Goal: Task Accomplishment & Management: Use online tool/utility

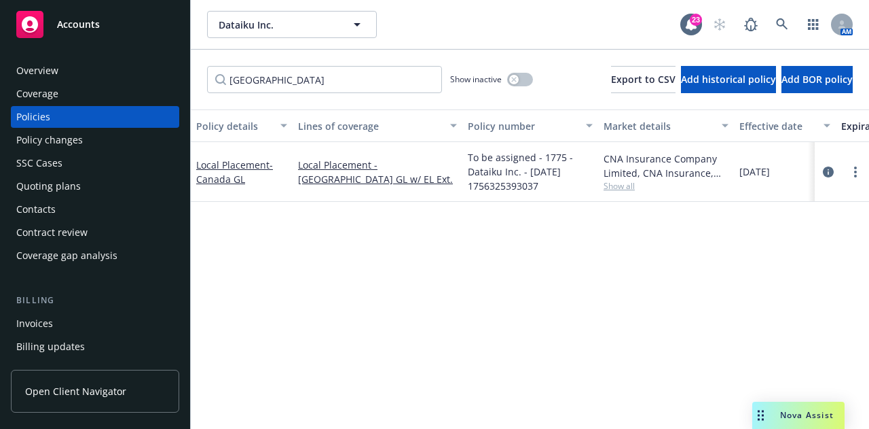
click at [101, 82] on div "Overview Coverage Policies Policy changes SSC Cases Quoting plans Contacts Cont…" at bounding box center [95, 163] width 168 height 206
click at [105, 75] on div "Overview" at bounding box center [95, 71] width 158 height 22
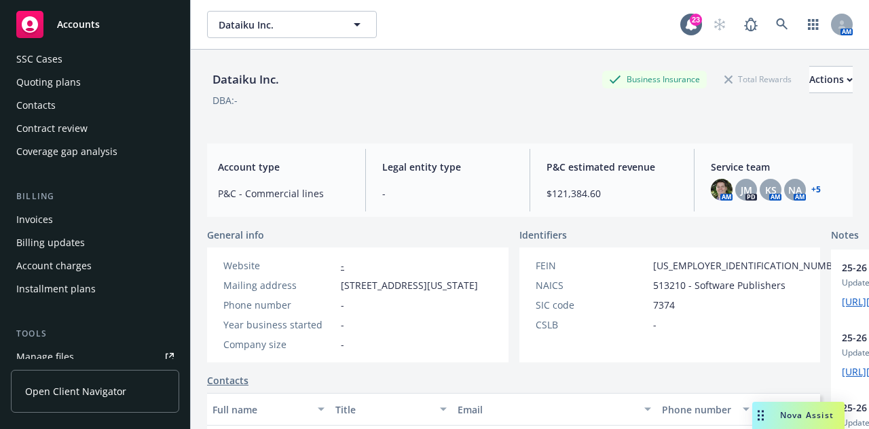
scroll to position [111, 0]
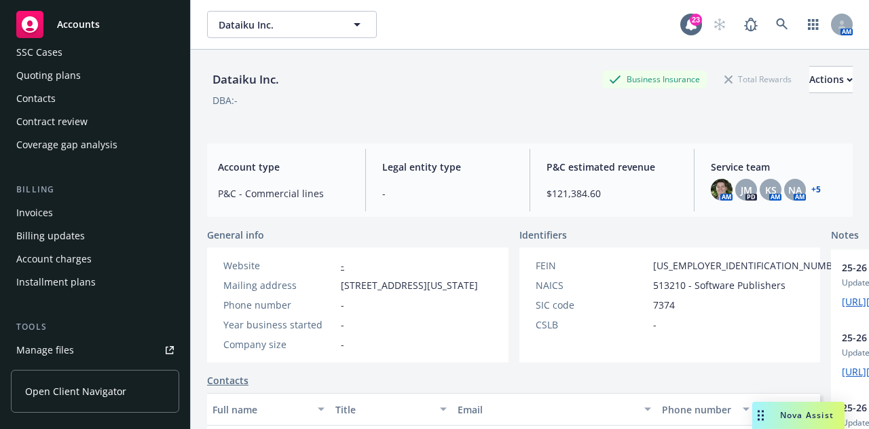
click at [113, 356] on link "Manage files" at bounding box center [95, 350] width 168 height 22
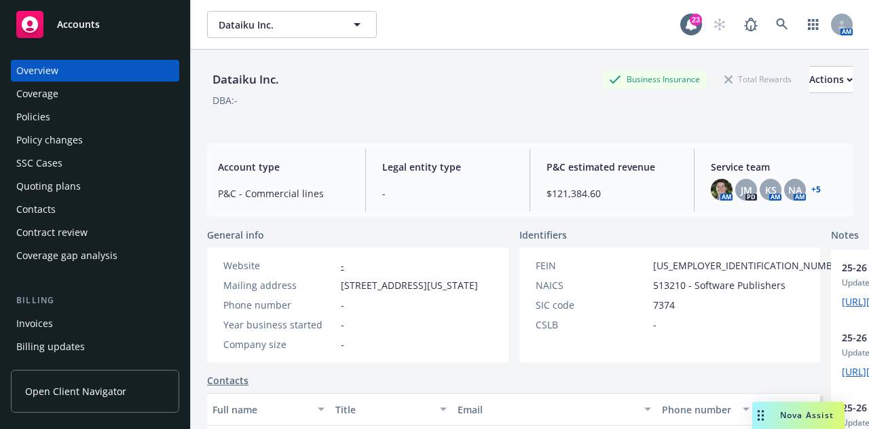
click at [110, 126] on div "Policies" at bounding box center [95, 117] width 158 height 22
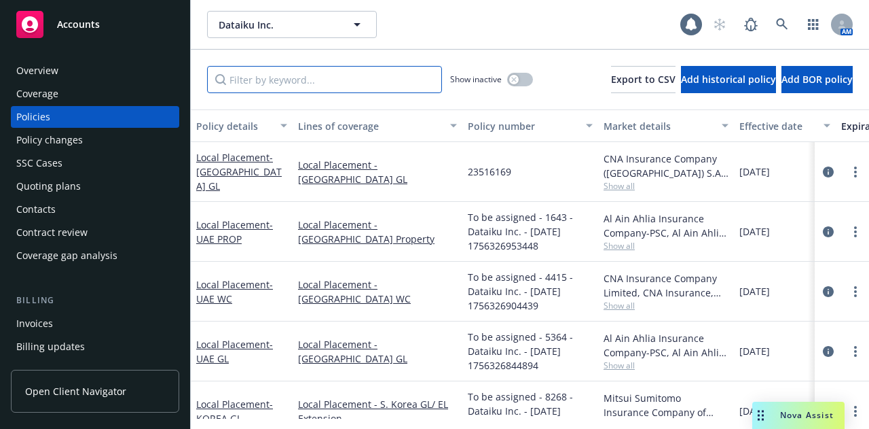
click at [410, 70] on input "Filter by keyword..." at bounding box center [324, 79] width 235 height 27
type input "l"
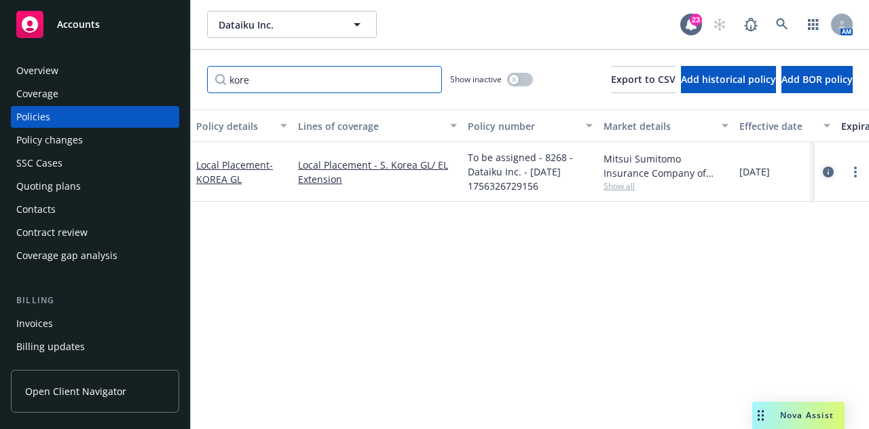
type input "kore"
click at [830, 176] on icon "circleInformation" at bounding box center [828, 171] width 11 height 11
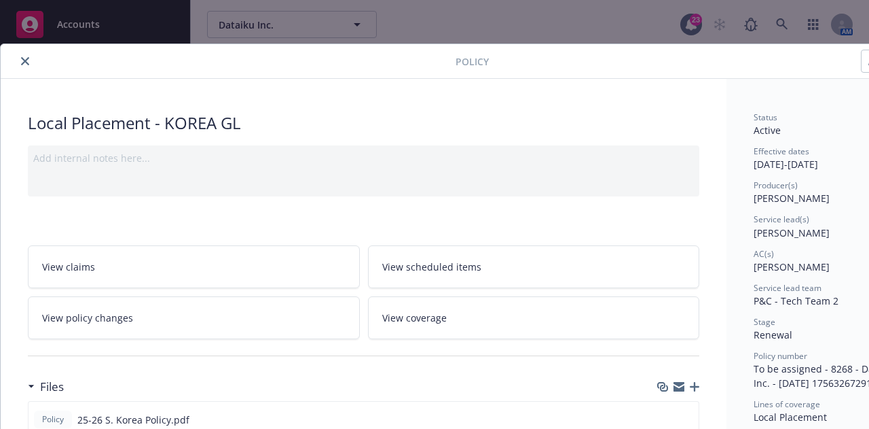
scroll to position [0, 75]
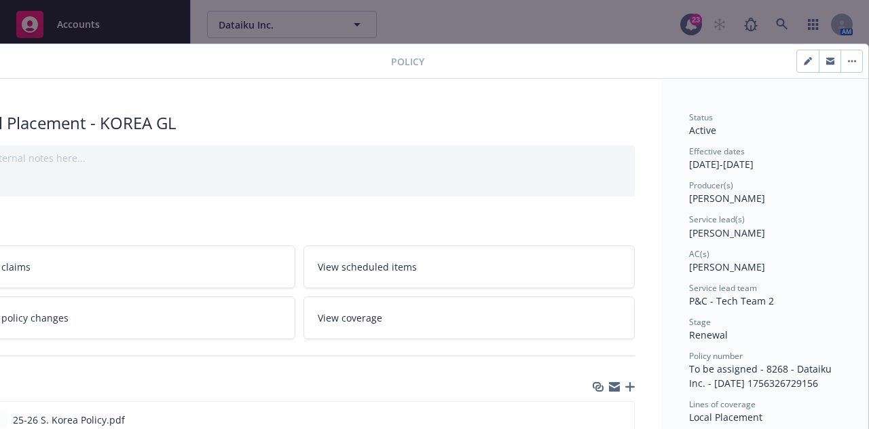
click at [797, 65] on button "button" at bounding box center [808, 61] width 22 height 22
select select "RENEWAL"
select select "12"
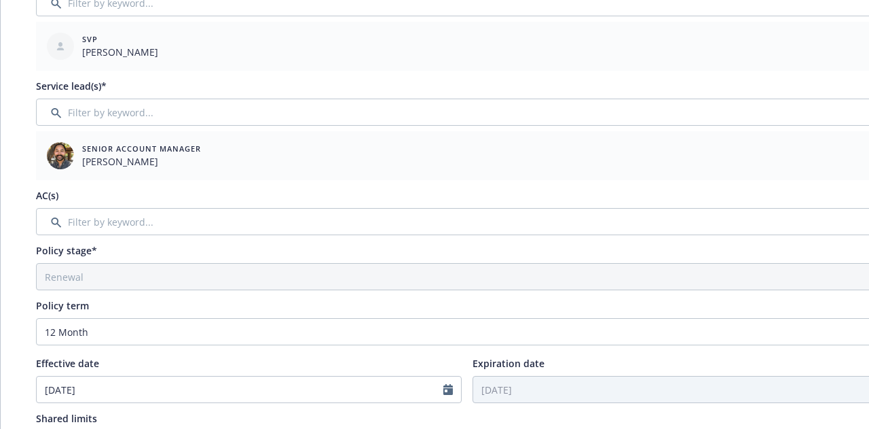
scroll to position [223, 0]
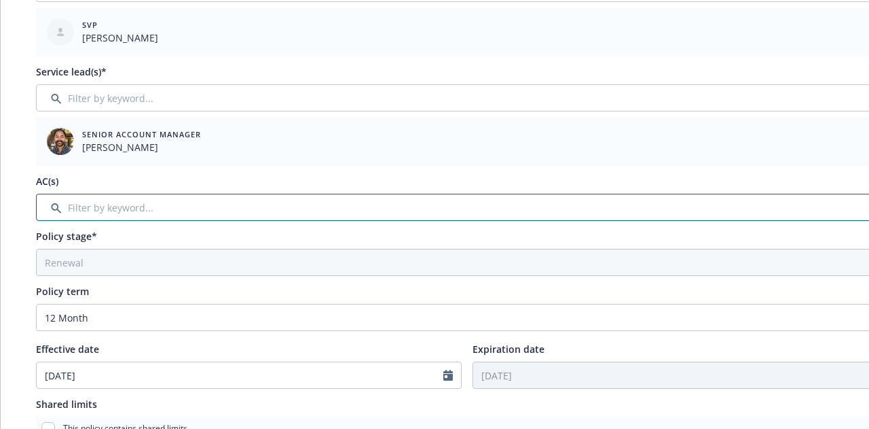
click at [583, 200] on input "Filter by keyword..." at bounding box center [467, 207] width 862 height 27
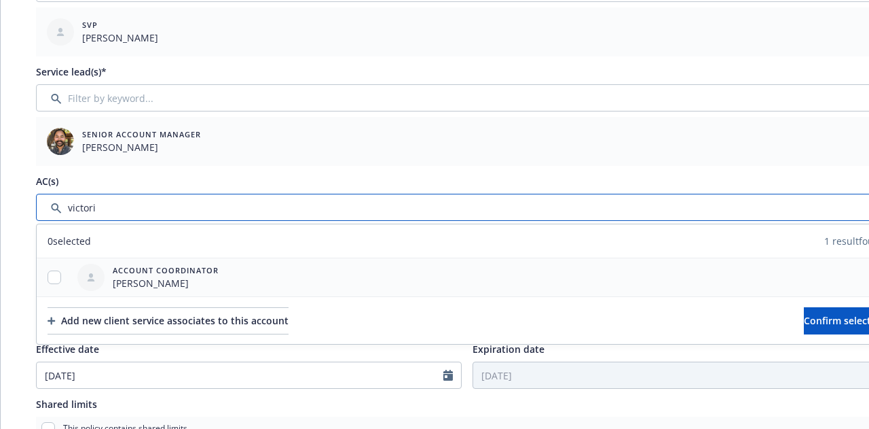
type input "victori"
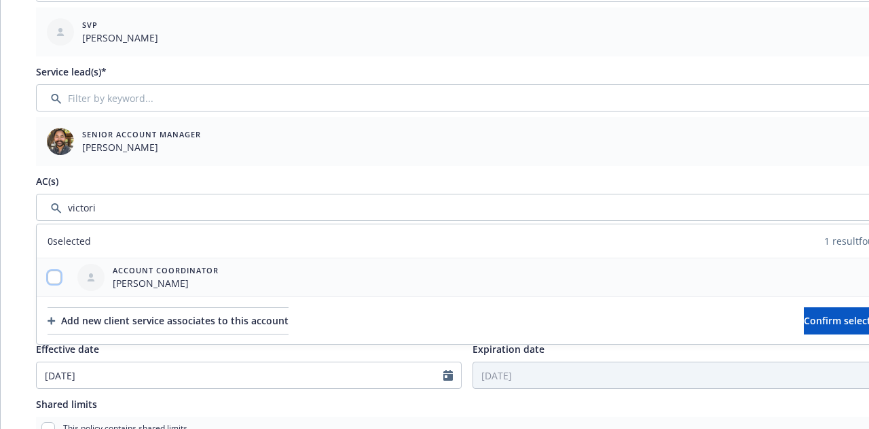
click at [48, 275] on input "checkbox" at bounding box center [55, 277] width 14 height 14
checkbox input "true"
click at [804, 315] on span "Confirm selection" at bounding box center [845, 320] width 82 height 13
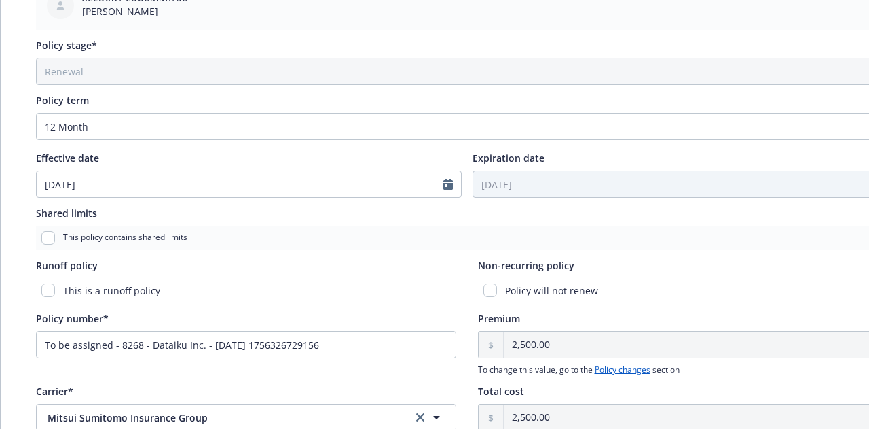
scroll to position [480, 0]
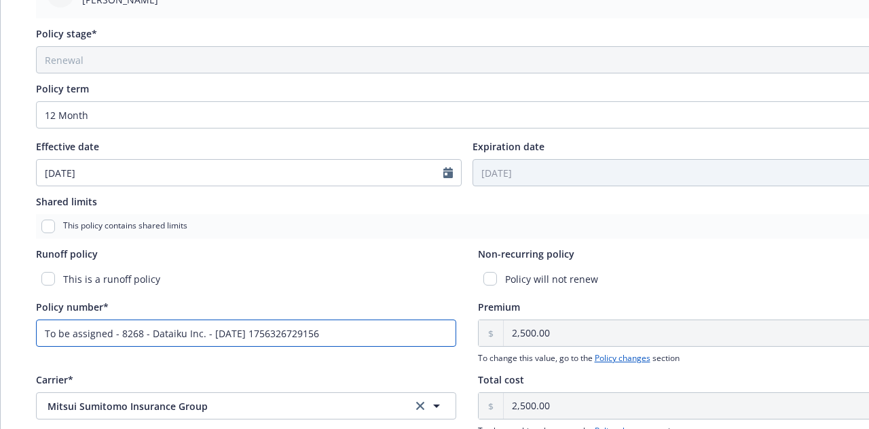
drag, startPoint x: 405, startPoint y: 320, endPoint x: 0, endPoint y: 281, distance: 406.7
click at [0, 281] on div "Edit policy details Cancel Save Policy type* Local Placement Display name KOREA…" at bounding box center [467, 103] width 934 height 1080
paste input "UKA3025320.25"
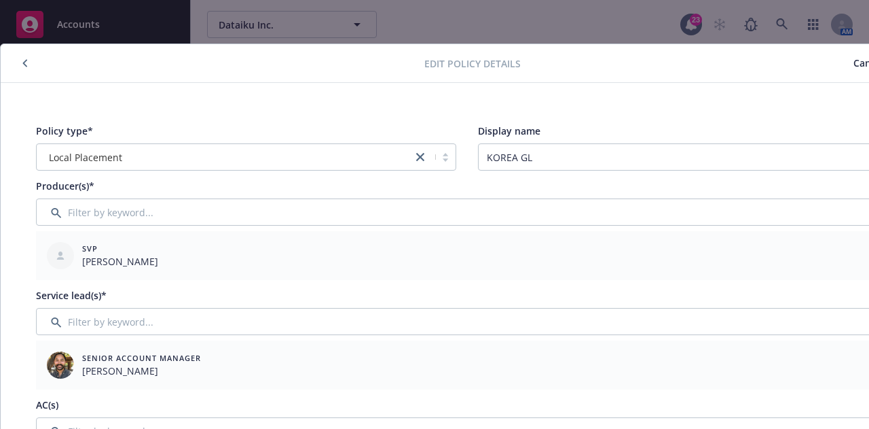
scroll to position [0, 75]
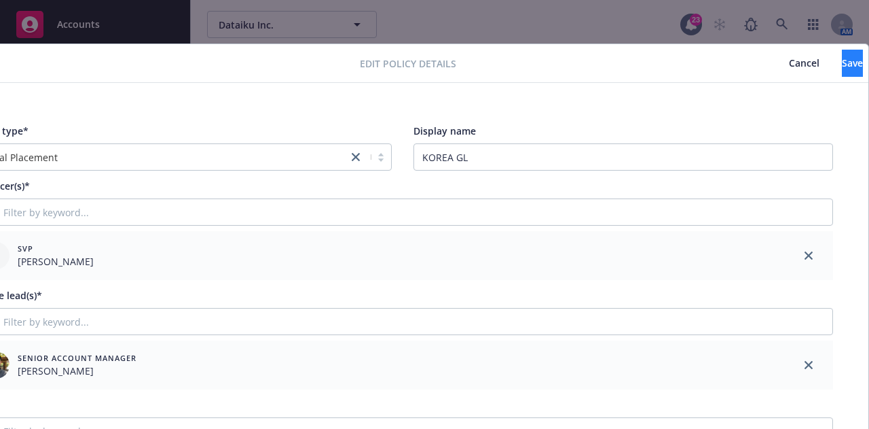
type input "UKA3025320.25"
click at [842, 54] on button "Save" at bounding box center [852, 63] width 21 height 27
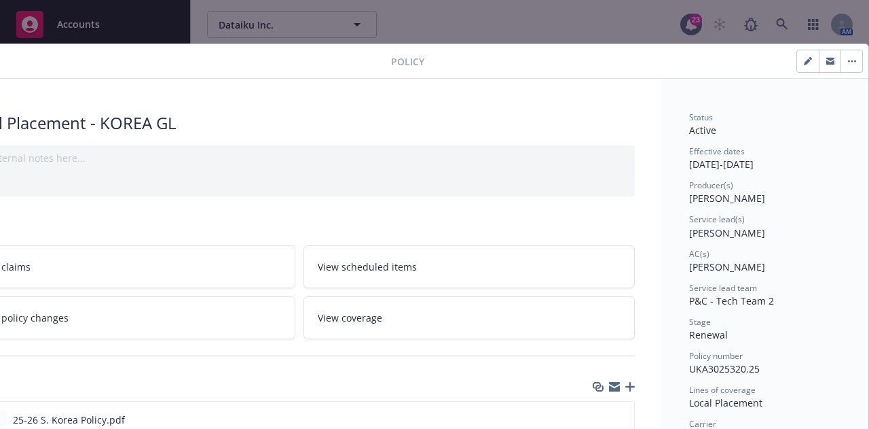
click at [805, 59] on button "button" at bounding box center [808, 61] width 22 height 22
select select "RENEWAL"
select select "12"
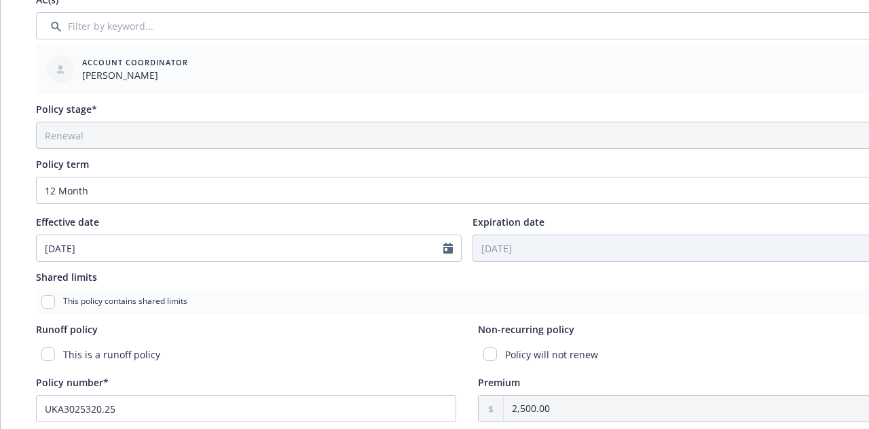
scroll to position [581, 1]
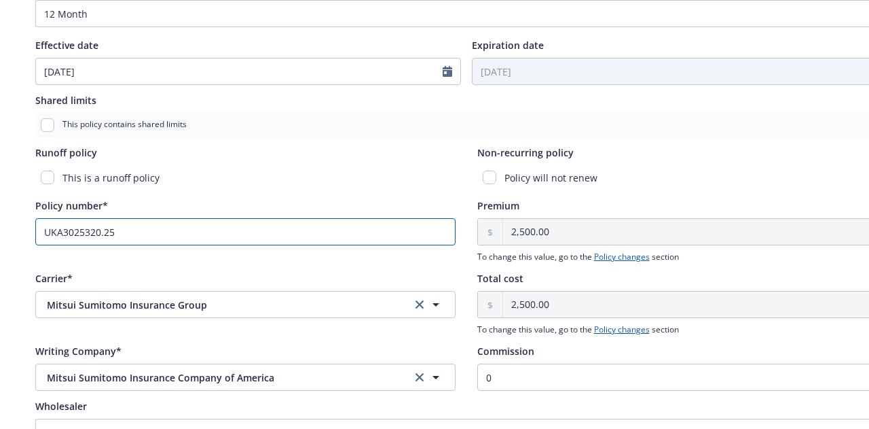
drag, startPoint x: 13, startPoint y: 218, endPoint x: 0, endPoint y: 215, distance: 13.2
click at [0, 215] on div "Edit policy details Cancel Save Policy type* Local Placement Display name KOREA…" at bounding box center [466, 2] width 934 height 1080
type input "T"
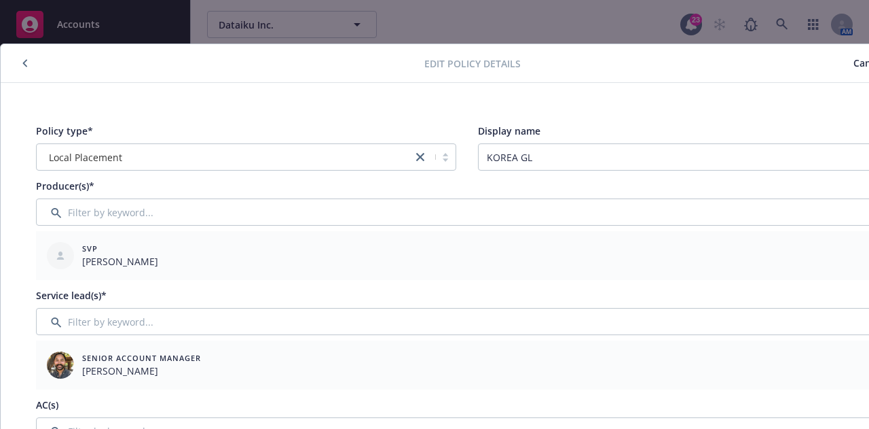
scroll to position [0, 75]
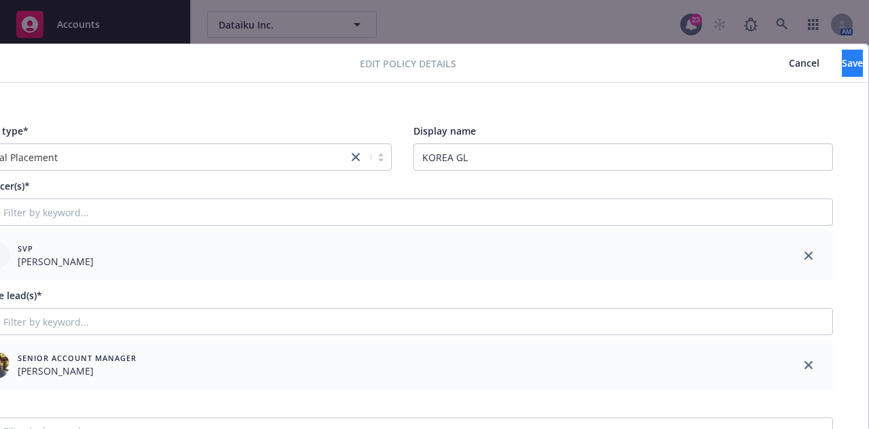
type input "S. Korea GL"
click at [842, 62] on span "Save" at bounding box center [852, 62] width 21 height 13
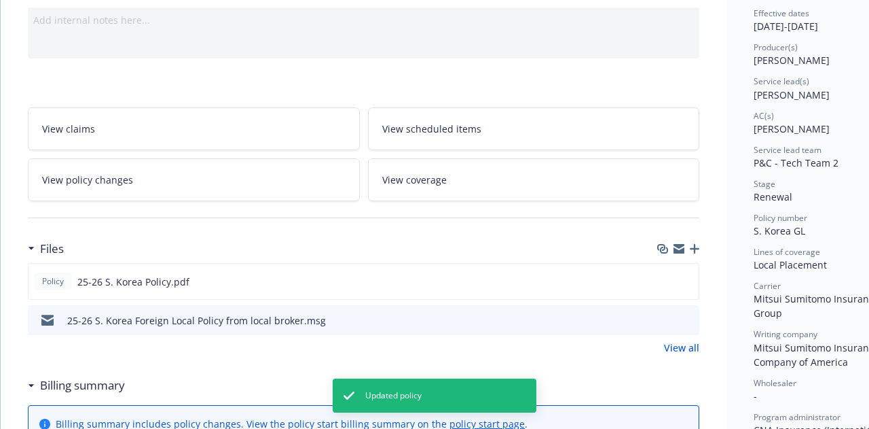
scroll to position [139, 0]
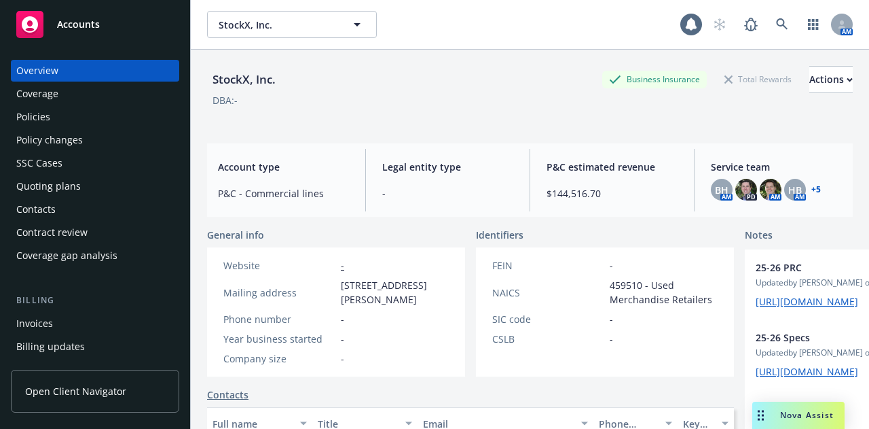
click at [145, 113] on div "Policies" at bounding box center [95, 117] width 158 height 22
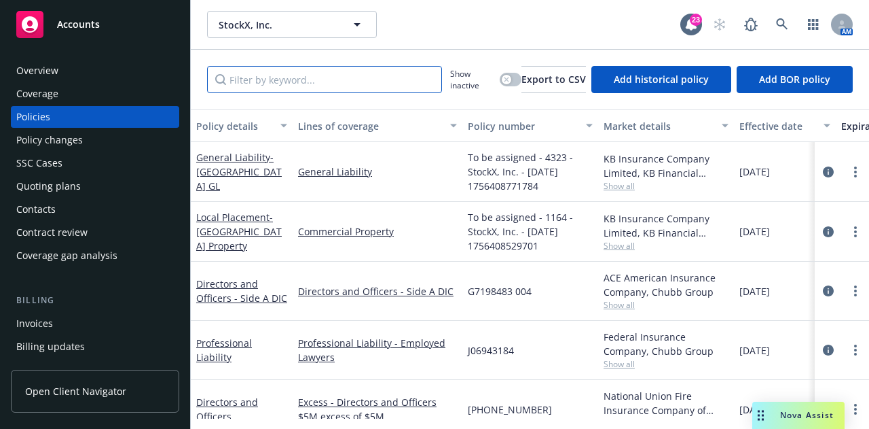
click at [411, 82] on input "Filter by keyword..." at bounding box center [324, 79] width 235 height 27
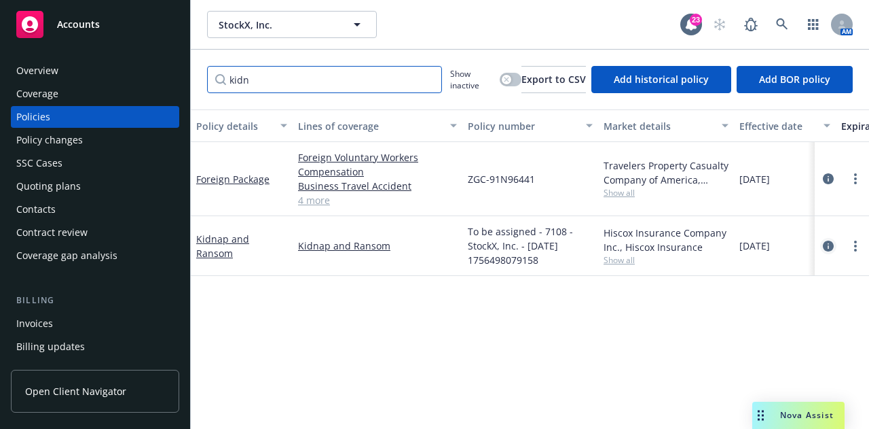
type input "kidn"
click at [822, 247] on link "circleInformation" at bounding box center [829, 246] width 16 height 16
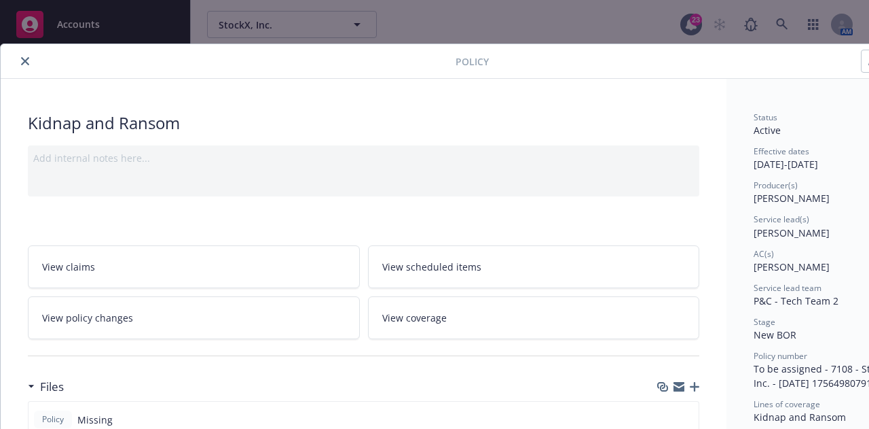
scroll to position [83, 0]
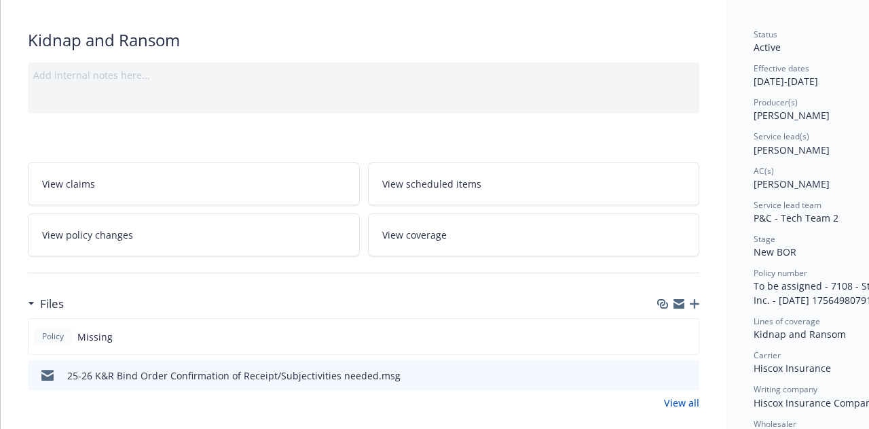
click at [696, 298] on div at bounding box center [679, 303] width 42 height 11
click at [691, 300] on icon "button" at bounding box center [695, 304] width 10 height 10
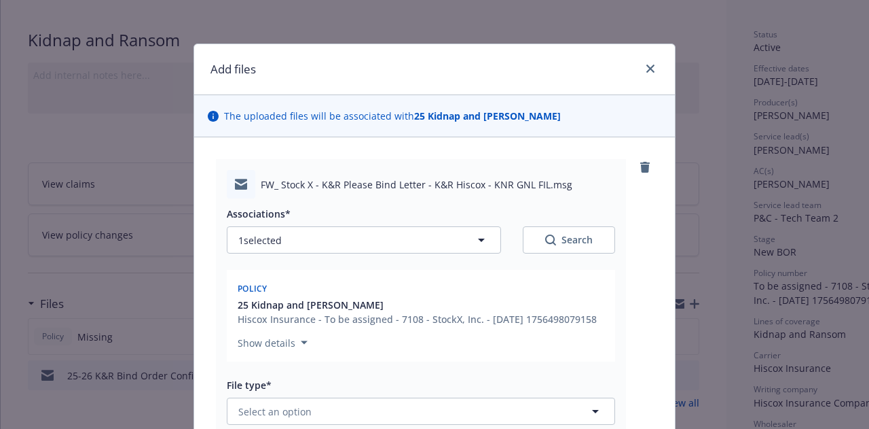
scroll to position [107, 0]
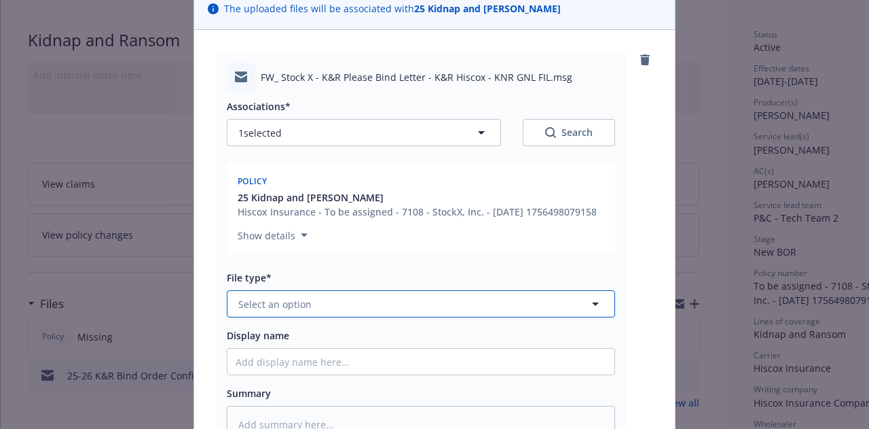
click at [522, 317] on button "Select an option" at bounding box center [421, 303] width 389 height 27
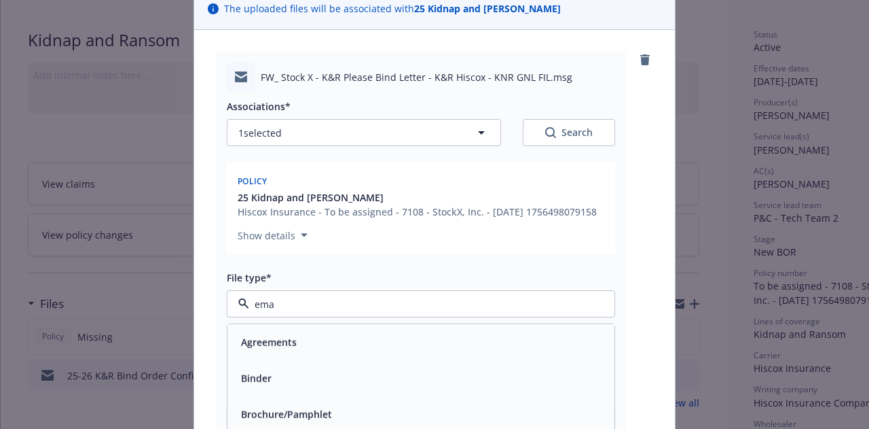
type input "emai"
click at [521, 342] on div "Email" at bounding box center [421, 341] width 387 height 36
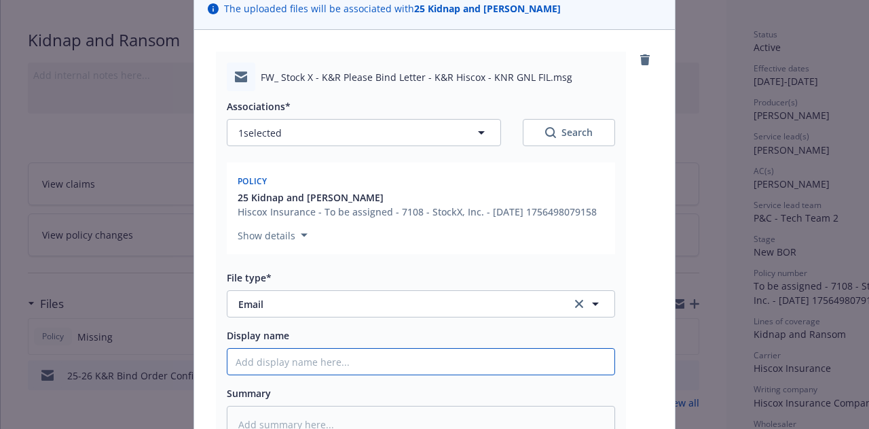
click at [519, 374] on input "Display name" at bounding box center [421, 361] width 387 height 26
type textarea "x"
type input "2"
type textarea "x"
type input "25"
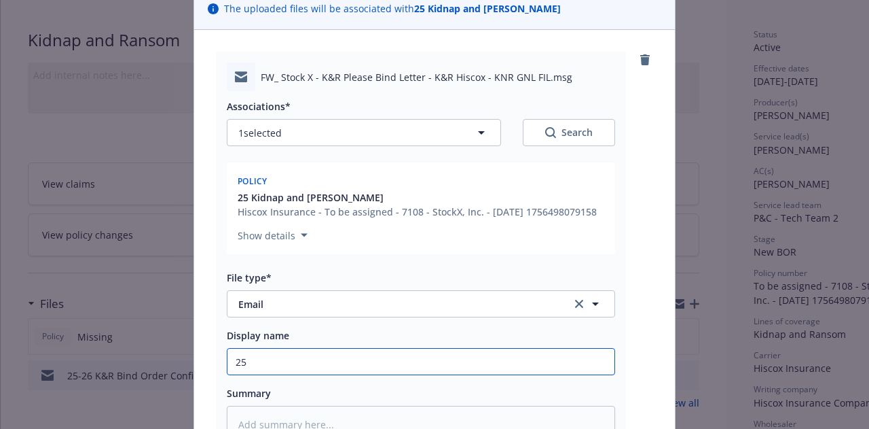
type textarea "x"
type input "25-"
type textarea "x"
type input "25-26"
type textarea "x"
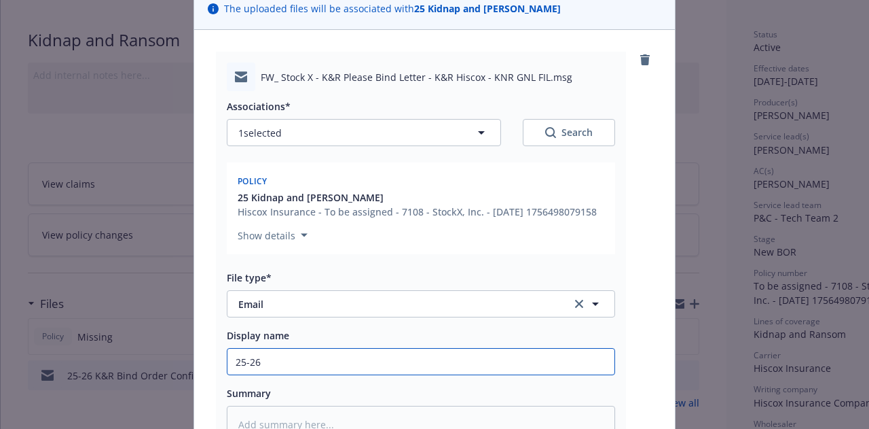
type input "25-26"
type textarea "x"
type input "25-26 K"
type textarea "x"
type input "25-26"
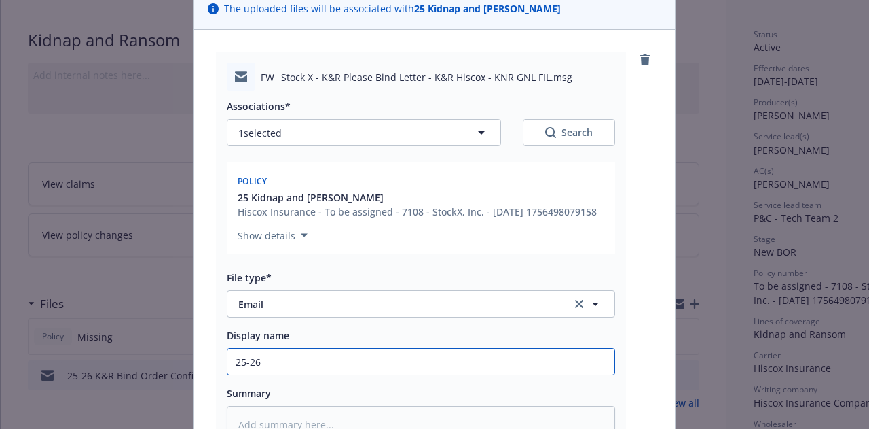
type textarea "x"
type input "25-26"
type textarea "x"
type input "25-2"
type textarea "x"
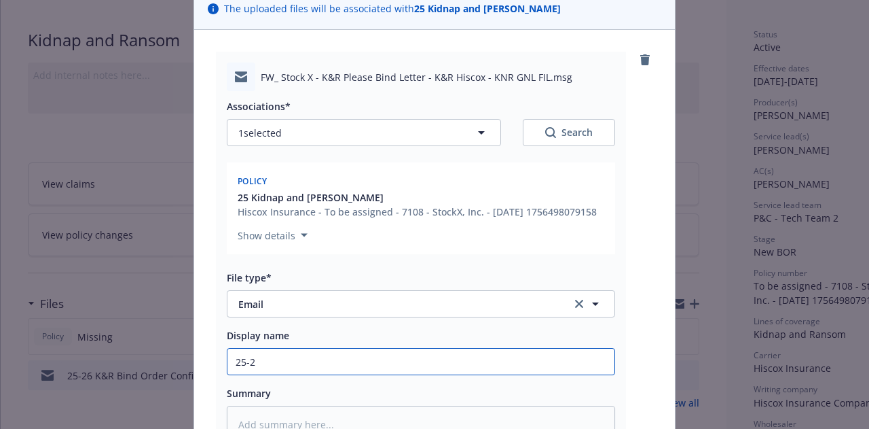
type input "25-"
type textarea "x"
type input "25"
type textarea "x"
type input "2"
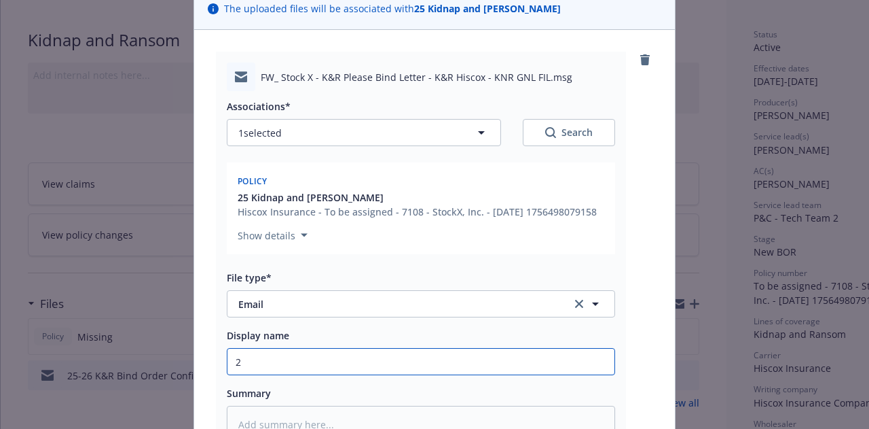
type textarea "x"
type input "2"
type textarea "x"
type input "25"
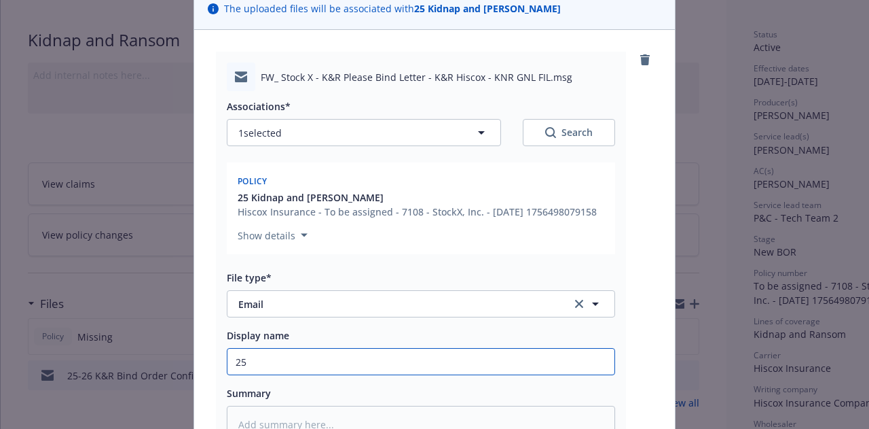
type textarea "x"
type input "25-"
type textarea "x"
type input "25-2"
type textarea "x"
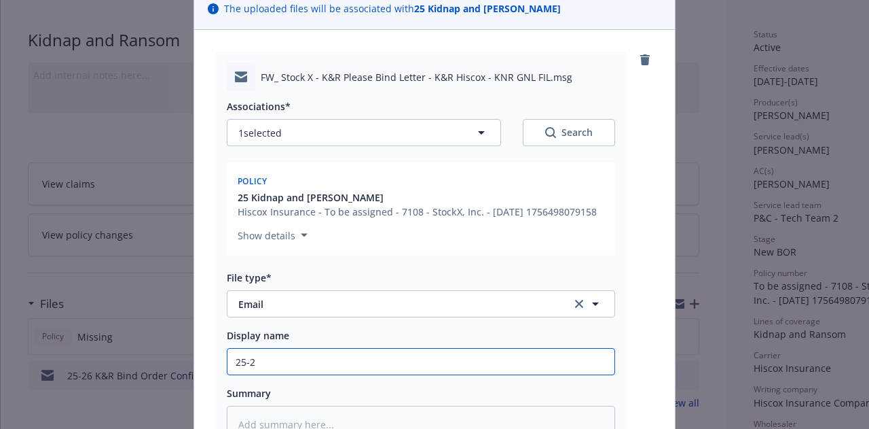
type input "25-27"
type textarea "x"
type input "25-27"
type textarea "x"
type input "25-27"
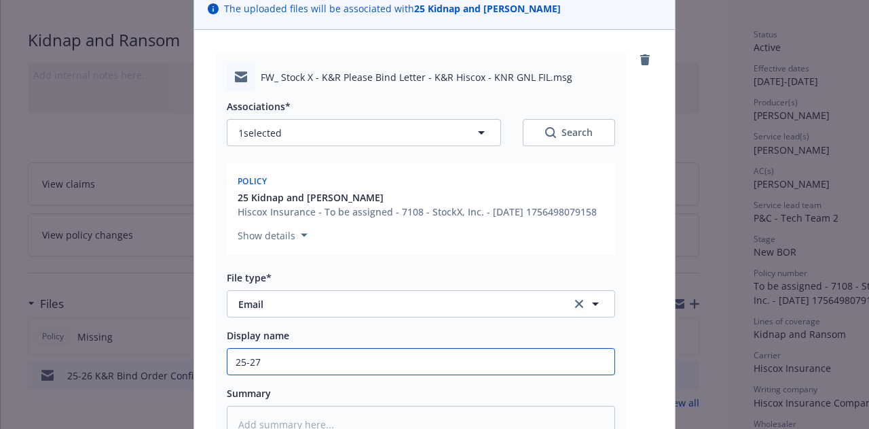
type textarea "x"
type input "25-2"
type textarea "x"
type input "25-28"
type textarea "x"
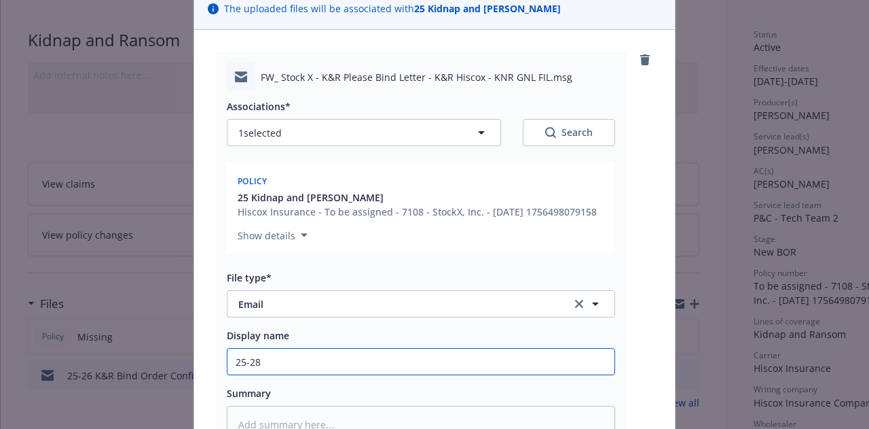
type input "25-28"
type textarea "x"
type input "25-28 k"
type textarea "x"
type input "25-28 k&"
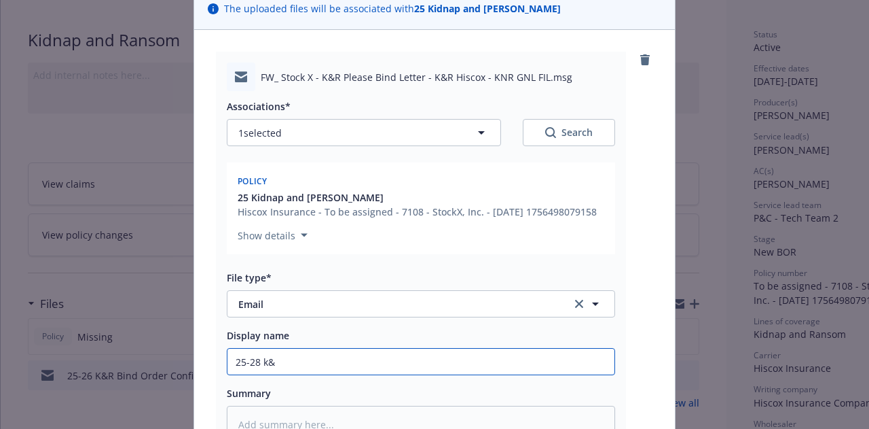
type textarea "x"
type input "25-28 k&r"
type textarea "x"
type input "25-28 k&"
type textarea "x"
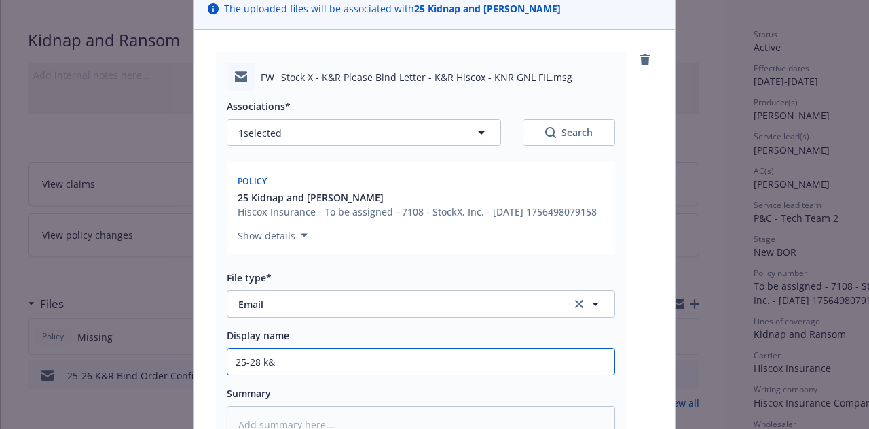
type input "25-28 k"
type textarea "x"
type input "25-28"
type textarea "x"
type input "25-28"
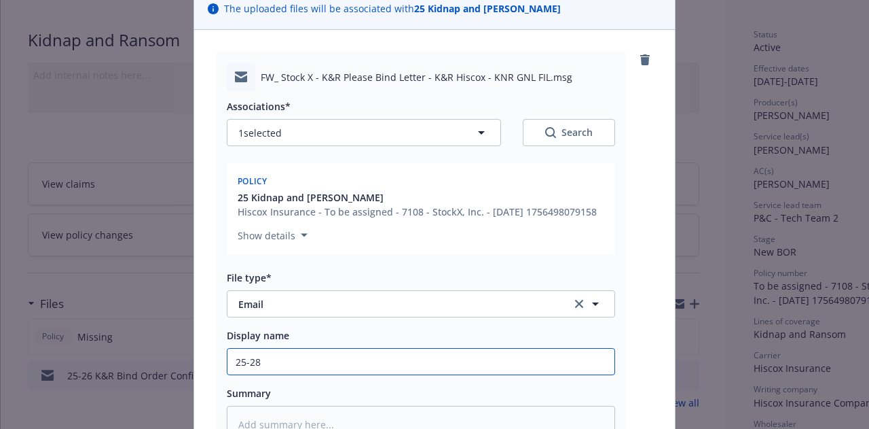
type textarea "x"
type input "25-28"
type textarea "x"
type input "25-28 K"
type textarea "x"
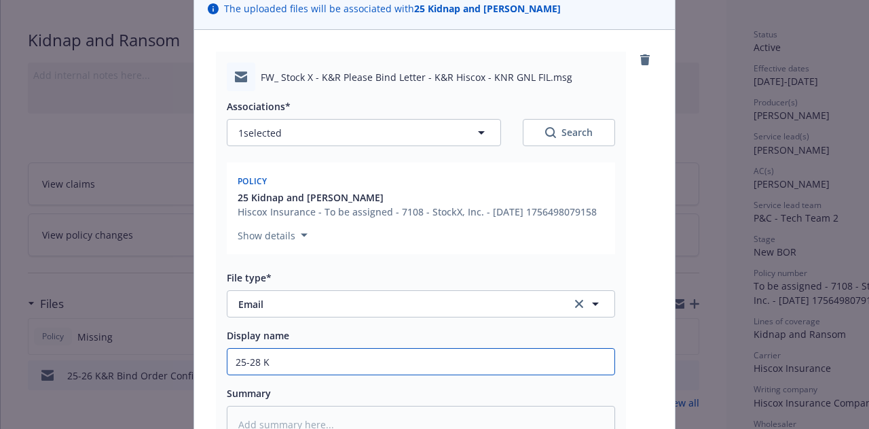
type input "25-28 K7"
type textarea "x"
type input "25-28 K"
type textarea "x"
type input "25-28 K&"
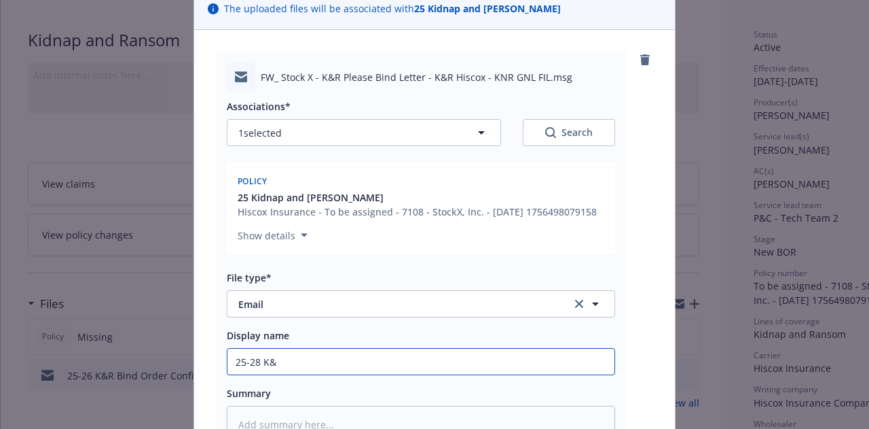
type textarea "x"
type input "25-28 K&5"
type textarea "x"
type input "25-28 K&"
type textarea "x"
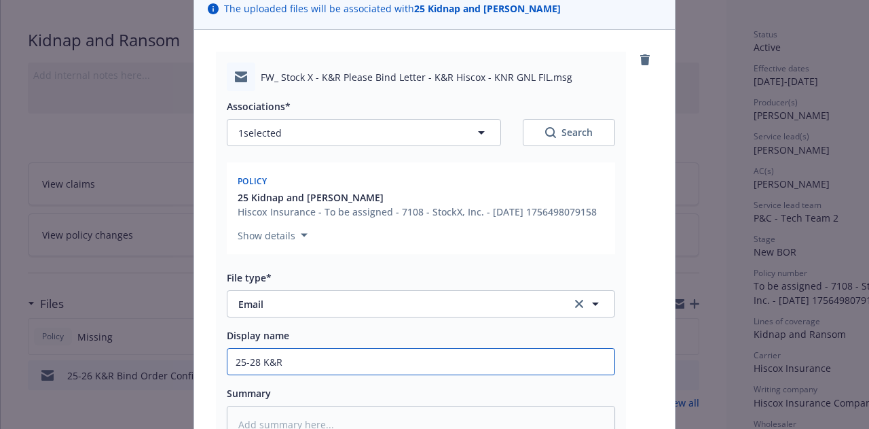
type input "25-28 K&R"
type textarea "x"
type input "25-28 K&R B"
type textarea "x"
type input "25-28 K&R Bi"
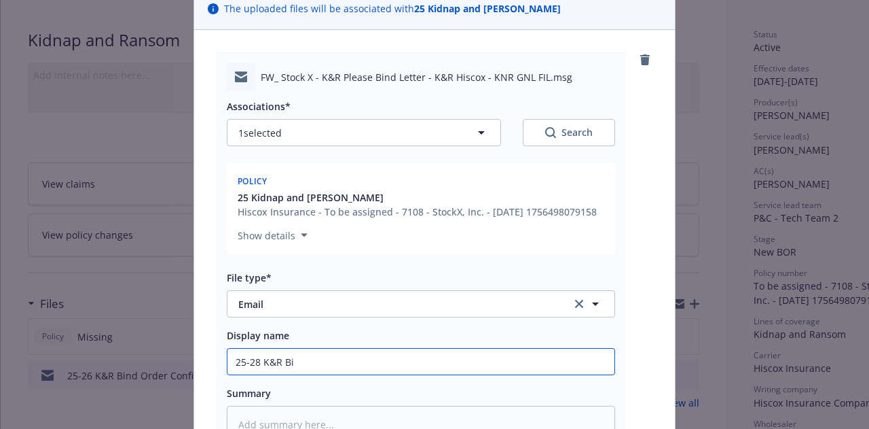
type textarea "x"
type input "25-28 K&R Bin"
type textarea "x"
type input "25-28 K&R Bind"
type textarea "x"
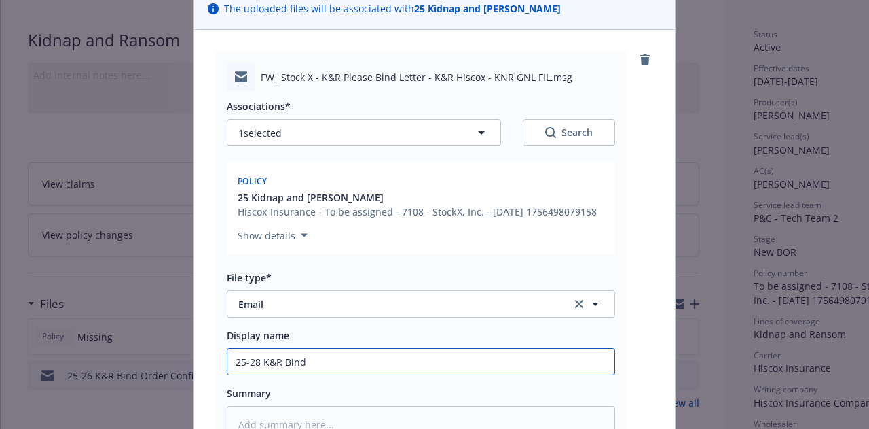
type input "25-28 K&R Bindi"
type textarea "x"
type input "25-28 K&R Bindin"
type textarea "x"
type input "25-28 K&R Binding"
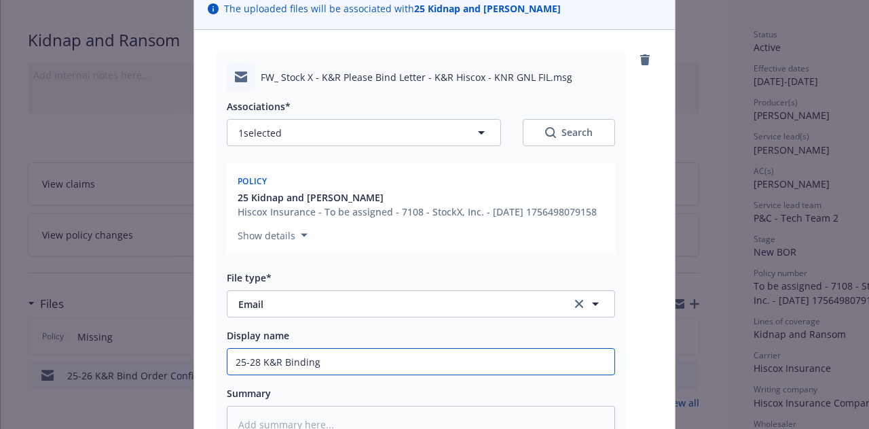
type textarea "x"
type input "25-28 K&R Binding"
type textarea "x"
type input "25-28 K&R Binding D"
type textarea "x"
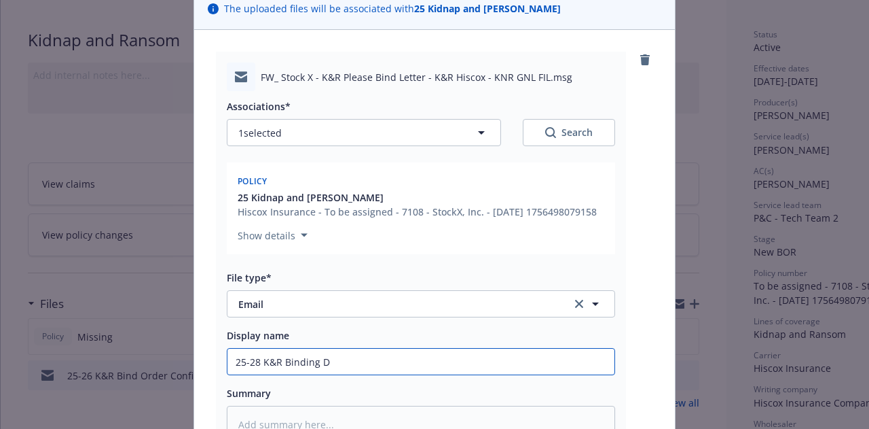
type input "25-28 K&R Binding Do"
type textarea "x"
type input "25-28 K&R Binding Doc"
type textarea "x"
type input "25-28 K&R Binding Docu"
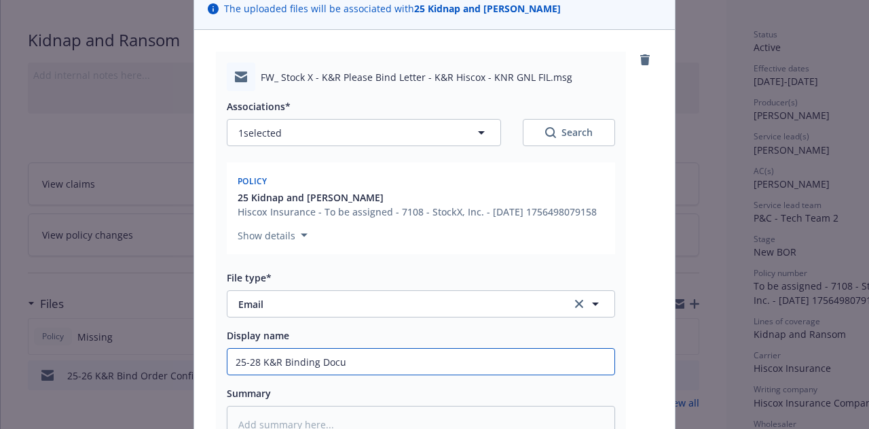
type textarea "x"
type input "25-28 K&R Binding Docum"
type textarea "x"
type input "25-28 K&R Binding Docume"
type textarea "x"
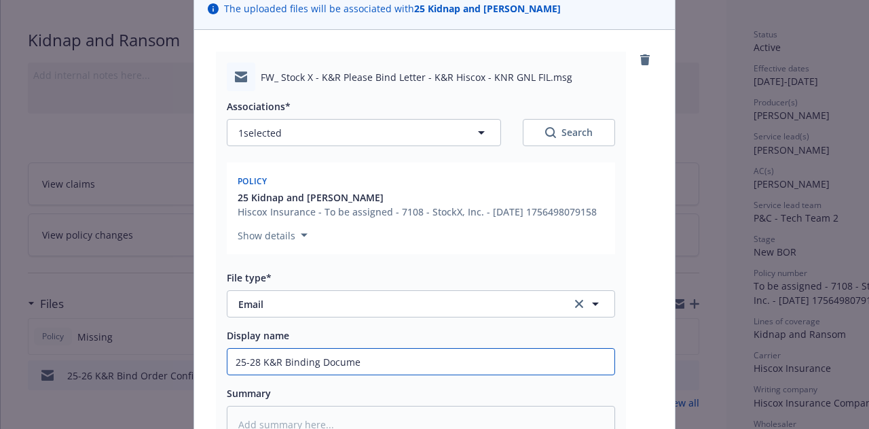
type input "25-28 K&R Binding Documen"
type textarea "x"
type input "25-28 K&R Binding Document"
type textarea "x"
type input "25-28 K&R Binding Documents"
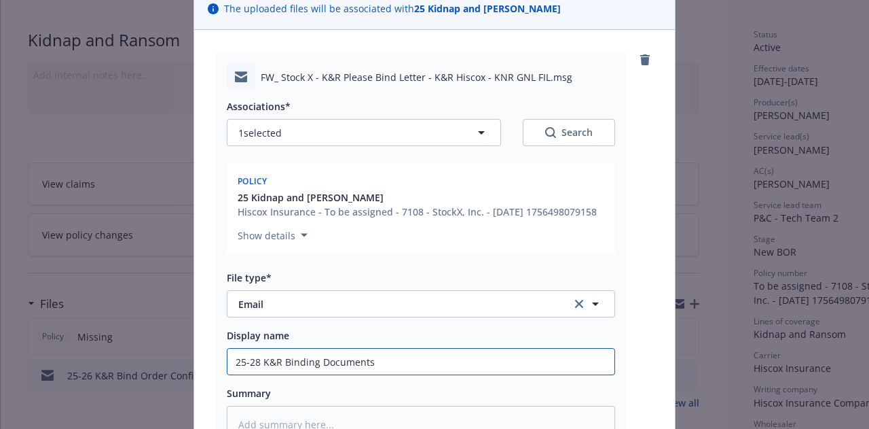
type textarea "x"
type input "25-28 K&R Binding Documents"
type textarea "x"
type input "25-28 K&R Binding Documents f"
type textarea "x"
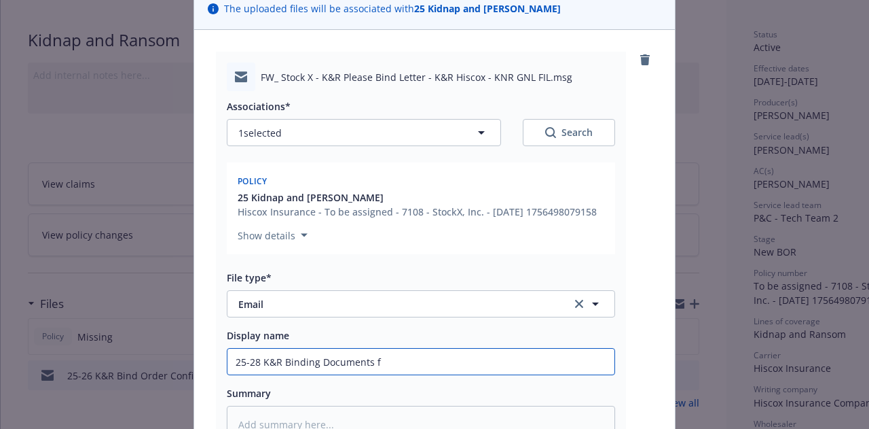
type input "25-28 K&R Binding Documents fr"
type textarea "x"
type input "25-28 K&R Binding Documents fro"
type textarea "x"
type input "25-28 K&R Binding Documents from"
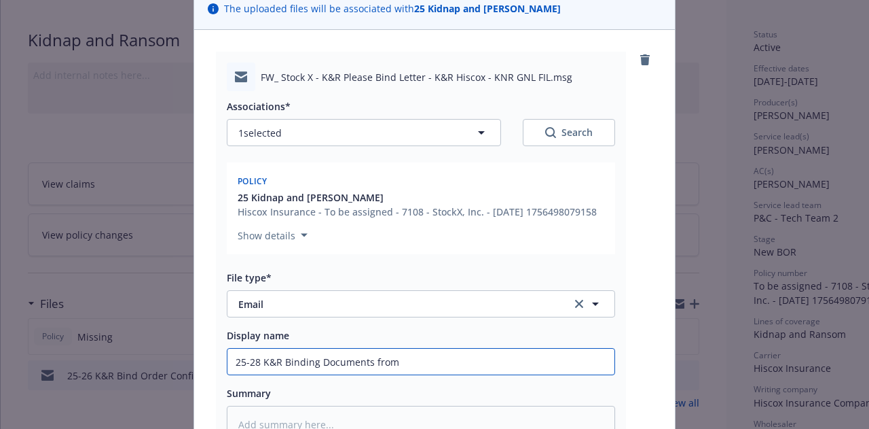
type textarea "x"
type input "25-28 K&R Binding Documents from"
type textarea "x"
type input "25-28 K&R Binding Documents from H"
type textarea "x"
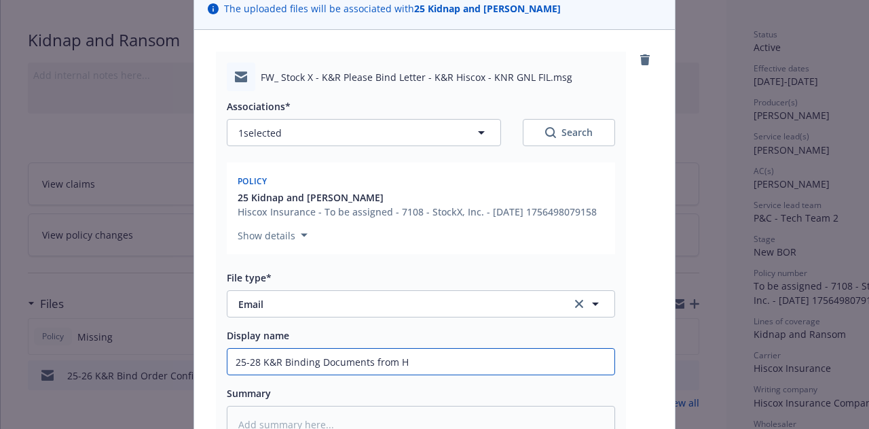
type input "25-28 K&R Binding Documents from Hi"
type textarea "x"
type input "25-28 K&R Binding Documents from Hix"
type textarea "x"
type input "25-28 K&R Binding Documents from Hi"
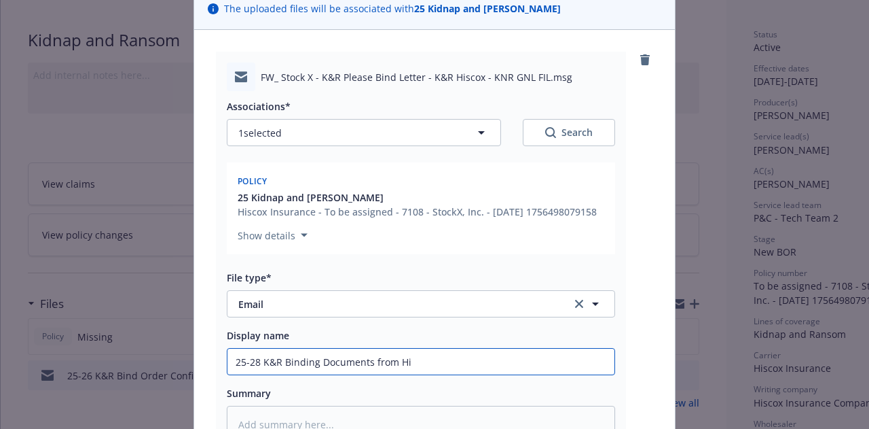
type textarea "x"
type input "25-28 K&R Binding Documents from His"
type textarea "x"
type input "25-28 K&R Binding Documents from Hisc"
type textarea "x"
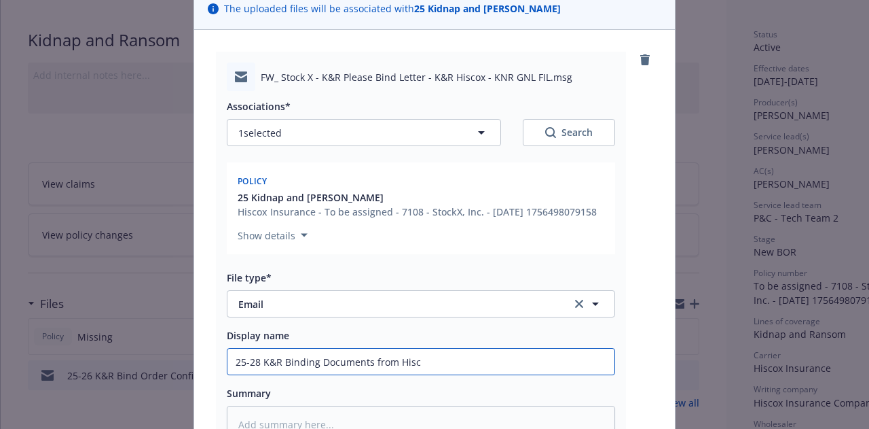
type input "25-28 K&R Binding Documents from Hisco"
type textarea "x"
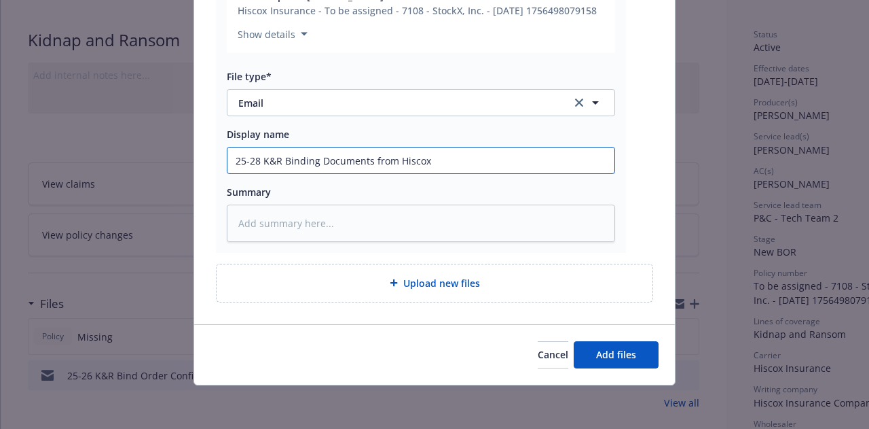
type input "25-28 K&R Binding Documents from Hiscox"
type textarea "x"
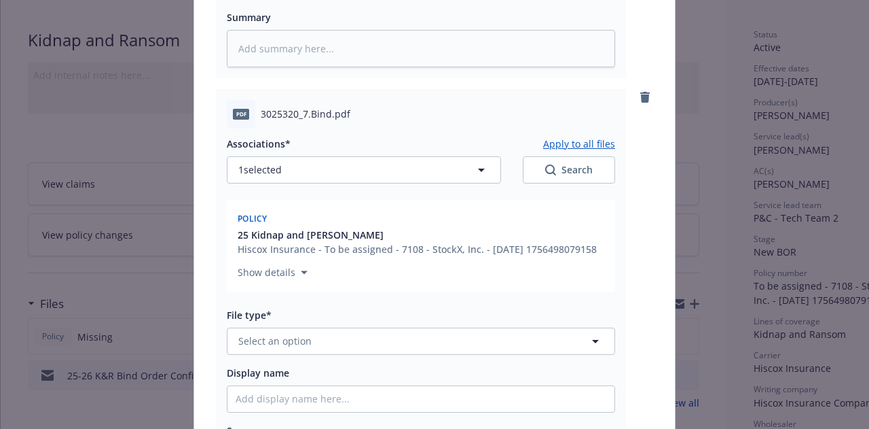
scroll to position [484, 0]
click at [497, 354] on button "Select an option" at bounding box center [421, 340] width 389 height 27
type input "bind"
click at [507, 388] on div "Binder" at bounding box center [421, 378] width 371 height 20
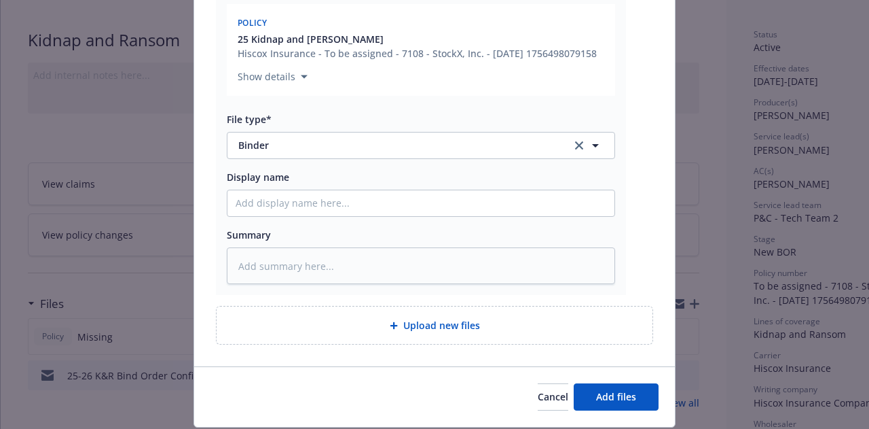
scroll to position [681, 0]
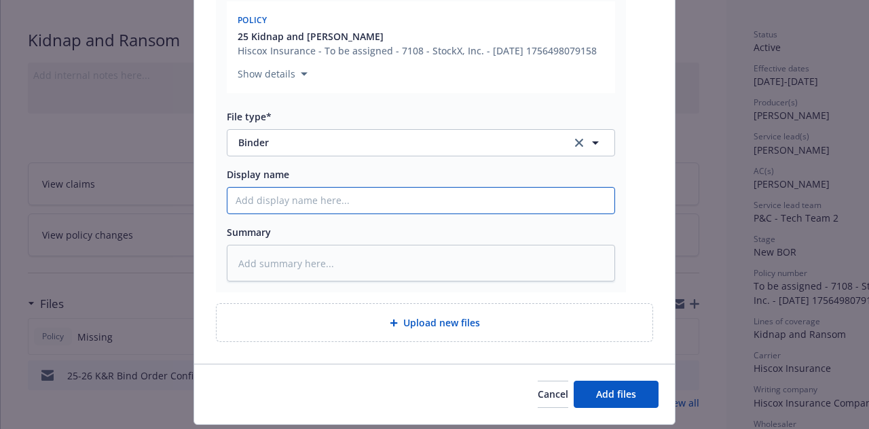
click at [498, 213] on input "Display name" at bounding box center [421, 200] width 387 height 26
type textarea "x"
type input "2"
type textarea "x"
type input "25-"
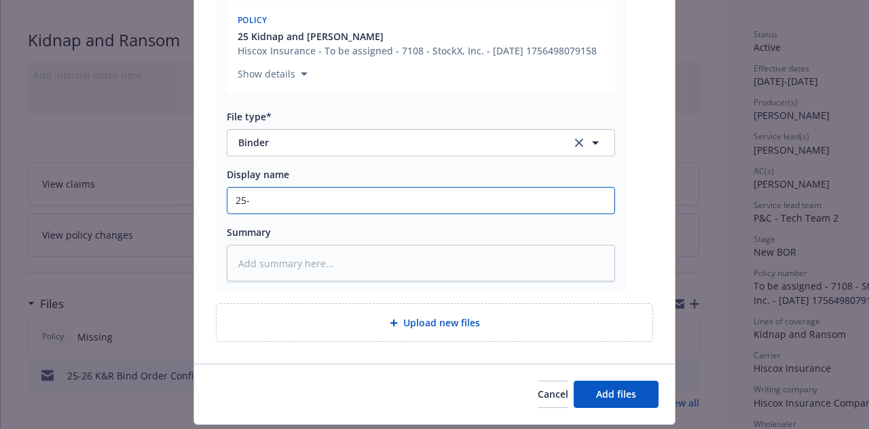
type textarea "x"
type input "25-28"
type textarea "x"
type input "25-28"
type textarea "x"
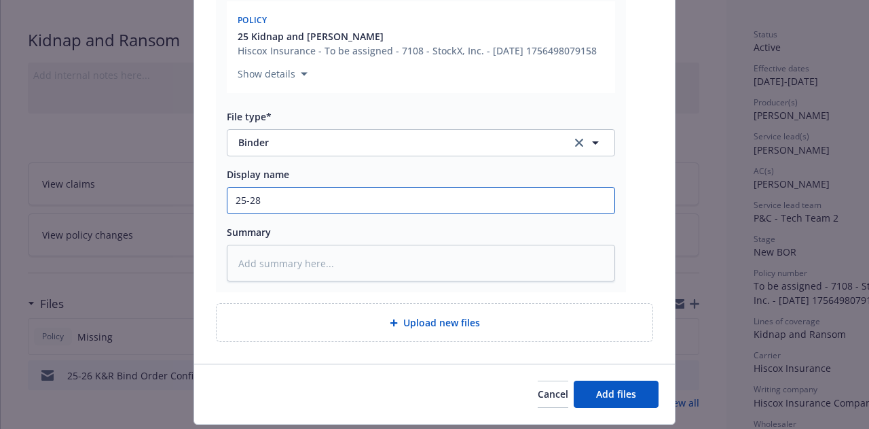
type input "25-28 K"
type textarea "x"
type input "25-28 K&"
type textarea "x"
type input "25-28 K&R"
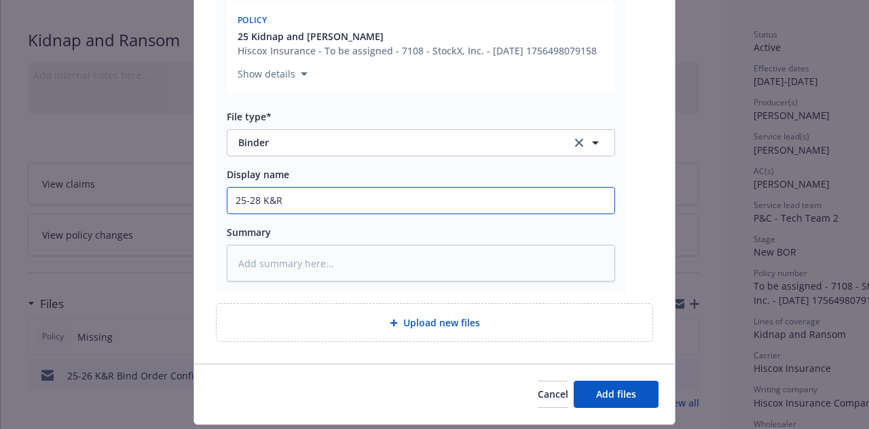
type textarea "x"
type input "25-28 K&R"
type textarea "x"
type input "25-28 K&R V"
type textarea "x"
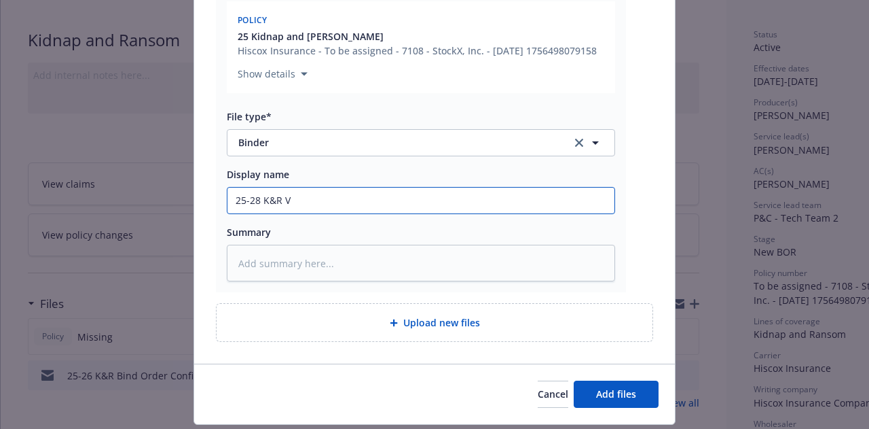
type input "25-28 K&R"
type textarea "x"
type input "25-28 K&R B"
type textarea "x"
type input "25-28 K&R Bi"
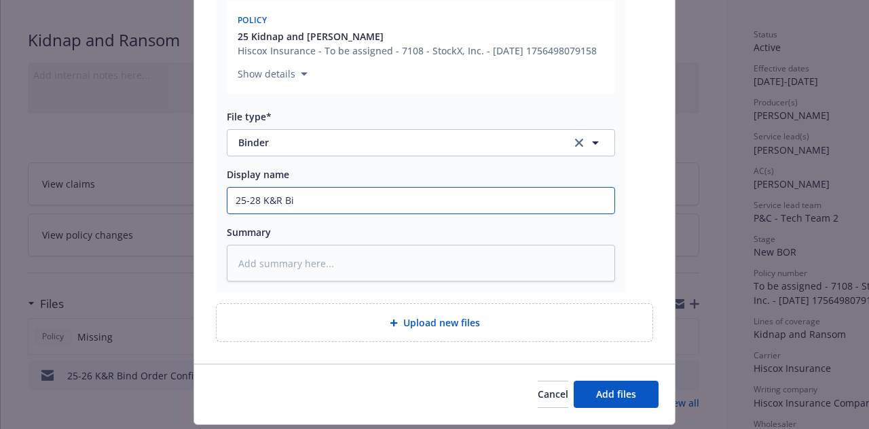
type textarea "x"
type input "25-28 K&R Bin"
type textarea "x"
type input "25-28 K&R Bind"
type textarea "x"
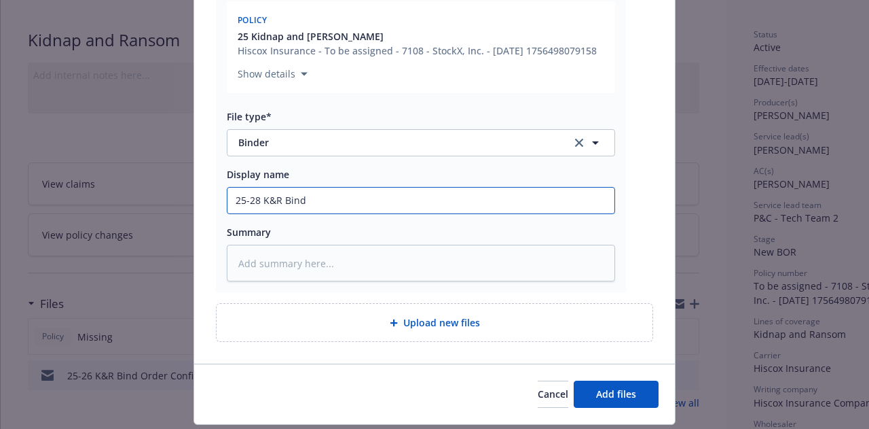
type input "25-28 K&R Binde"
type textarea "x"
type input "25-28 K&R Binder"
type textarea "x"
type input "25-28 K&R Binder"
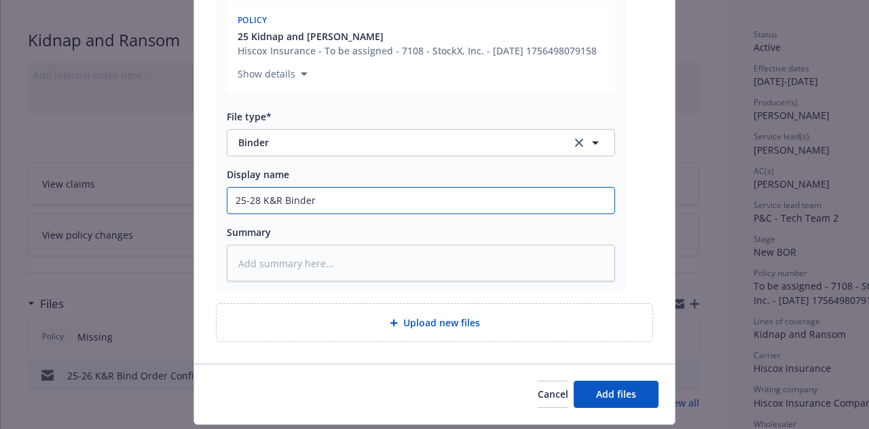
type textarea "x"
type input "25-28 K&R Binder ("
type textarea "x"
type input "25-28 K&R Binder (H"
type textarea "x"
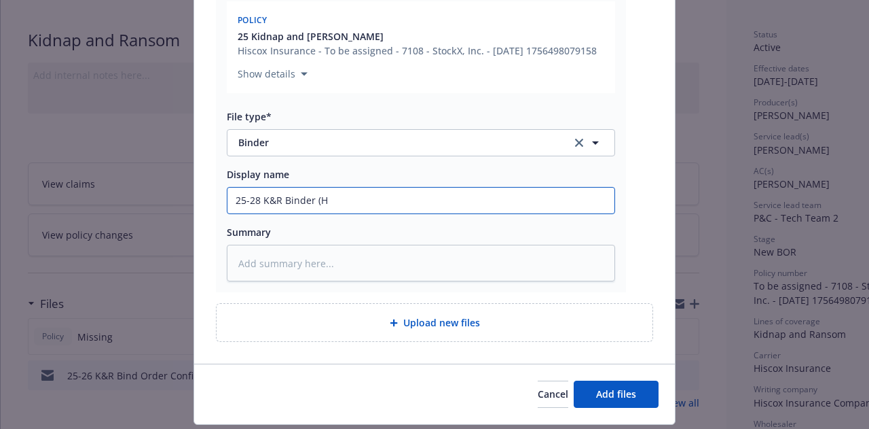
type input "25-28 K&R Binder (Hi"
type textarea "x"
type input "25-28 K&R Binder (His"
type textarea "x"
type input "25-28 K&R Binder (Hisc"
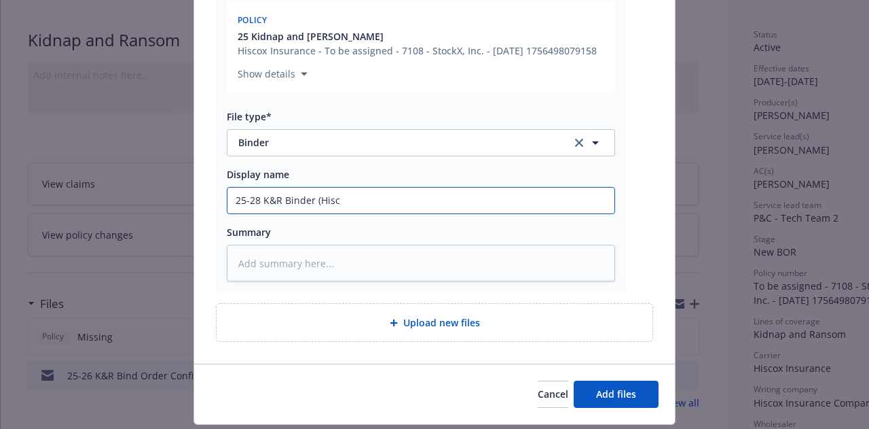
type textarea "x"
type input "25-28 K&R Binder (Hisco"
type textarea "x"
type input "25-28 K&R Binder (Hiscox"
type textarea "x"
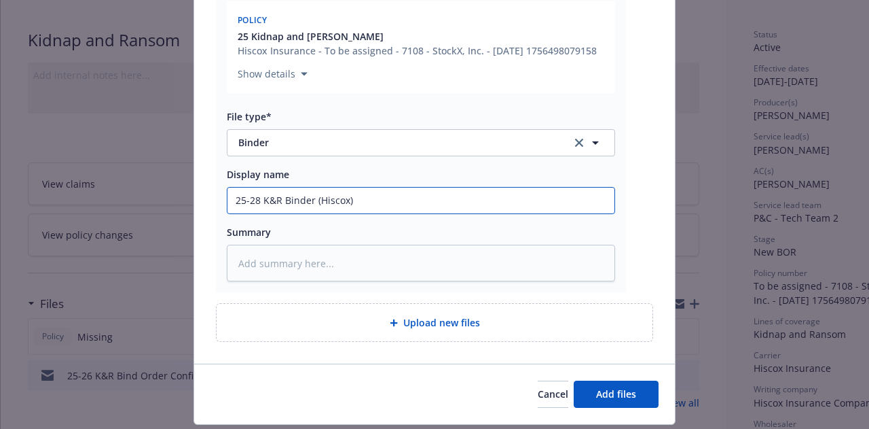
type input "25-28 K&R Binder (Hiscox)"
type textarea "x"
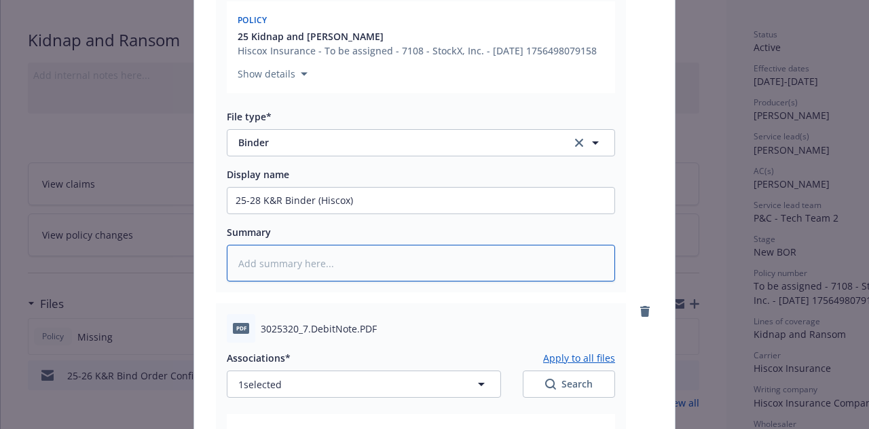
click at [390, 281] on textarea at bounding box center [421, 263] width 389 height 37
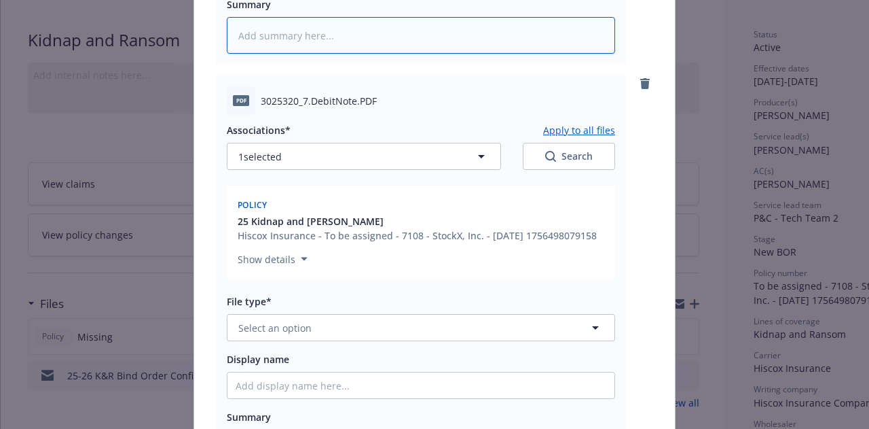
scroll to position [960, 0]
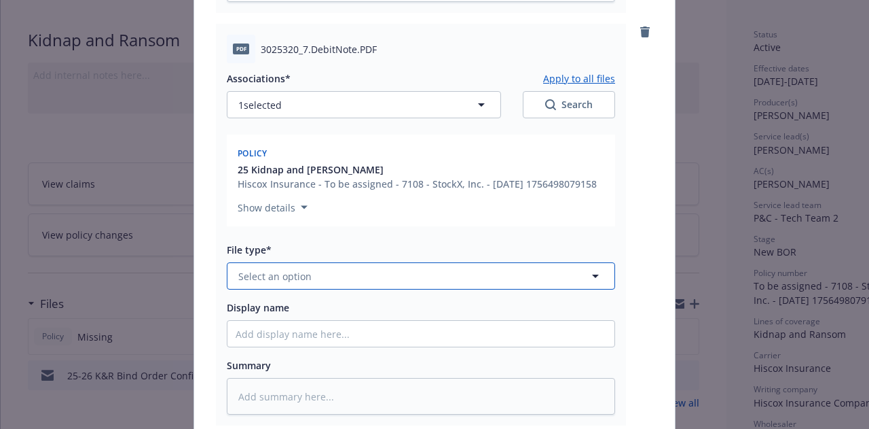
click at [484, 289] on button "Select an option" at bounding box center [421, 275] width 389 height 27
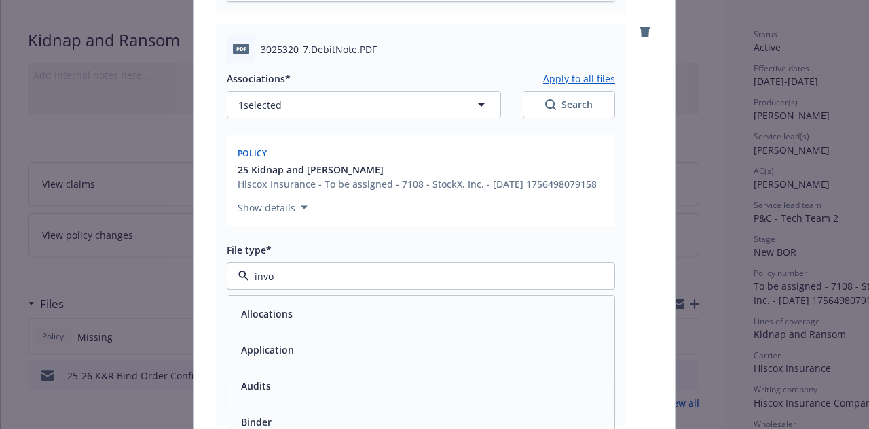
type input "invoi"
click at [550, 359] on div "Invoice - Third Party" at bounding box center [421, 350] width 371 height 20
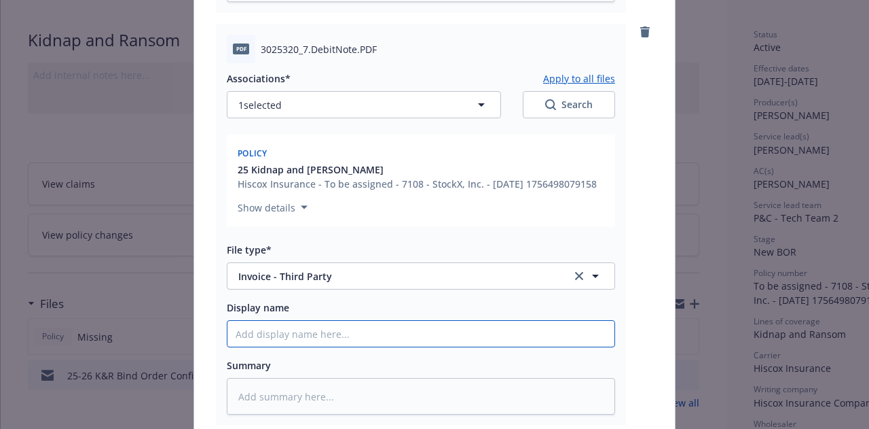
click at [512, 346] on input "Display name" at bounding box center [421, 334] width 387 height 26
type textarea "x"
type input "2"
type textarea "x"
type input "25"
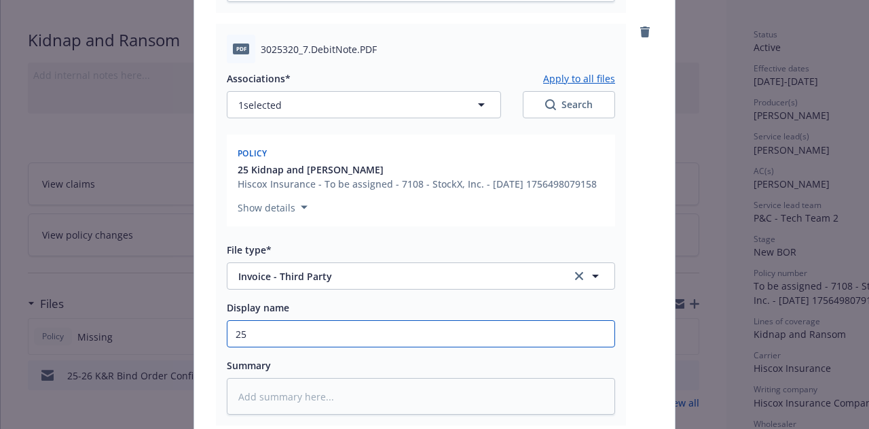
type textarea "x"
type input "25-"
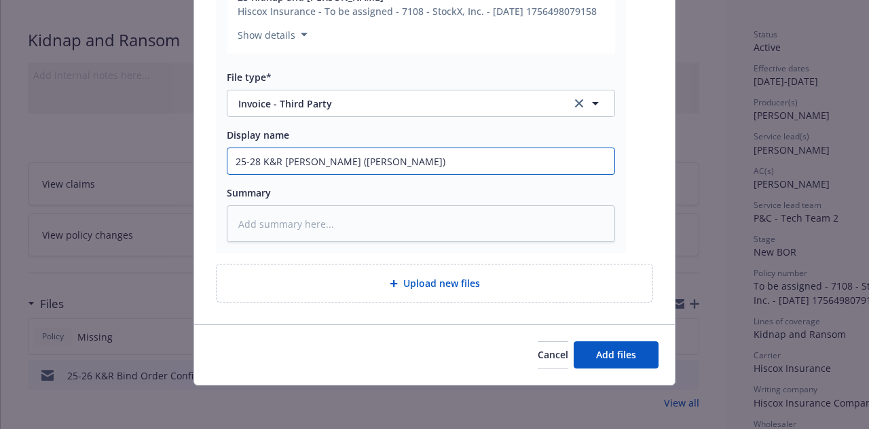
scroll to position [1136, 0]
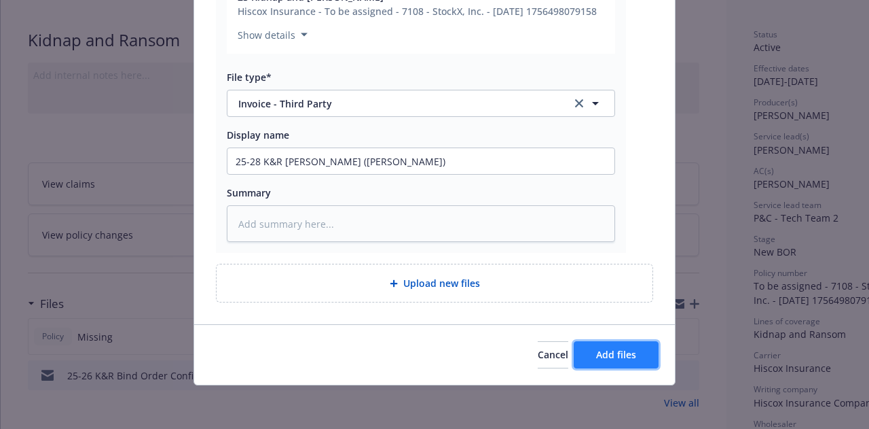
click at [629, 361] on span "Add files" at bounding box center [616, 354] width 40 height 13
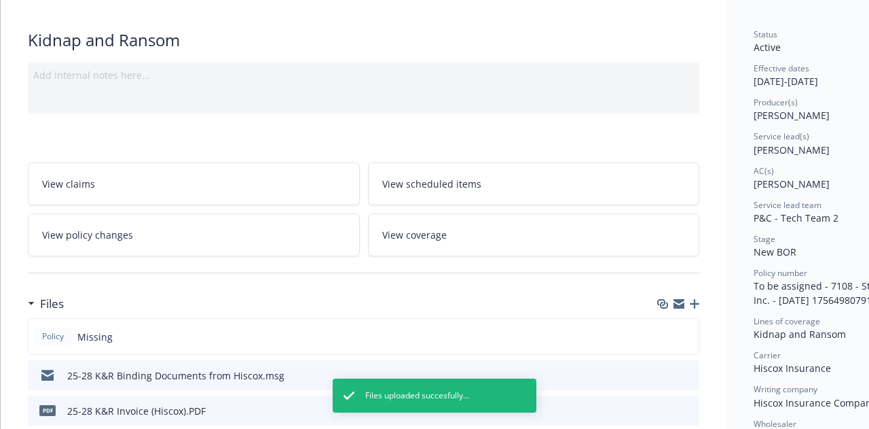
scroll to position [235, 0]
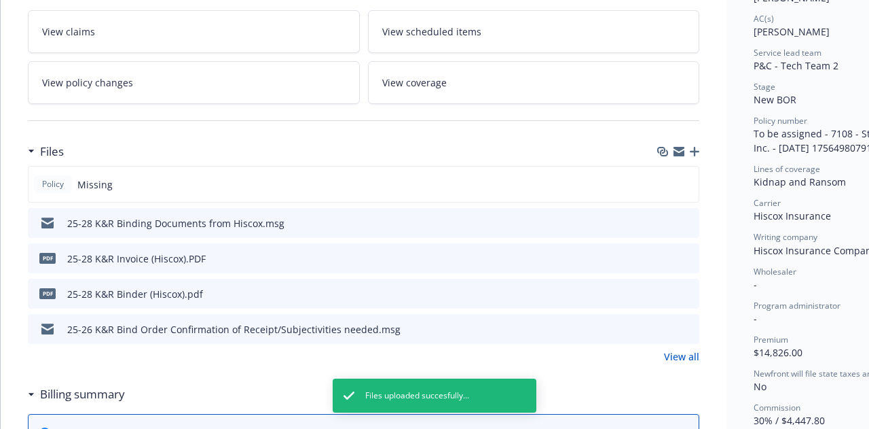
click at [663, 291] on icon "download file" at bounding box center [664, 292] width 11 height 11
click at [665, 257] on icon "download file" at bounding box center [664, 257] width 11 height 11
click at [664, 217] on icon "download file" at bounding box center [664, 222] width 11 height 11
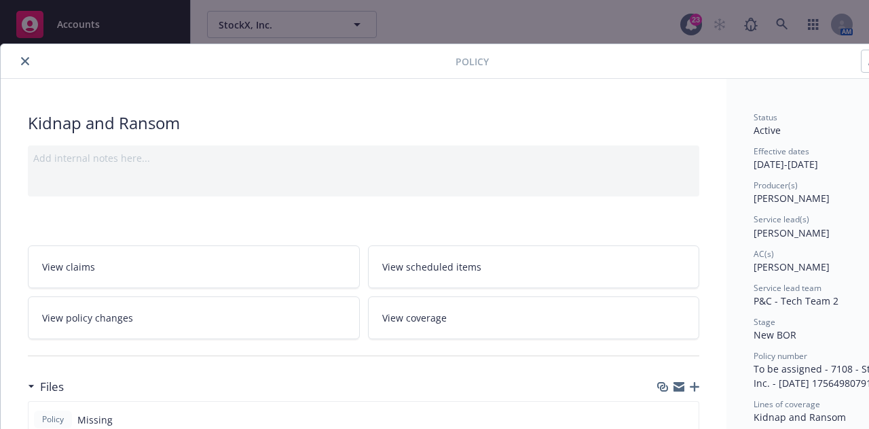
scroll to position [0, 75]
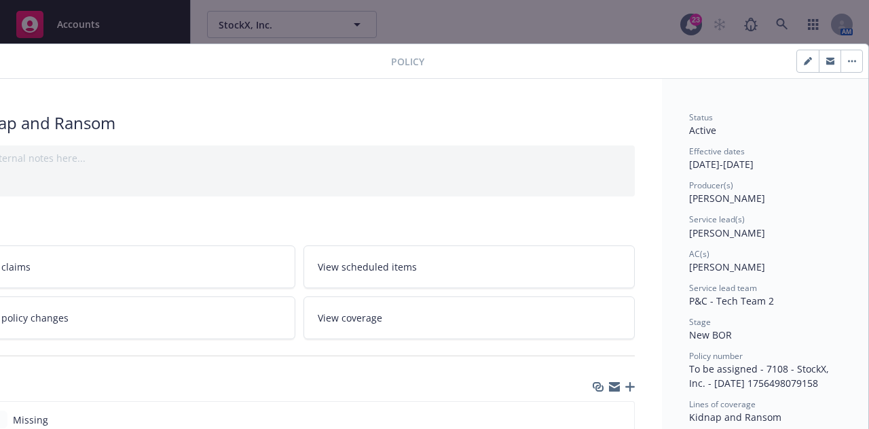
click at [809, 57] on icon "button" at bounding box center [810, 58] width 3 height 3
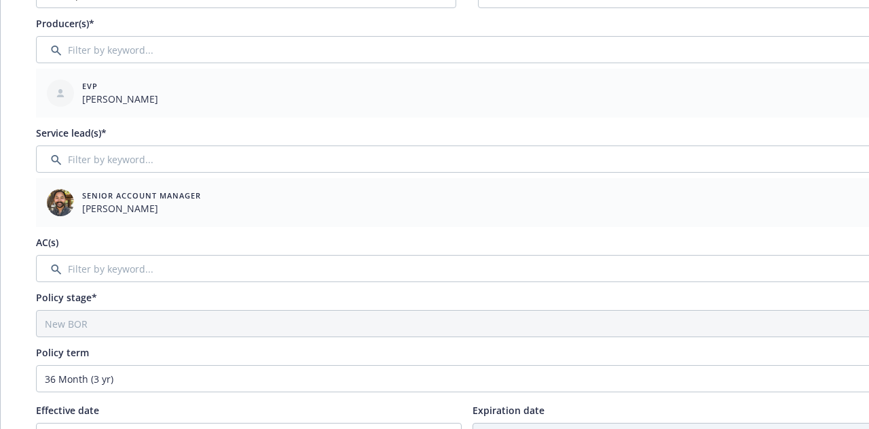
scroll to position [166, 0]
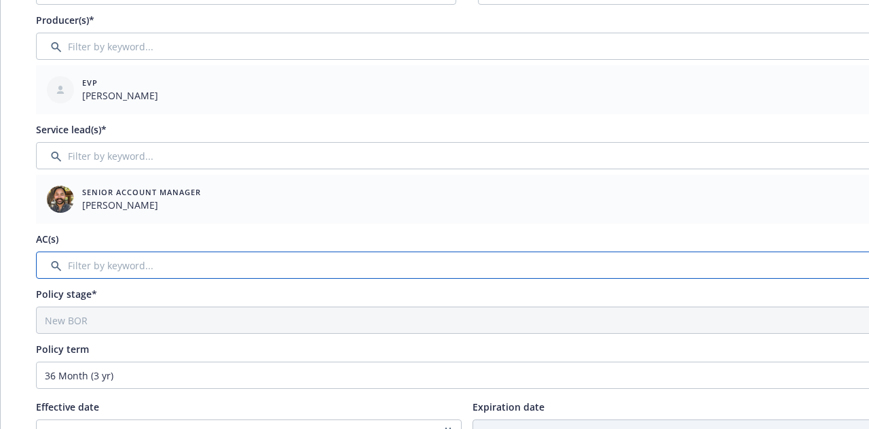
click at [674, 261] on input "Filter by keyword..." at bounding box center [467, 264] width 862 height 27
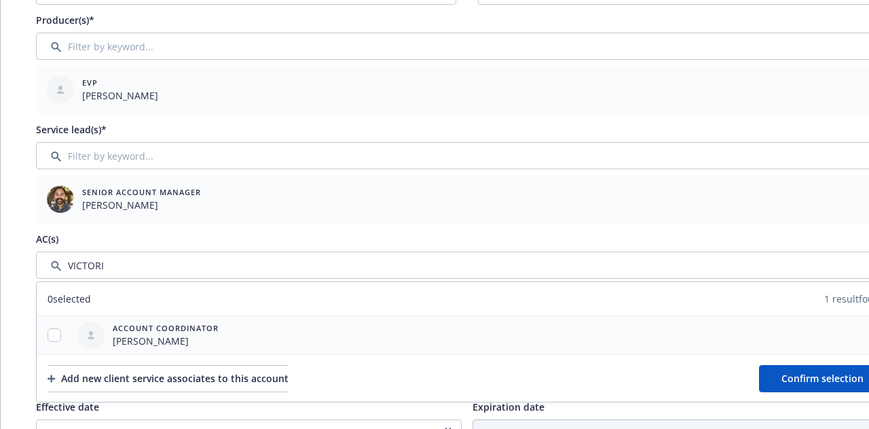
click at [50, 341] on div at bounding box center [54, 335] width 35 height 38
click at [52, 338] on input "checkbox" at bounding box center [55, 335] width 14 height 14
click at [848, 379] on span "Confirm selection" at bounding box center [823, 378] width 82 height 13
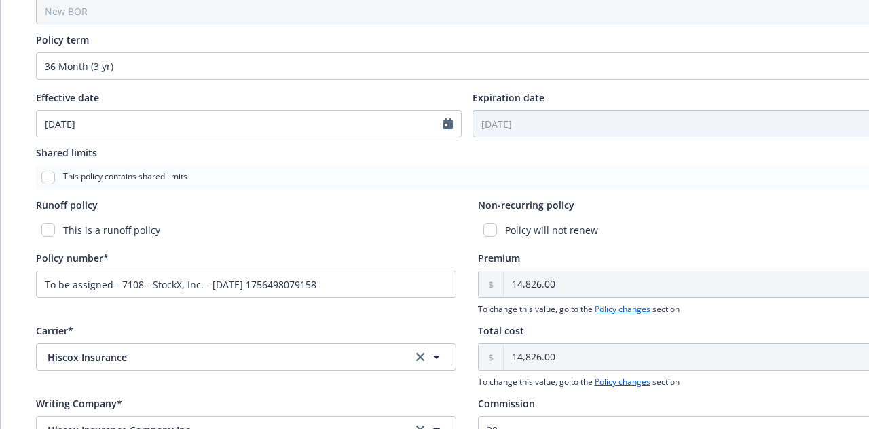
scroll to position [531, 0]
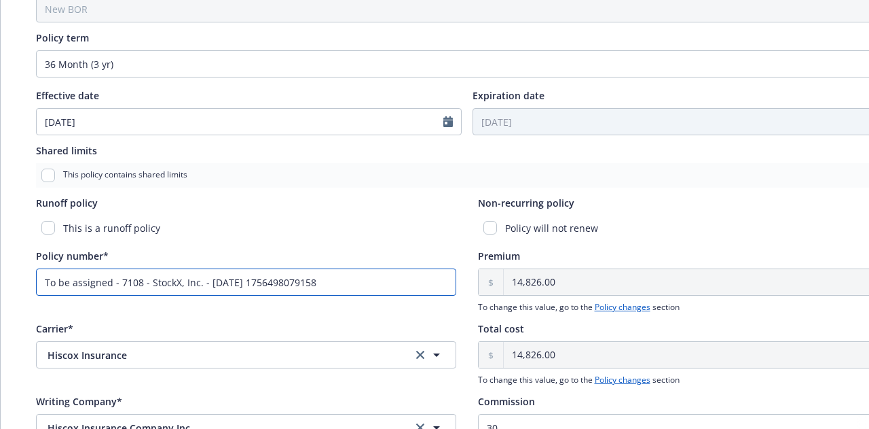
drag, startPoint x: 406, startPoint y: 277, endPoint x: 0, endPoint y: 256, distance: 406.7
click at [0, 256] on div "Edit policy details Cancel Save Policy type* Kidnap and Ransom Display name Pro…" at bounding box center [467, 52] width 934 height 1080
paste input "UKA3025320.25"
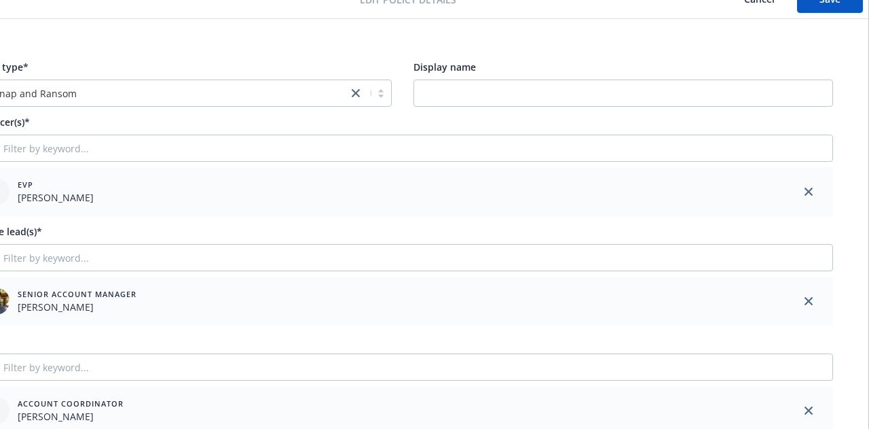
scroll to position [0, 75]
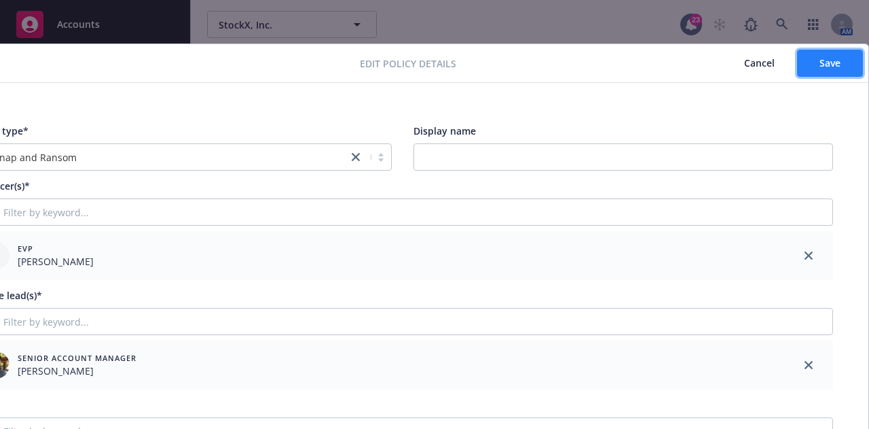
click at [825, 65] on span "Save" at bounding box center [830, 62] width 21 height 13
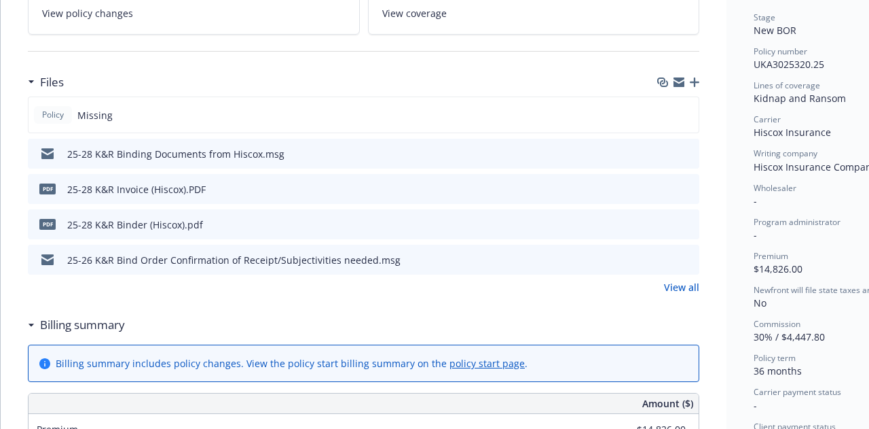
scroll to position [0, 0]
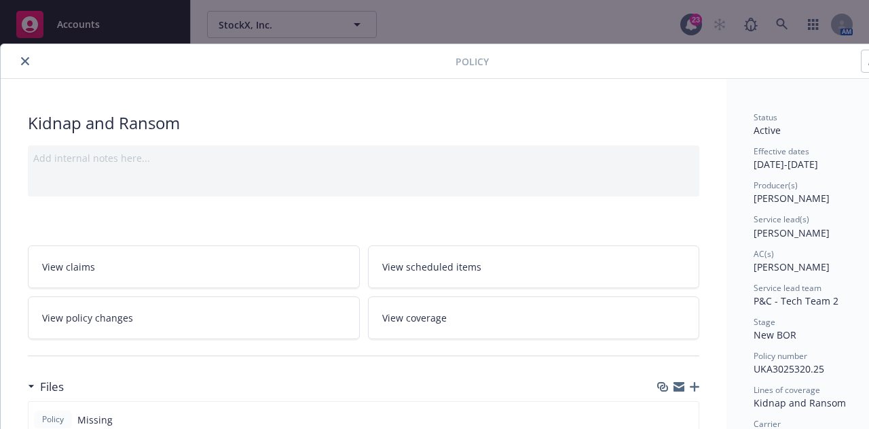
click at [15, 53] on div at bounding box center [231, 61] width 450 height 16
click at [22, 59] on icon "close" at bounding box center [25, 61] width 8 height 8
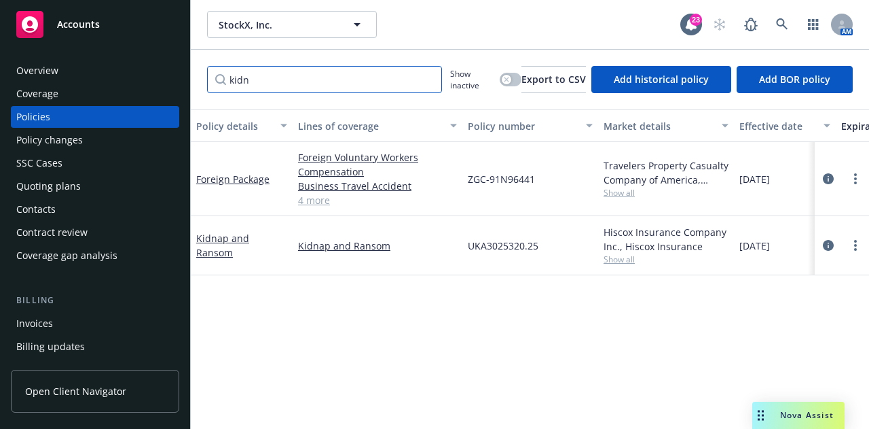
click at [426, 82] on input "kidn" at bounding box center [324, 79] width 235 height 27
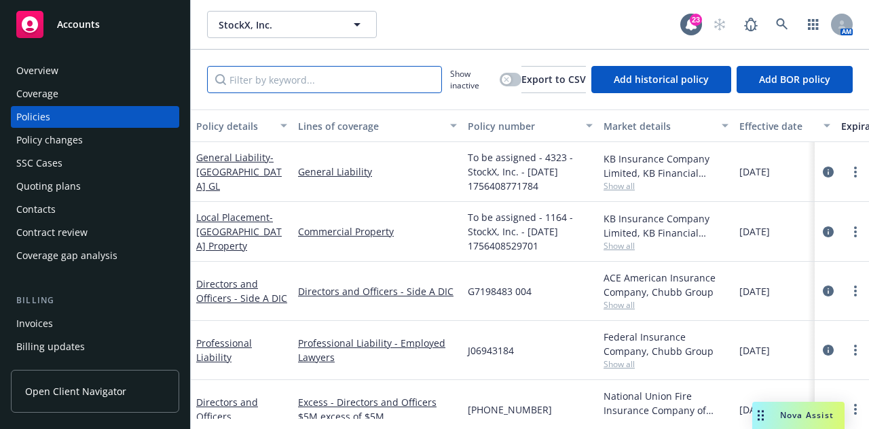
scroll to position [56, 0]
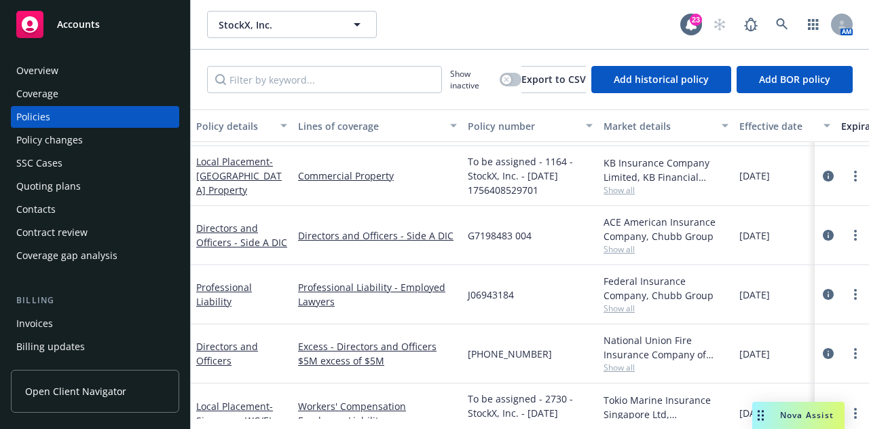
click at [130, 319] on div "Invoices" at bounding box center [95, 323] width 158 height 22
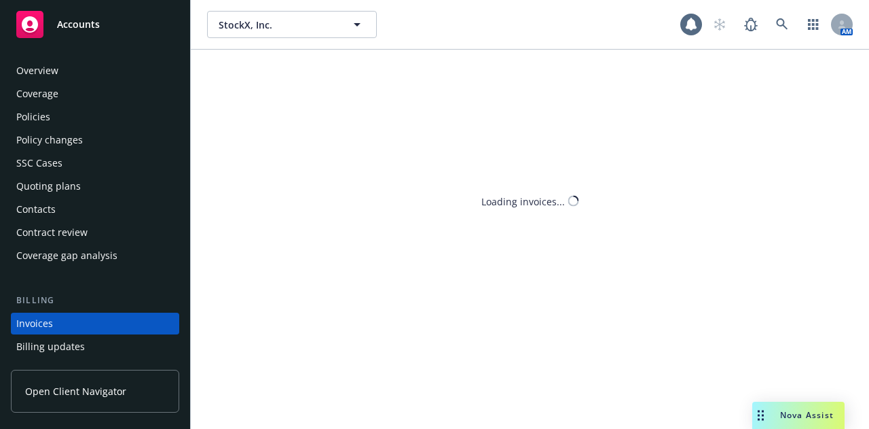
scroll to position [87, 0]
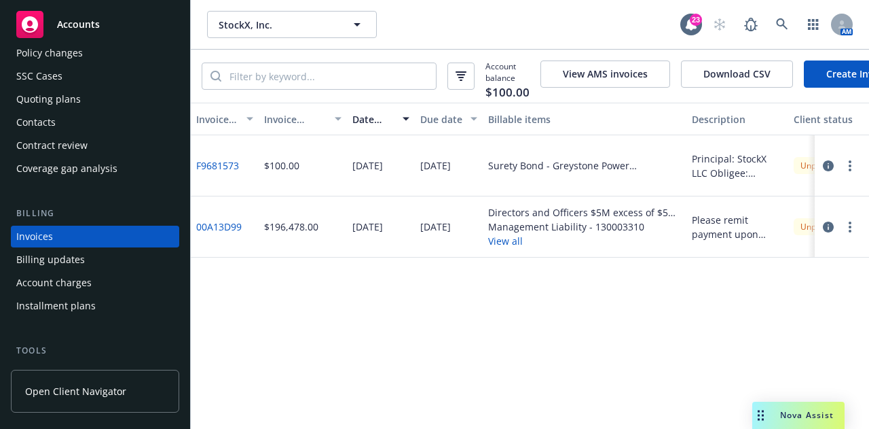
click at [835, 69] on link "Create Invoice" at bounding box center [859, 73] width 111 height 27
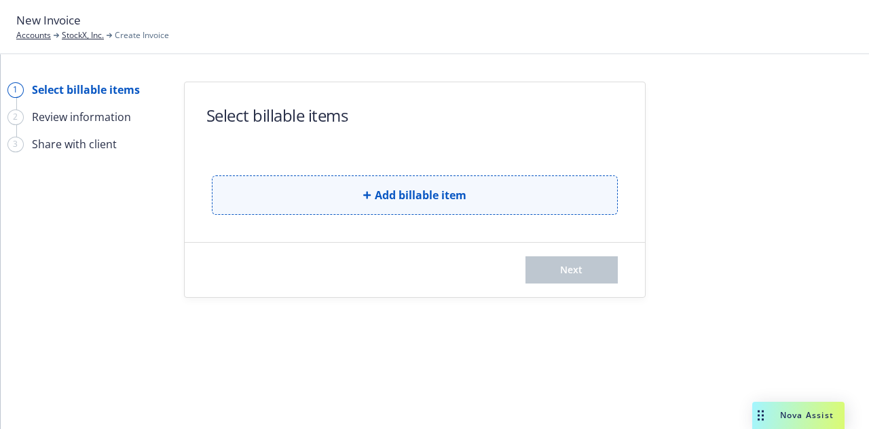
click at [607, 194] on button "Add billable item" at bounding box center [415, 194] width 406 height 39
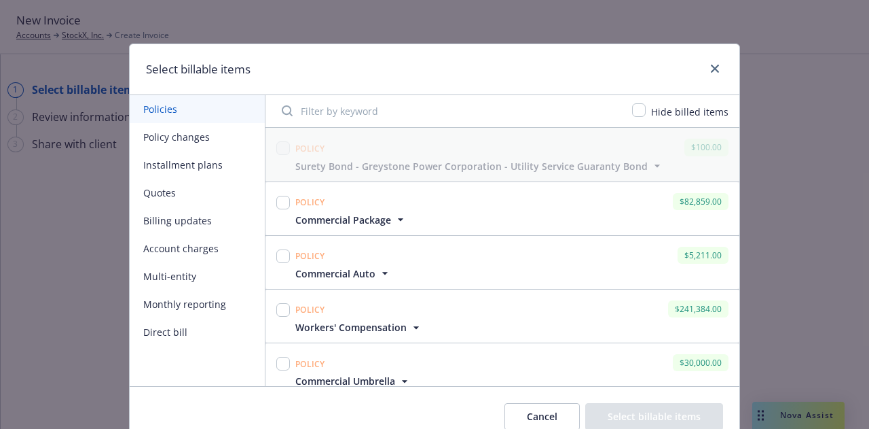
click at [377, 217] on span "Commercial Package" at bounding box center [343, 220] width 96 height 14
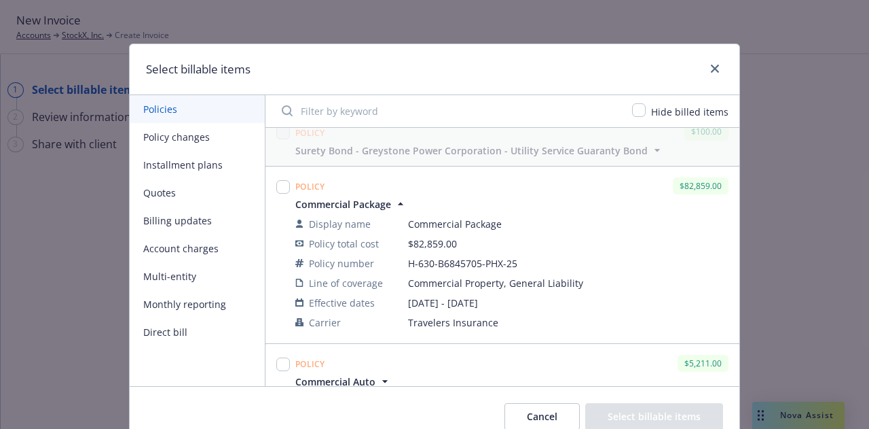
scroll to position [16, 0]
click at [387, 198] on span "Commercial Package" at bounding box center [351, 203] width 112 height 14
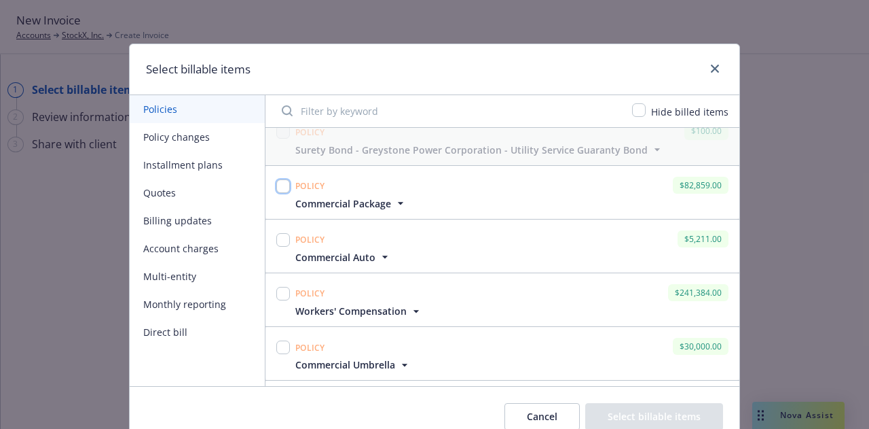
click at [278, 188] on input "checkbox" at bounding box center [283, 186] width 14 height 14
checkbox input "true"
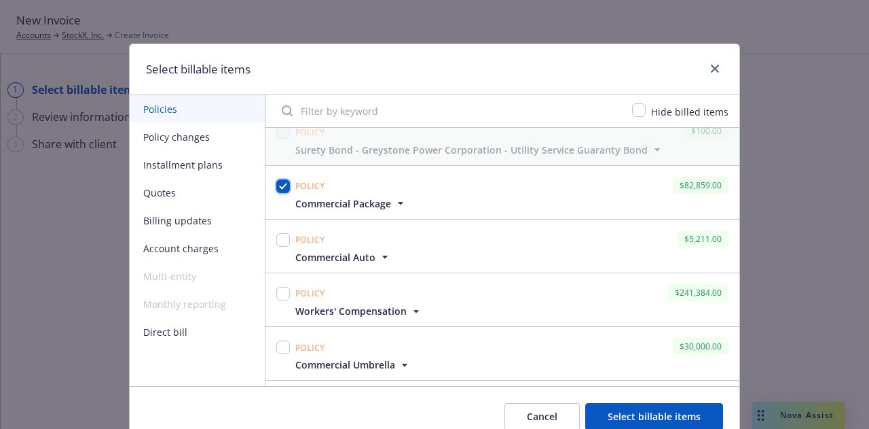
scroll to position [37, 0]
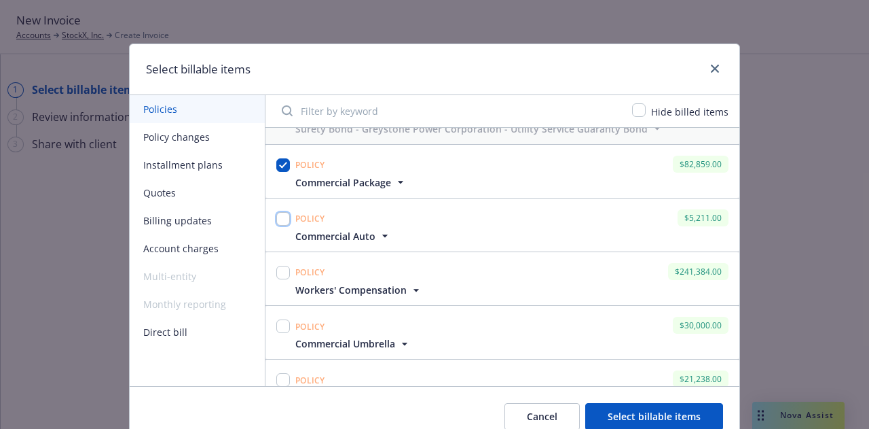
click at [276, 217] on input "checkbox" at bounding box center [283, 219] width 14 height 14
checkbox input "true"
click at [279, 268] on input "checkbox" at bounding box center [283, 273] width 14 height 14
checkbox input "true"
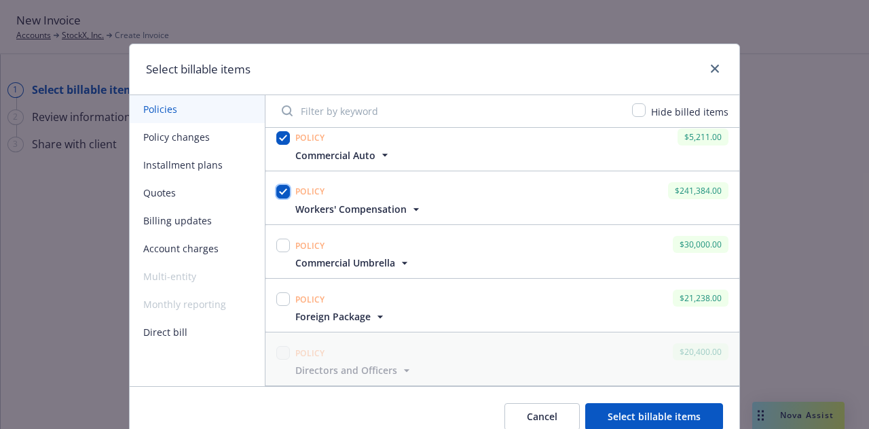
scroll to position [126, 0]
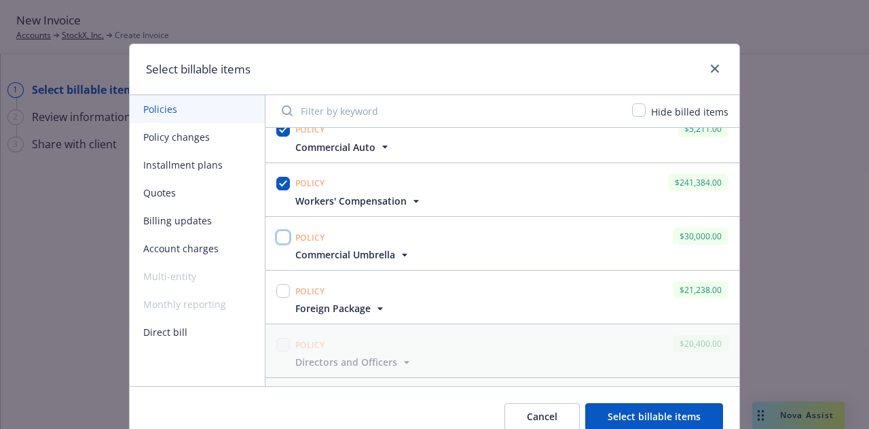
click at [280, 236] on input "checkbox" at bounding box center [283, 237] width 14 height 14
checkbox input "true"
click at [282, 291] on input "checkbox" at bounding box center [283, 291] width 14 height 14
checkbox input "true"
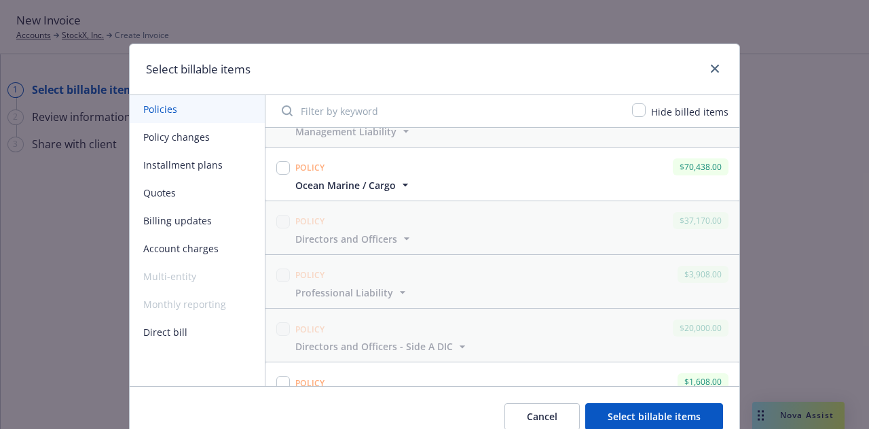
scroll to position [410, 0]
click at [280, 170] on input "checkbox" at bounding box center [283, 169] width 14 height 14
checkbox input "true"
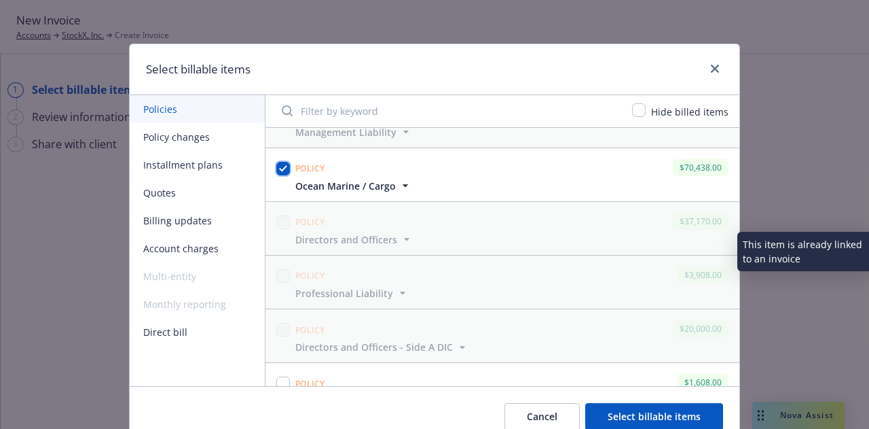
scroll to position [491, 0]
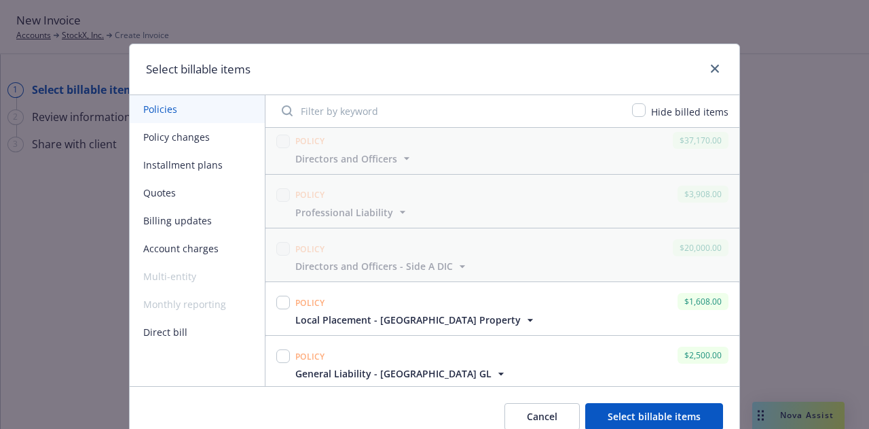
click at [193, 137] on button "Policy changes" at bounding box center [197, 137] width 135 height 28
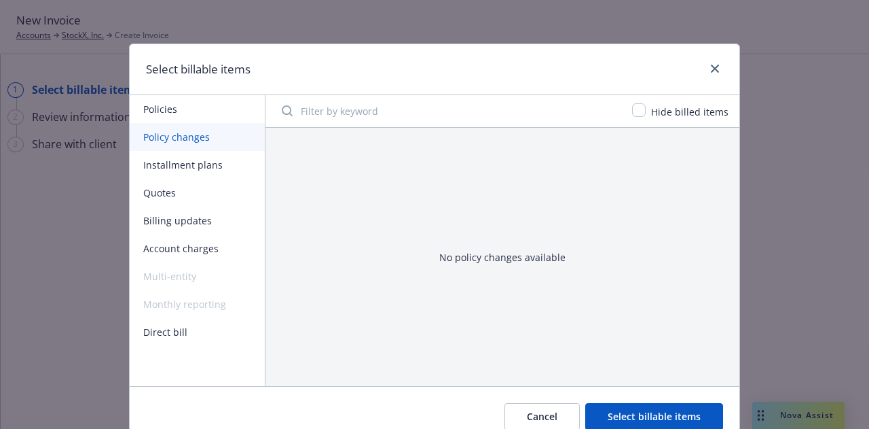
click at [195, 104] on button "Policies" at bounding box center [197, 109] width 135 height 28
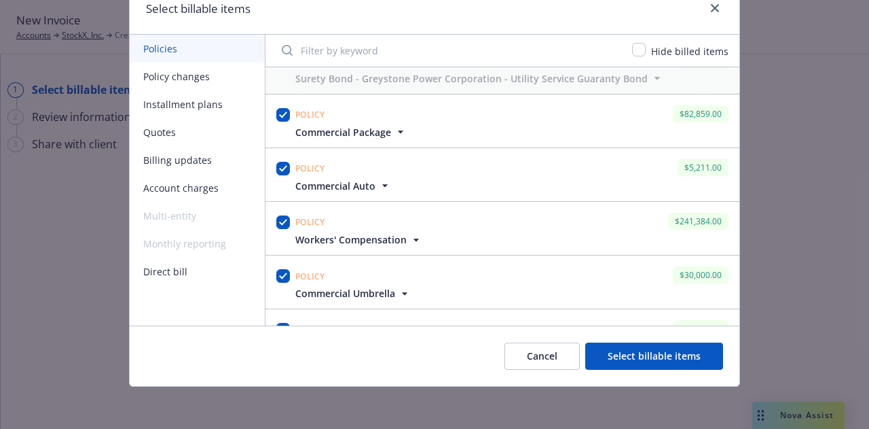
scroll to position [0, 0]
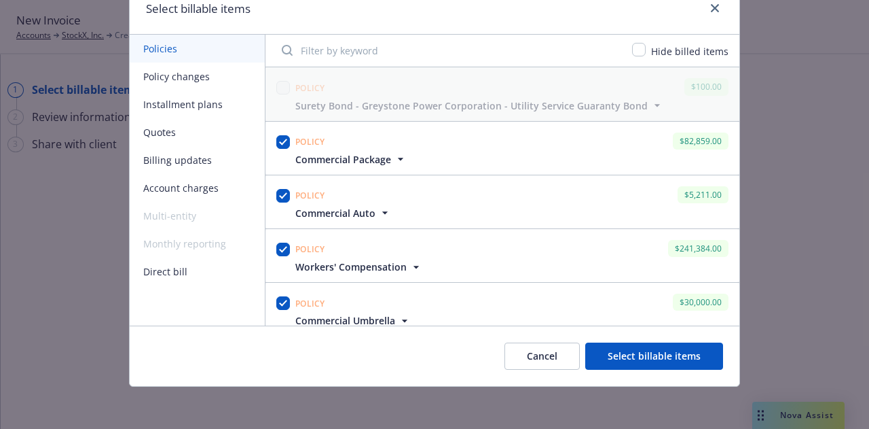
click at [552, 361] on button "Cancel" at bounding box center [542, 355] width 75 height 27
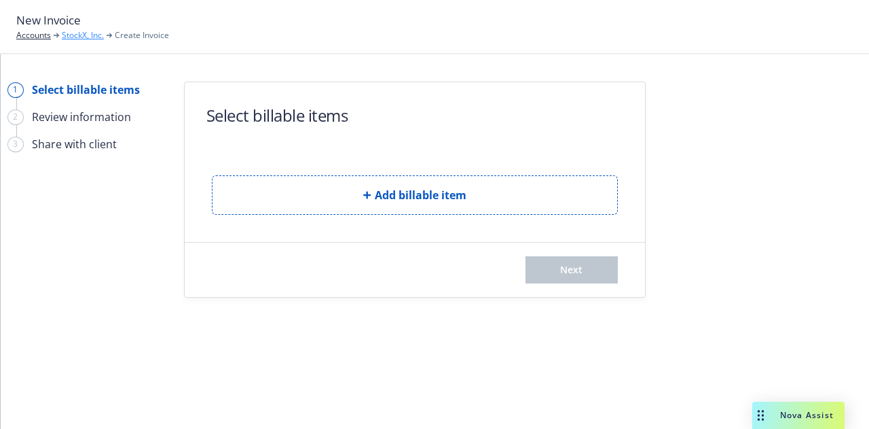
click at [89, 33] on link "StockX, Inc." at bounding box center [83, 35] width 42 height 12
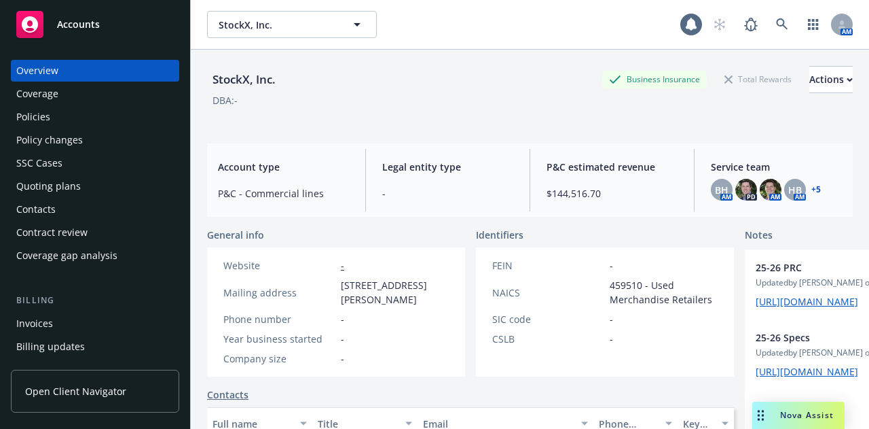
click at [94, 122] on div "Policies" at bounding box center [95, 117] width 158 height 22
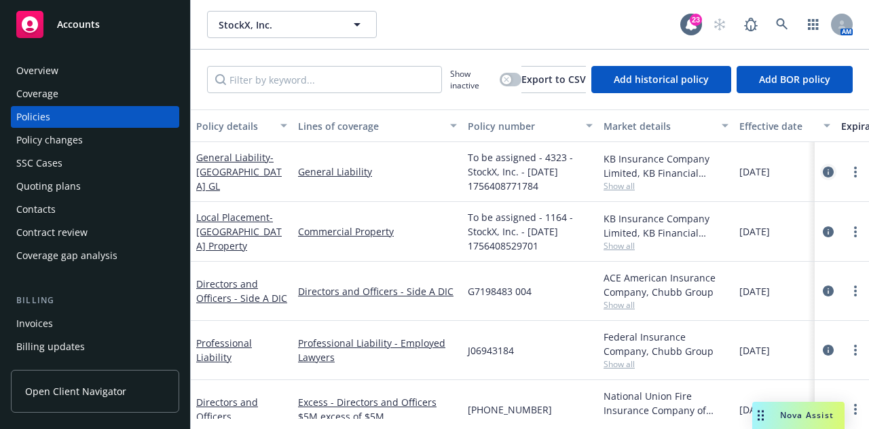
click at [823, 170] on icon "circleInformation" at bounding box center [828, 171] width 11 height 11
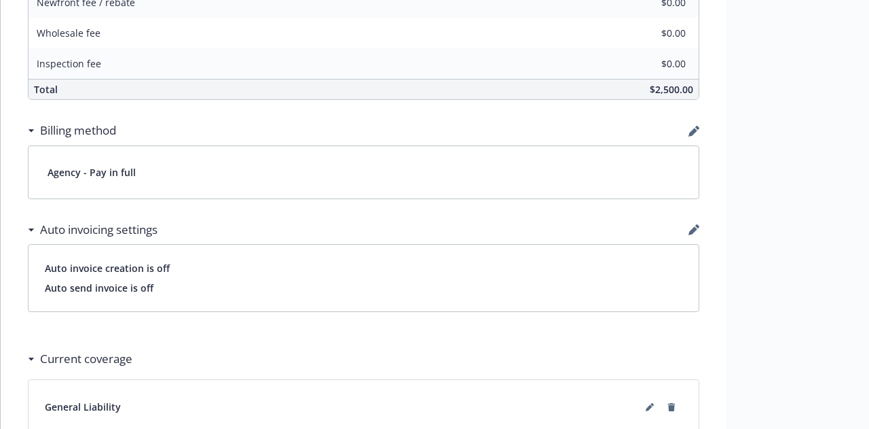
scroll to position [916, 0]
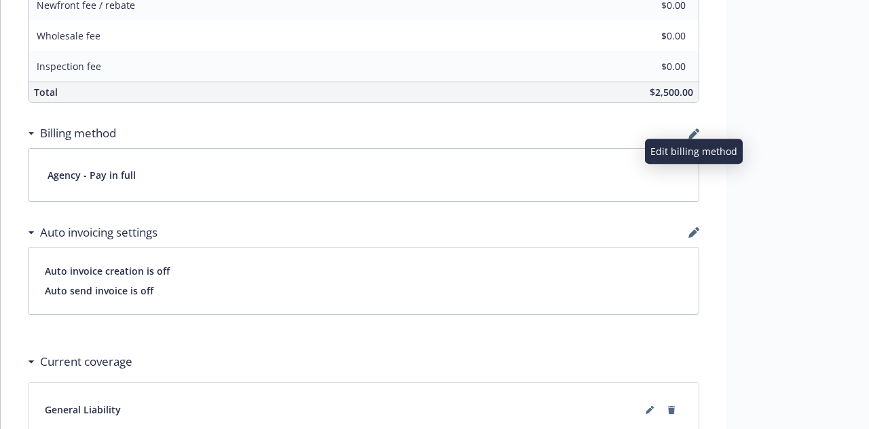
click at [698, 128] on icon "button" at bounding box center [698, 130] width 4 height 4
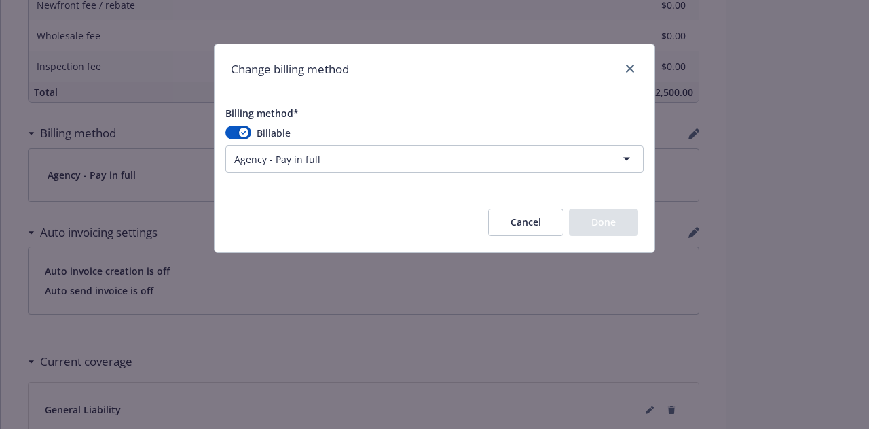
click at [435, 156] on html "Accounts Overview Coverage Policies Policy changes SSC Cases Quoting plans Cont…" at bounding box center [434, 214] width 869 height 429
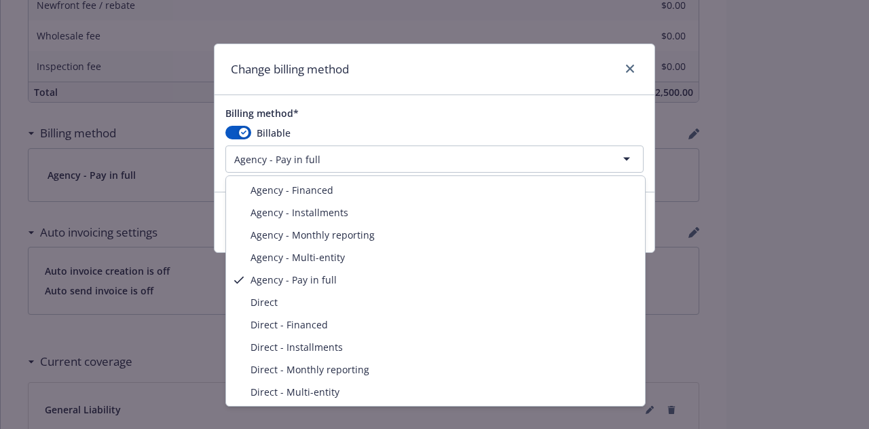
select select "DIRECT"
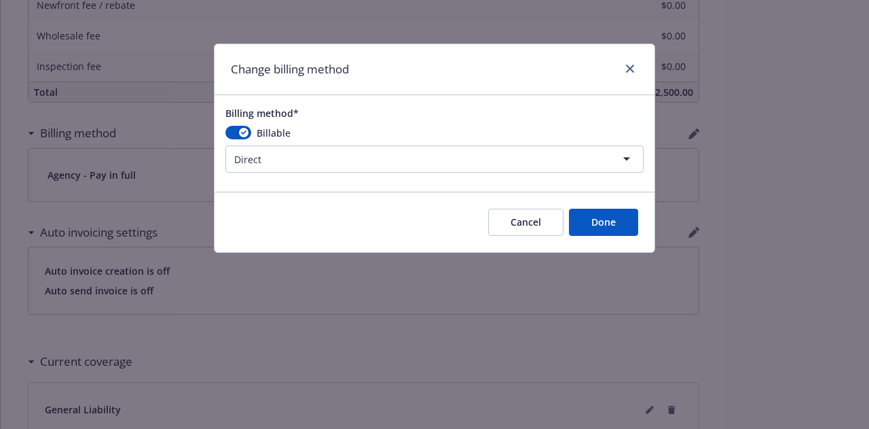
click at [600, 219] on button "Done" at bounding box center [603, 222] width 69 height 27
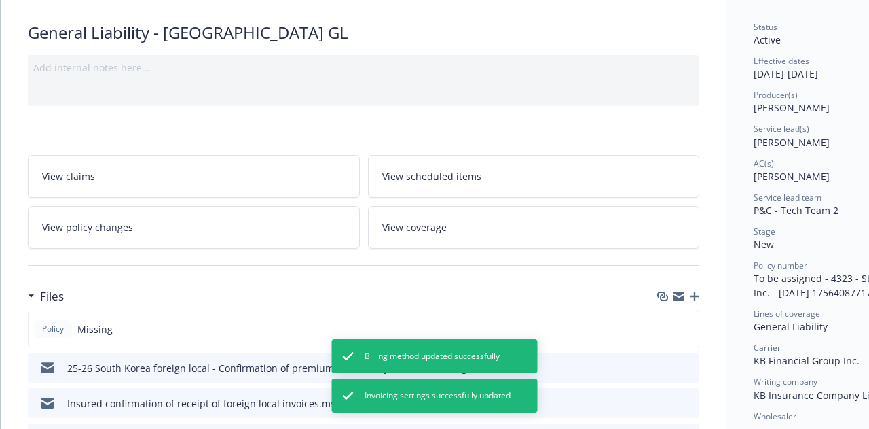
scroll to position [20, 0]
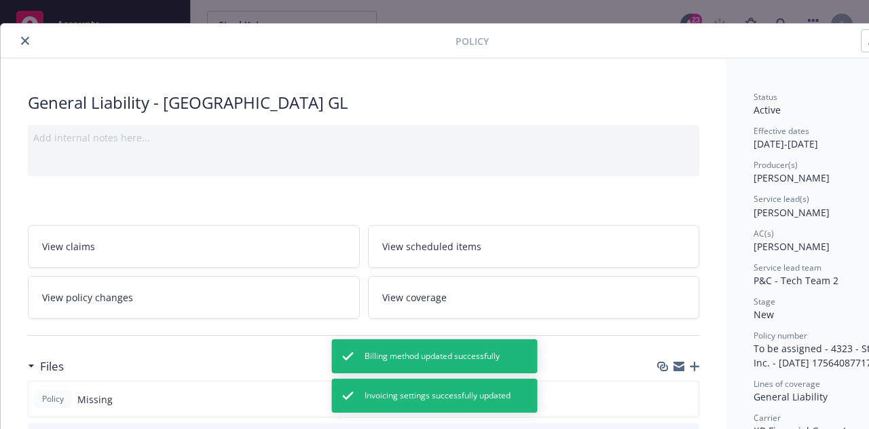
click at [27, 41] on icon "close" at bounding box center [25, 41] width 8 height 8
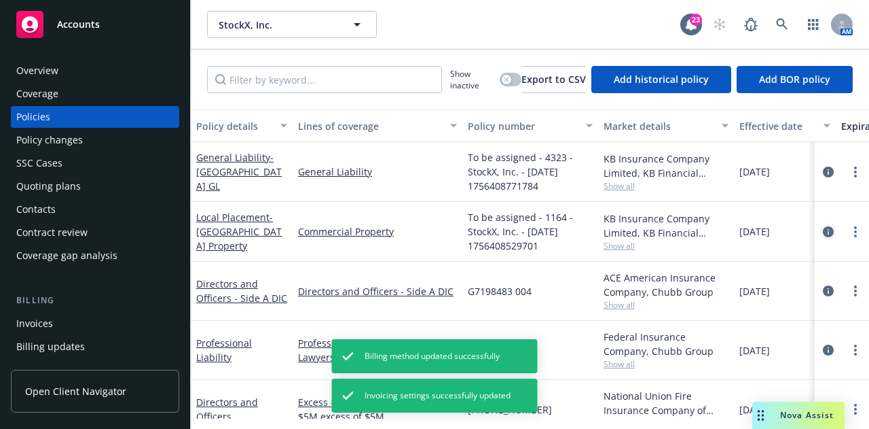
click at [823, 226] on icon "circleInformation" at bounding box center [828, 231] width 11 height 11
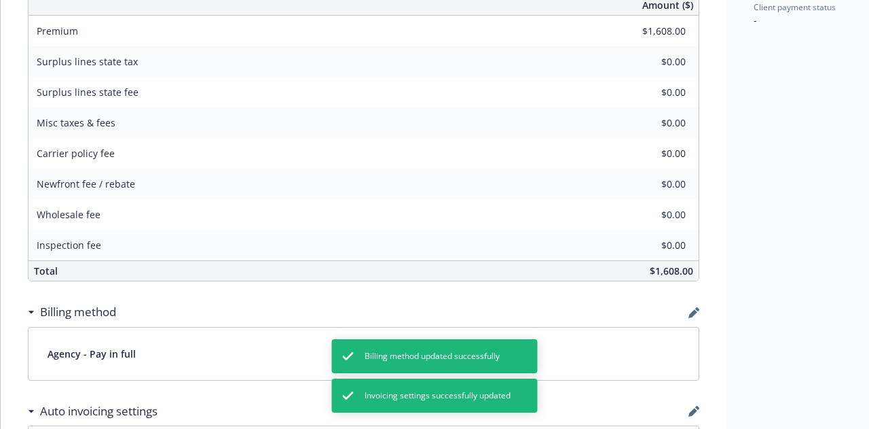
scroll to position [738, 0]
click at [691, 312] on icon "button" at bounding box center [693, 312] width 9 height 9
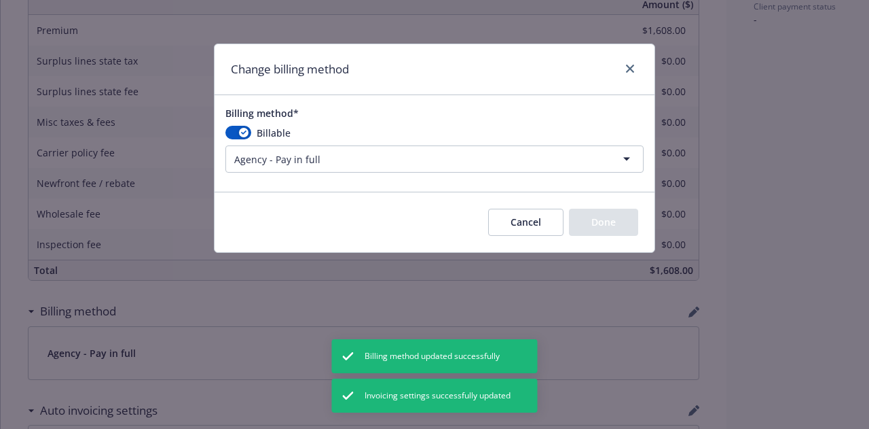
click at [416, 156] on html "Accounts Overview Coverage Policies Policy changes SSC Cases Quoting plans Cont…" at bounding box center [434, 214] width 869 height 429
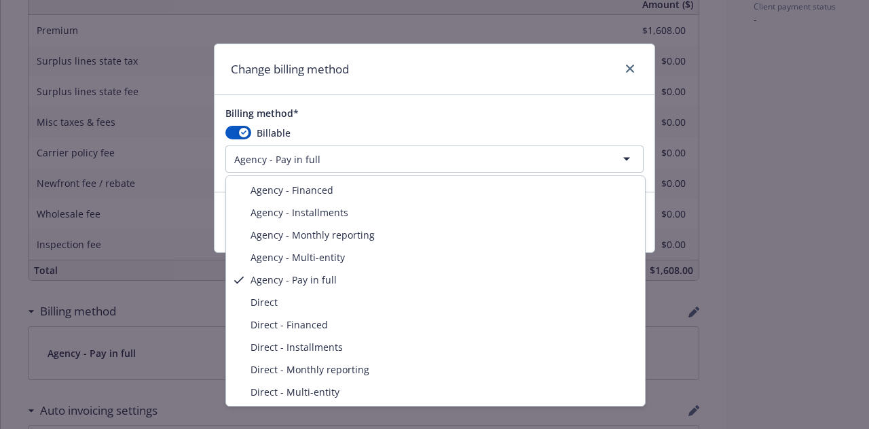
select select "DIRECT"
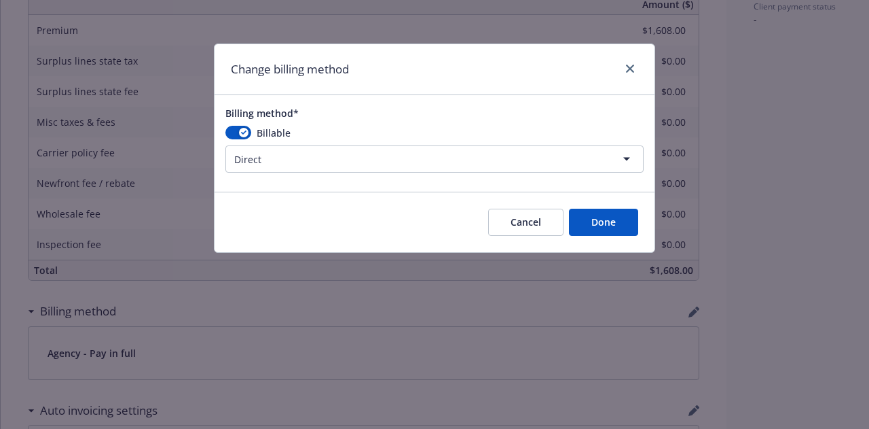
click at [609, 230] on button "Done" at bounding box center [603, 222] width 69 height 27
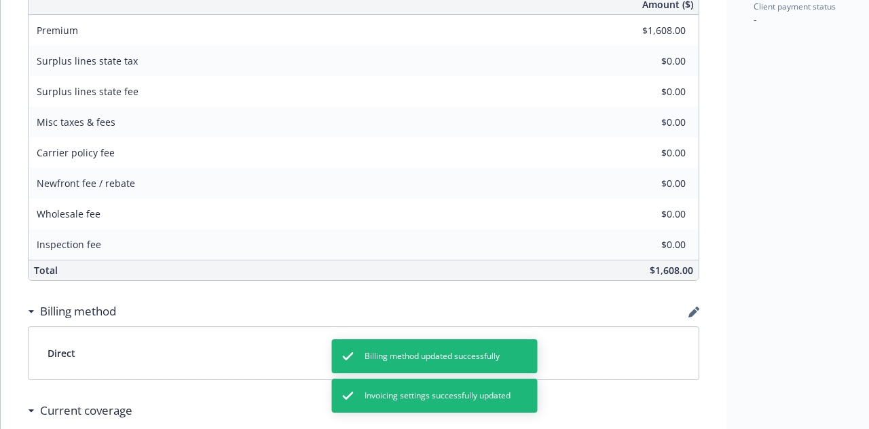
scroll to position [0, 0]
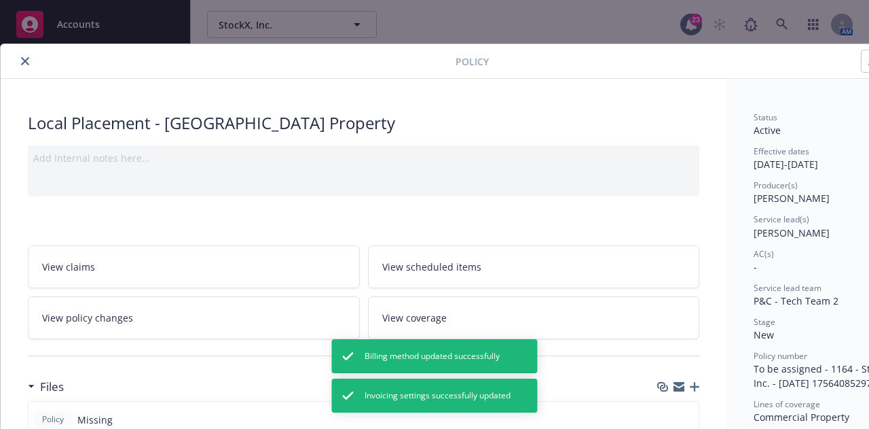
click at [31, 60] on button "close" at bounding box center [25, 61] width 16 height 16
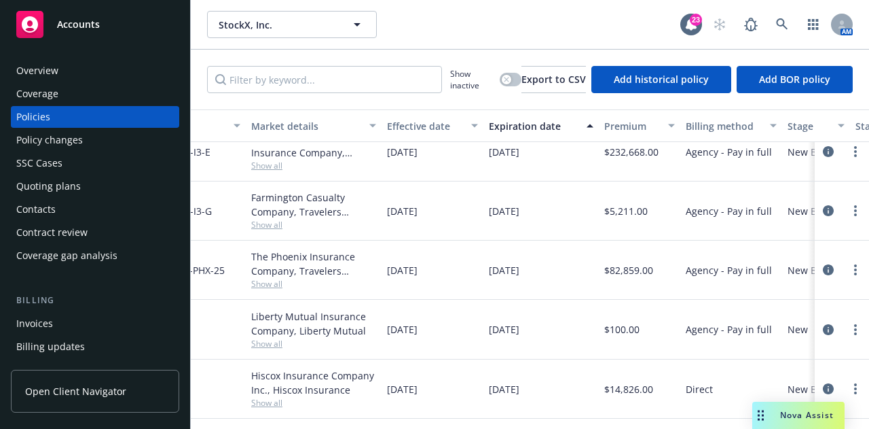
scroll to position [1229, 379]
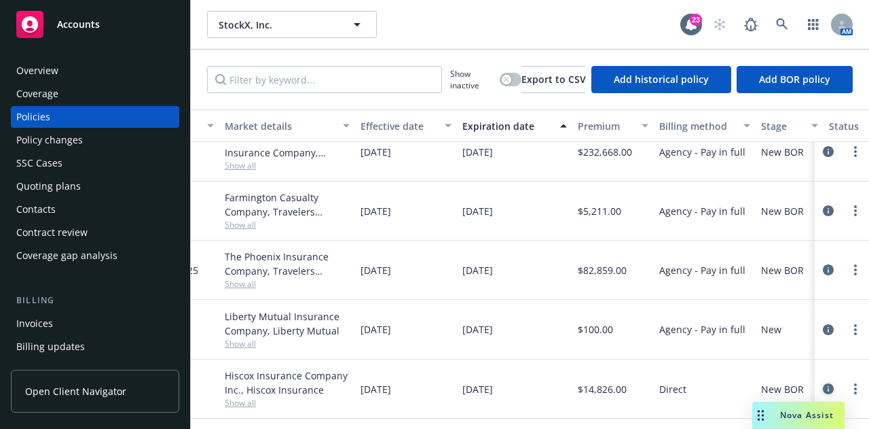
click at [823, 383] on icon "circleInformation" at bounding box center [828, 388] width 11 height 11
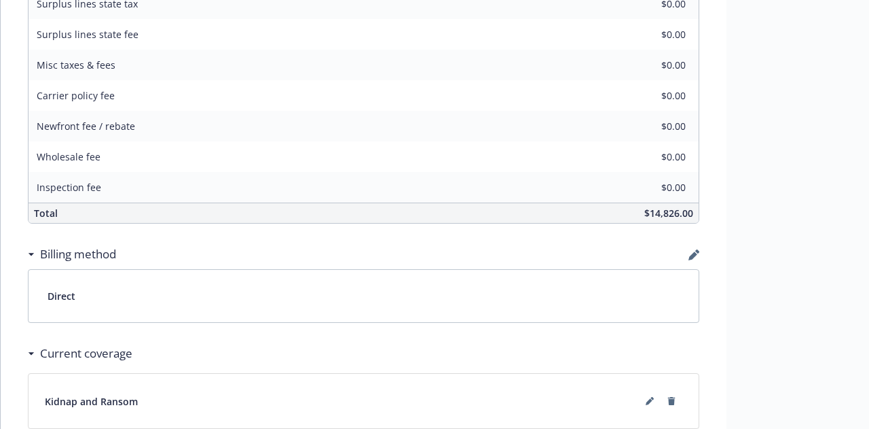
scroll to position [761, 0]
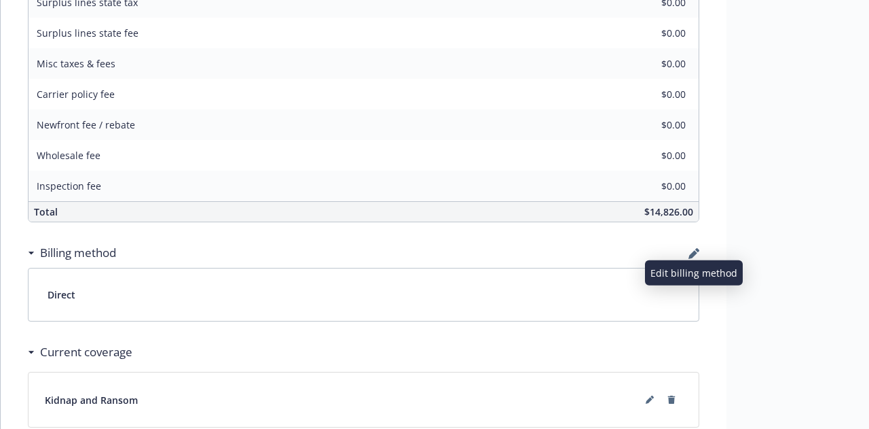
click at [693, 252] on icon "button" at bounding box center [693, 254] width 9 height 9
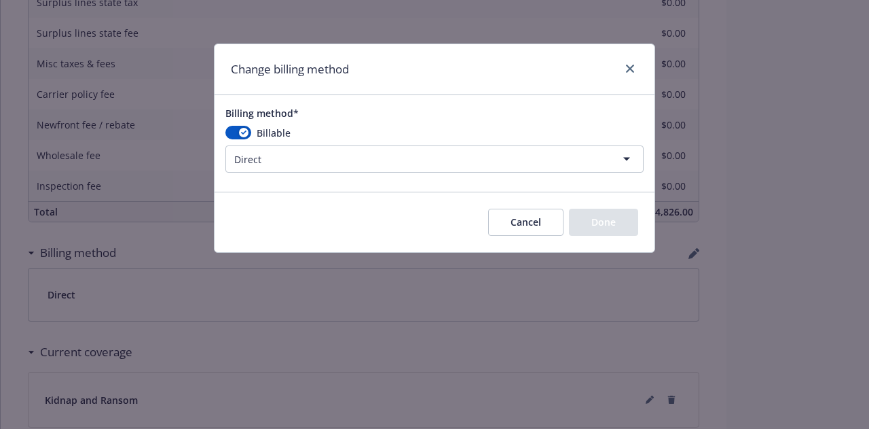
click at [366, 157] on html "Accounts Overview Coverage Policies Policy changes SSC Cases Quoting plans Cont…" at bounding box center [434, 214] width 869 height 429
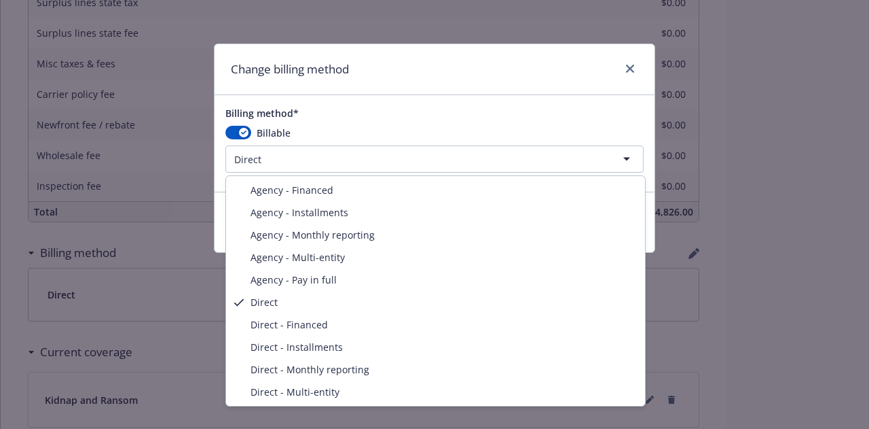
select select "AGENCY_PAY_IN_FULL"
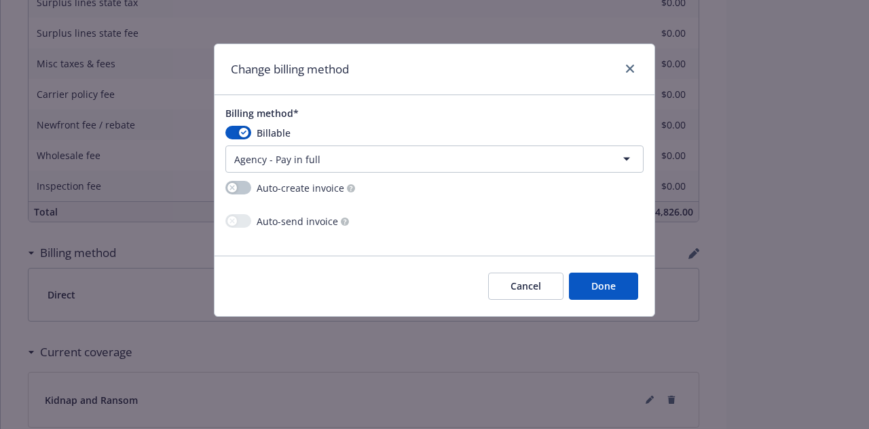
click at [587, 275] on button "Done" at bounding box center [603, 285] width 69 height 27
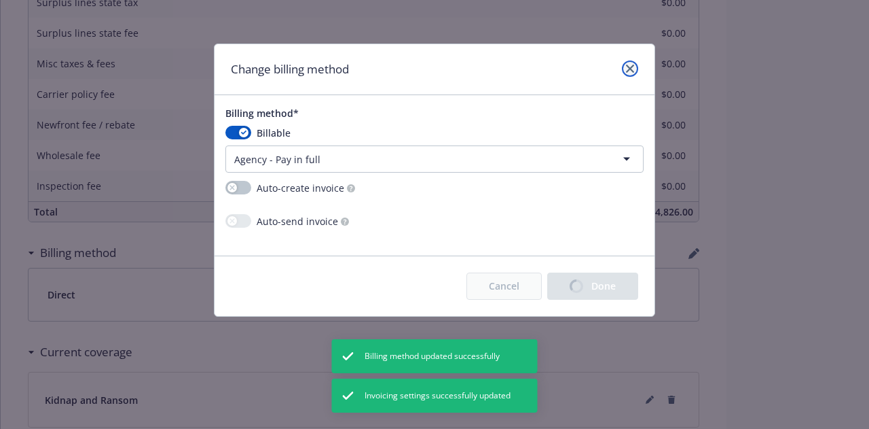
click at [630, 73] on link "close" at bounding box center [630, 68] width 16 height 16
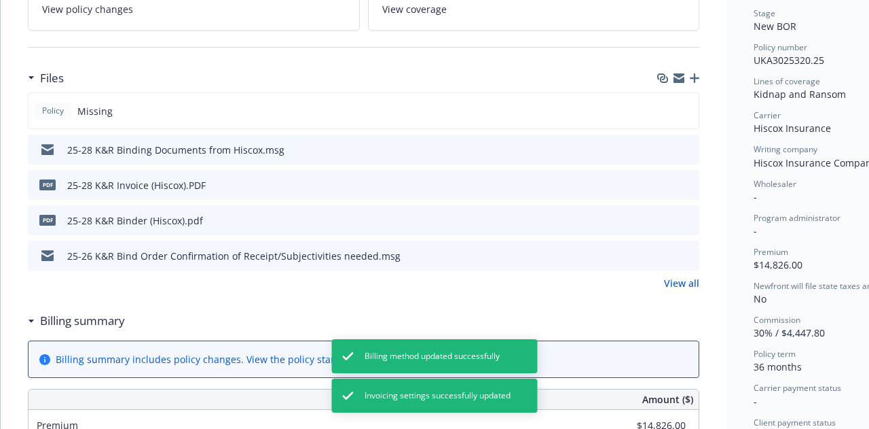
scroll to position [0, 0]
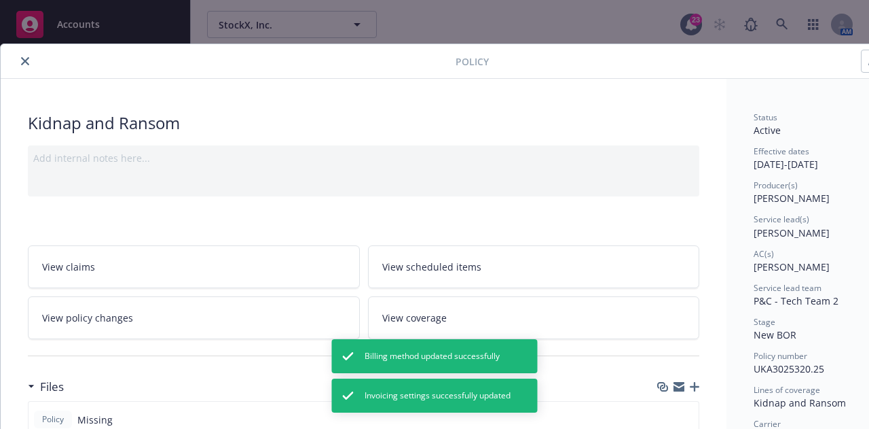
click at [26, 57] on icon "close" at bounding box center [25, 61] width 8 height 8
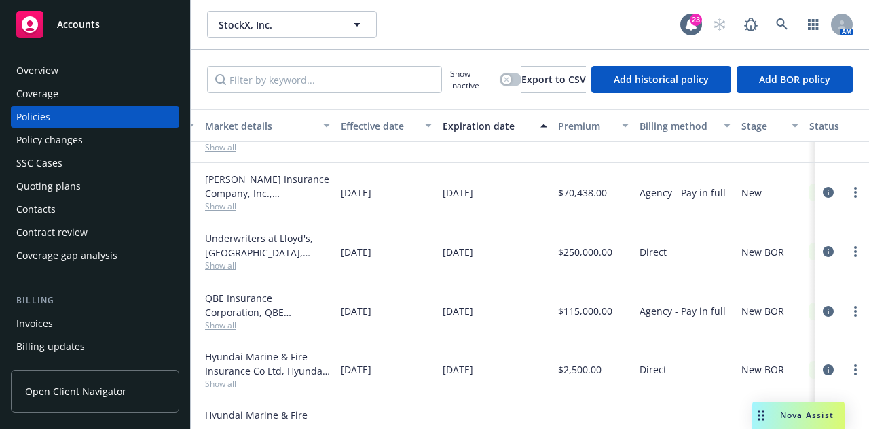
scroll to position [642, 401]
click at [823, 249] on icon "circleInformation" at bounding box center [828, 251] width 11 height 11
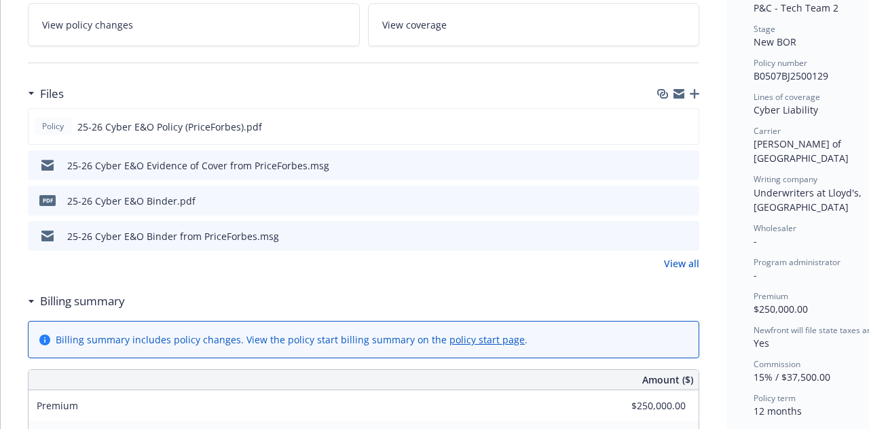
scroll to position [294, 0]
click at [688, 161] on icon "preview file" at bounding box center [687, 163] width 12 height 10
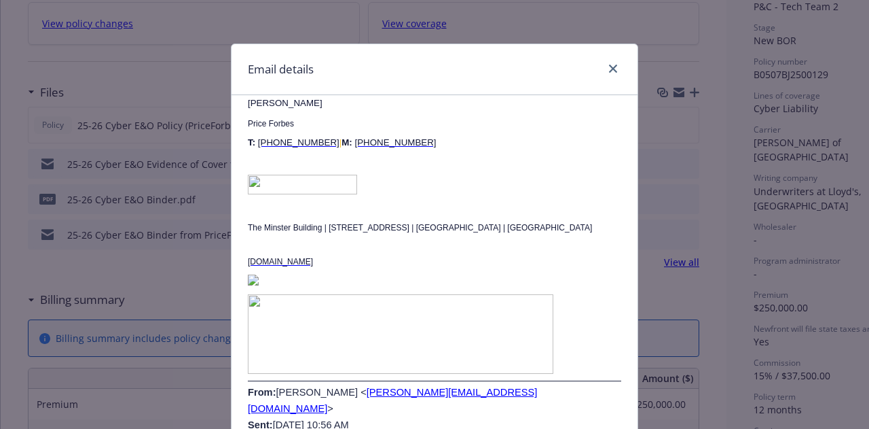
scroll to position [2091, 0]
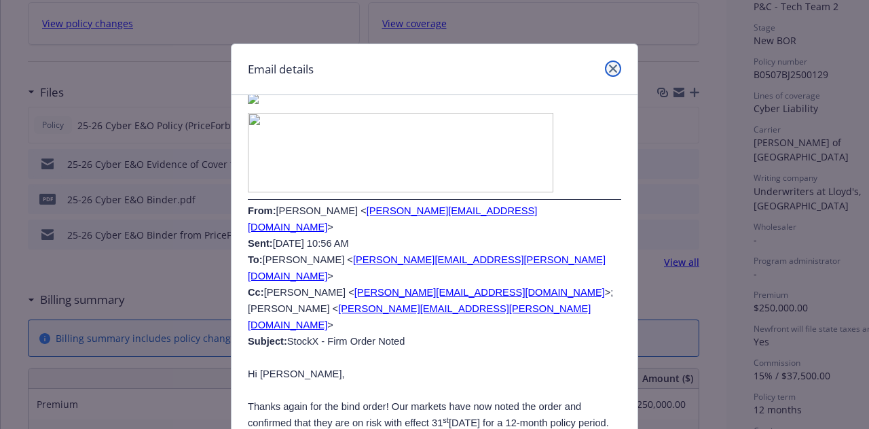
click at [609, 67] on icon "close" at bounding box center [613, 69] width 8 height 8
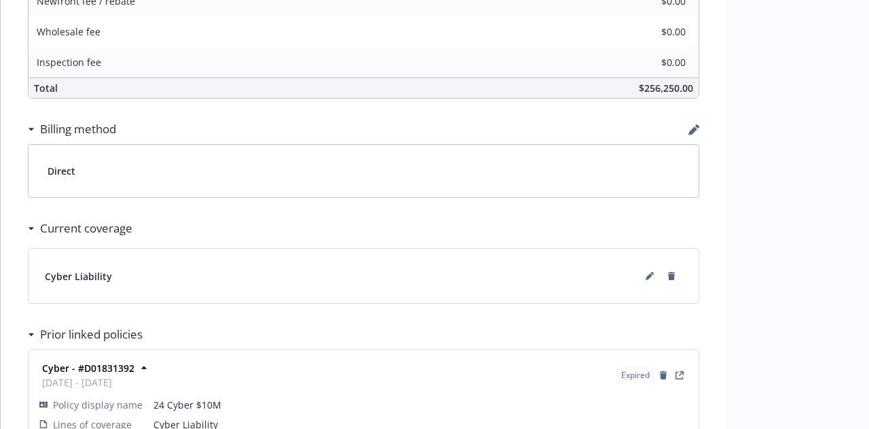
scroll to position [836, 0]
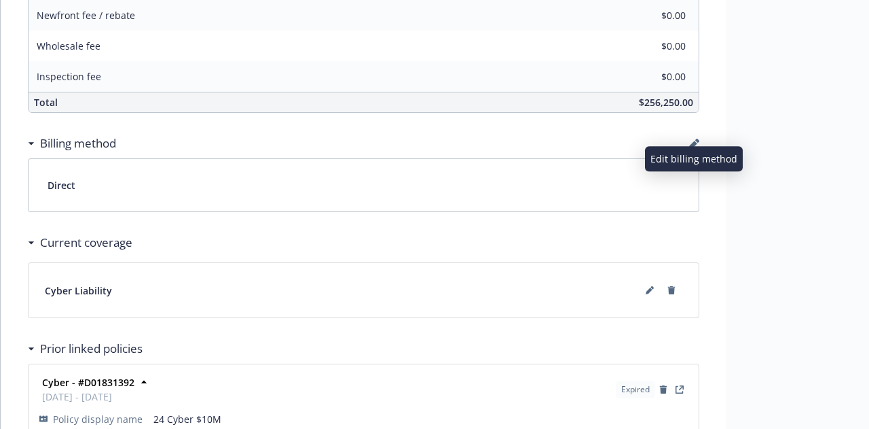
click at [694, 141] on icon "button" at bounding box center [693, 145] width 9 height 9
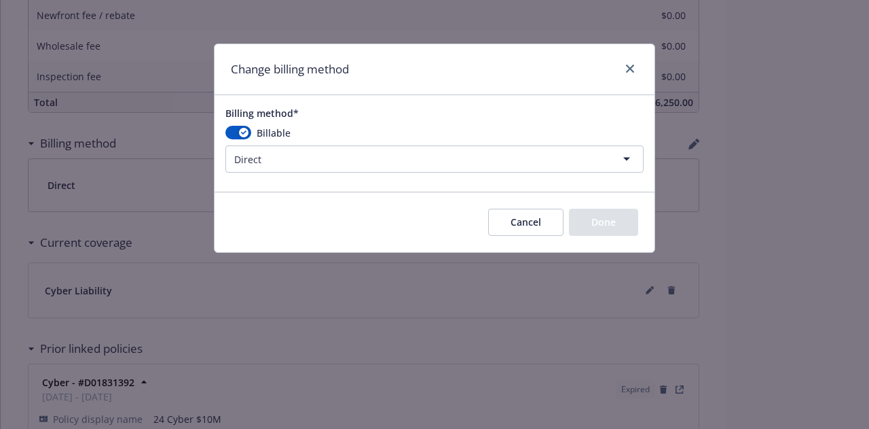
click at [399, 154] on html "Accounts Overview Coverage Policies Policy changes SSC Cases Quoting plans Cont…" at bounding box center [434, 214] width 869 height 429
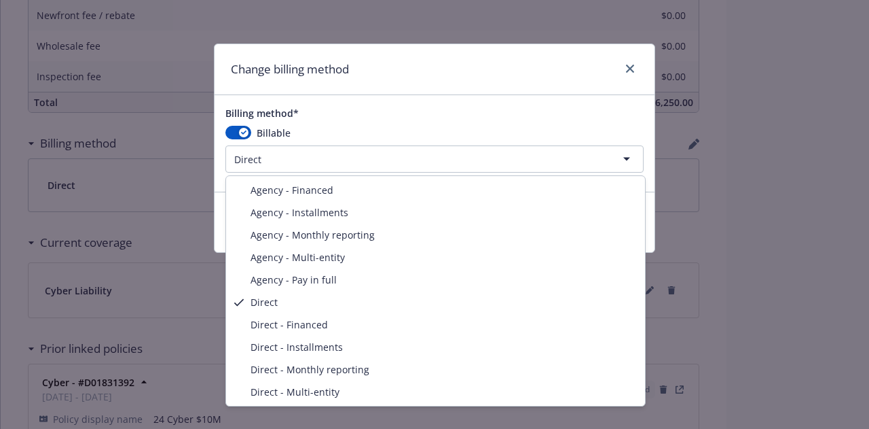
select select "AGENCY_PAY_IN_FULL"
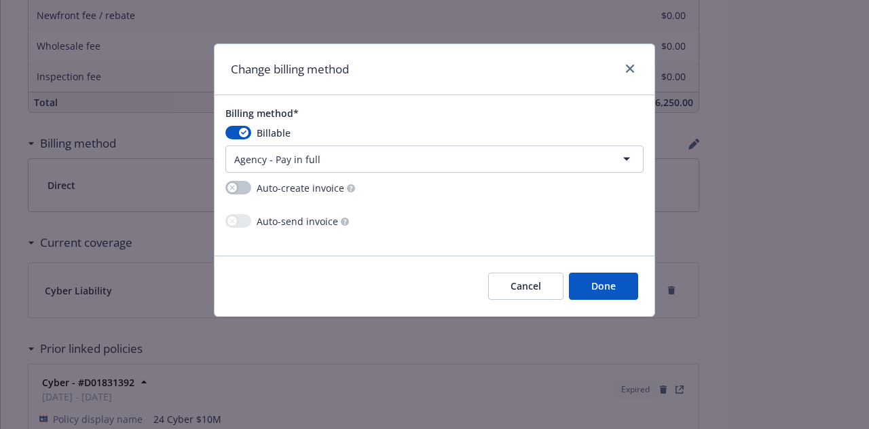
click at [624, 283] on button "Done" at bounding box center [603, 285] width 69 height 27
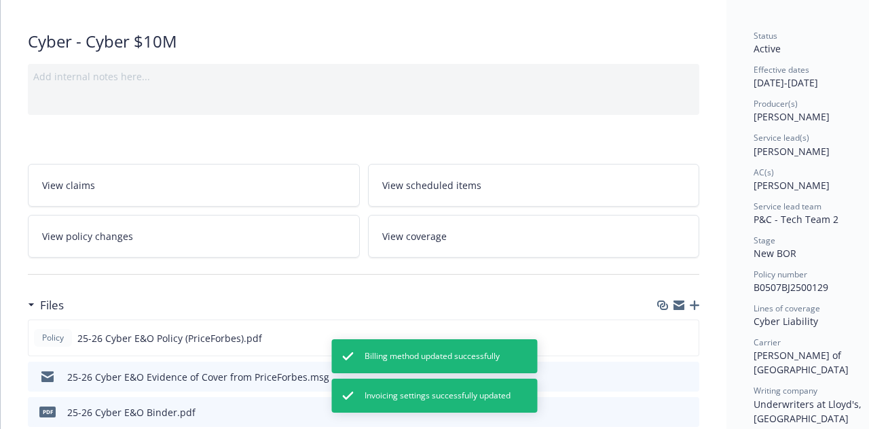
scroll to position [0, 0]
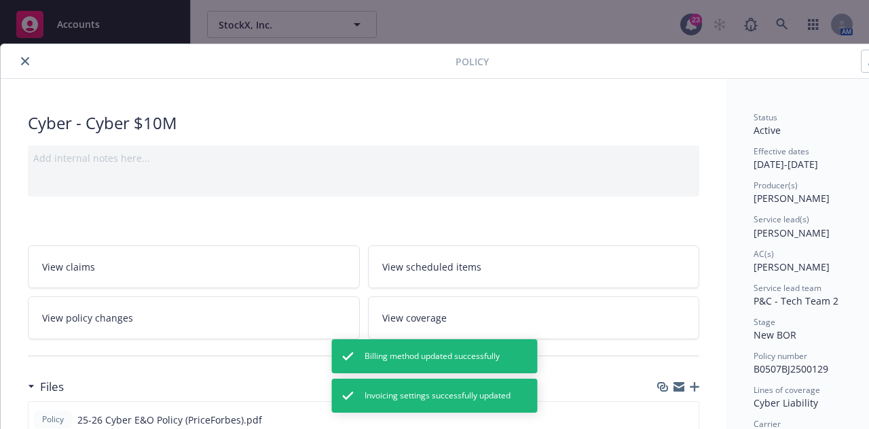
click at [23, 58] on button "close" at bounding box center [25, 61] width 16 height 16
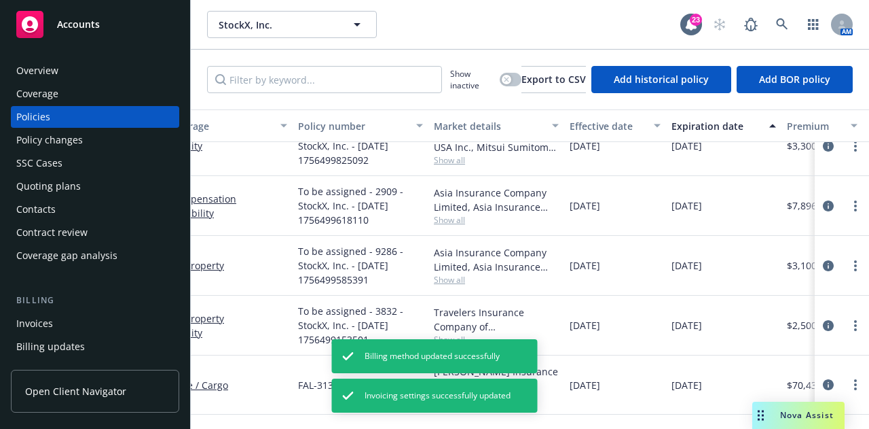
scroll to position [465, 168]
click at [158, 318] on div "Invoices" at bounding box center [95, 323] width 158 height 22
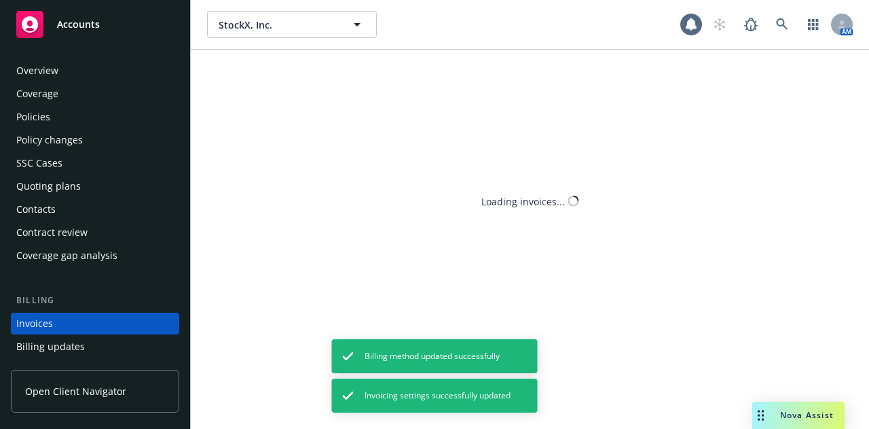
scroll to position [87, 0]
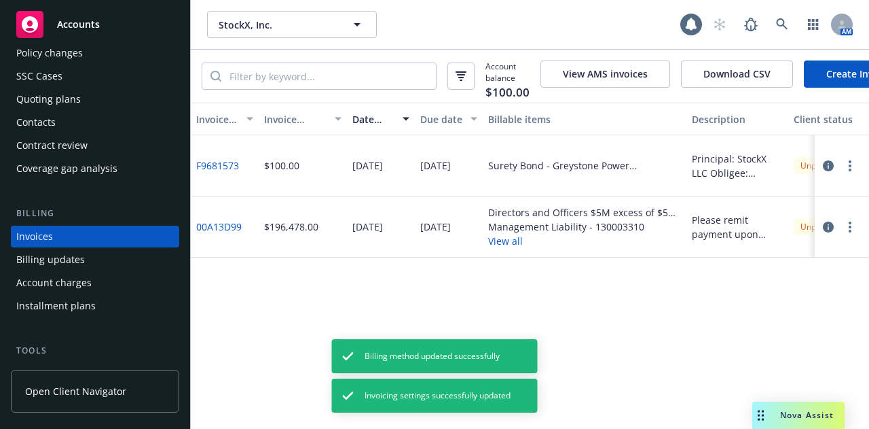
click at [830, 73] on link "Create Invoice" at bounding box center [859, 73] width 111 height 27
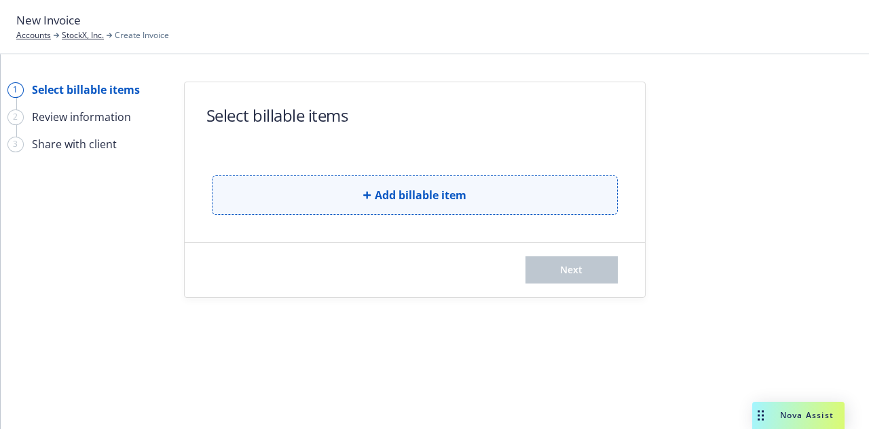
click at [572, 187] on button "Add billable item" at bounding box center [415, 194] width 406 height 39
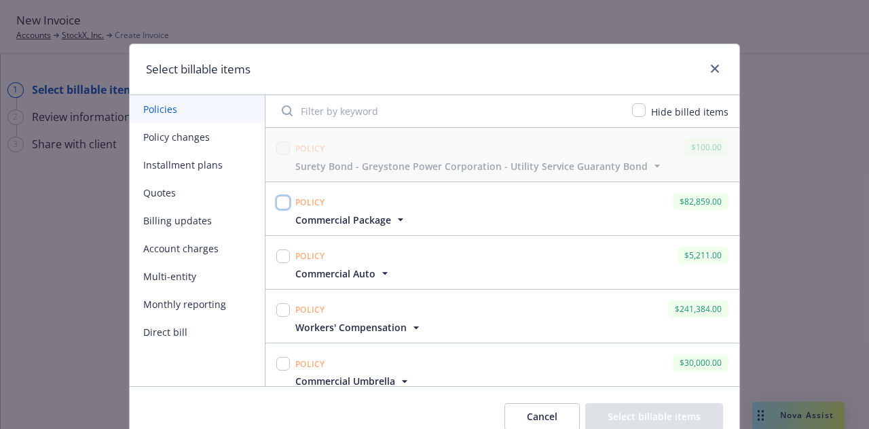
drag, startPoint x: 279, startPoint y: 203, endPoint x: 281, endPoint y: 226, distance: 23.2
click at [280, 203] on input "checkbox" at bounding box center [283, 203] width 14 height 14
checkbox input "true"
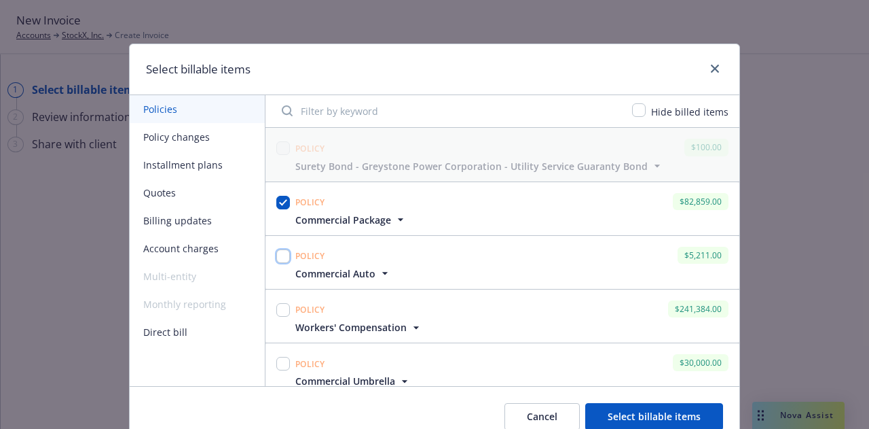
click at [276, 256] on input "checkbox" at bounding box center [283, 256] width 14 height 14
checkbox input "true"
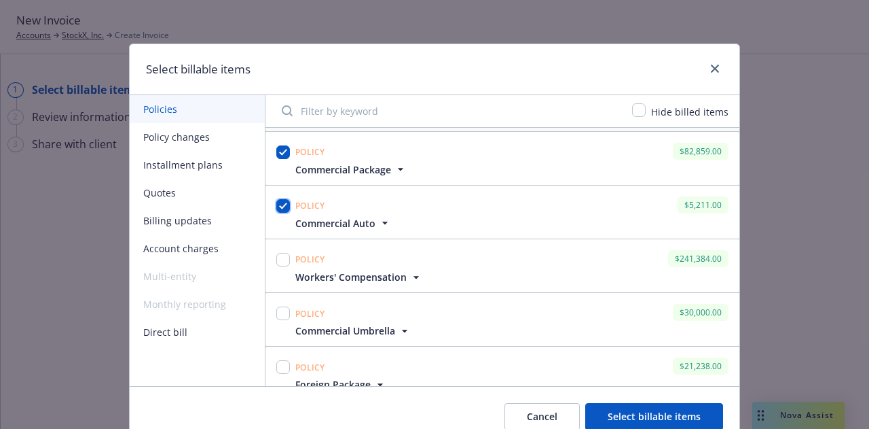
scroll to position [62, 0]
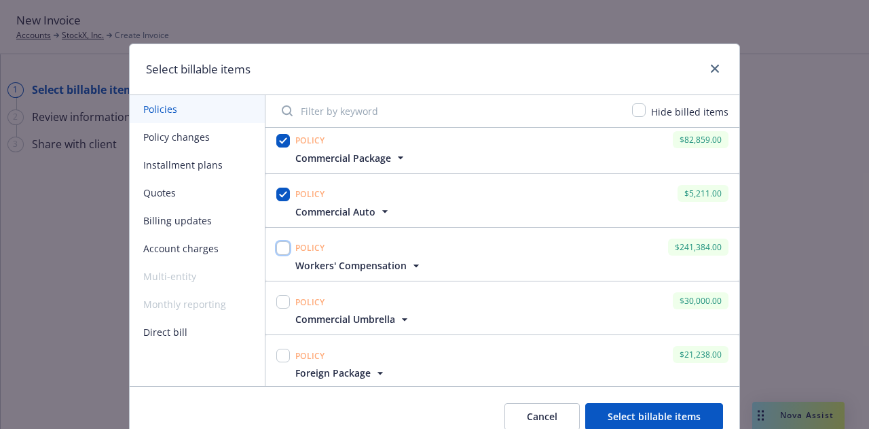
click at [281, 242] on input "checkbox" at bounding box center [283, 248] width 14 height 14
checkbox input "true"
click at [280, 309] on div at bounding box center [283, 301] width 14 height 19
click at [283, 302] on input "checkbox" at bounding box center [283, 302] width 14 height 14
checkbox input "true"
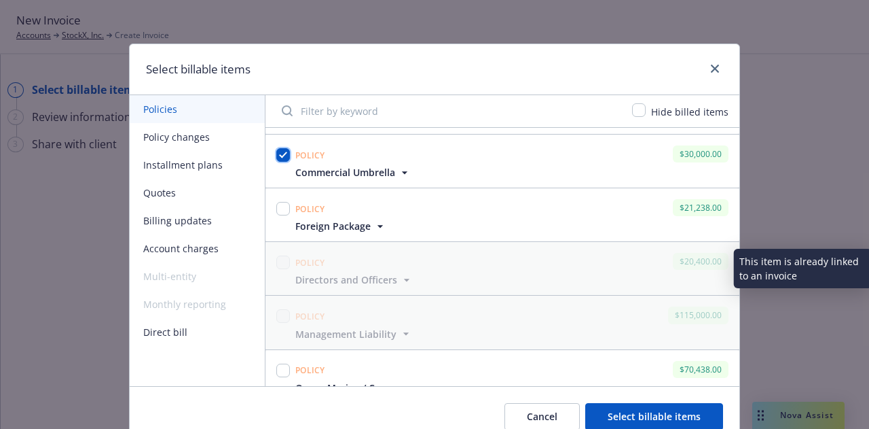
scroll to position [210, 0]
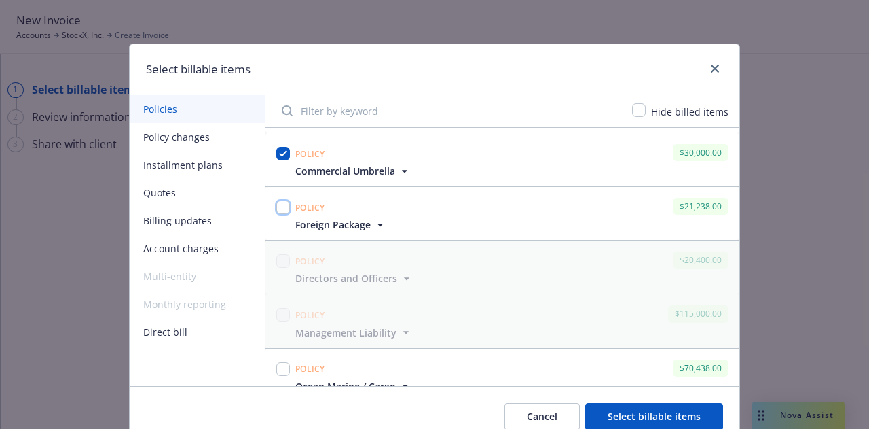
click at [280, 209] on input "checkbox" at bounding box center [283, 207] width 14 height 14
checkbox input "true"
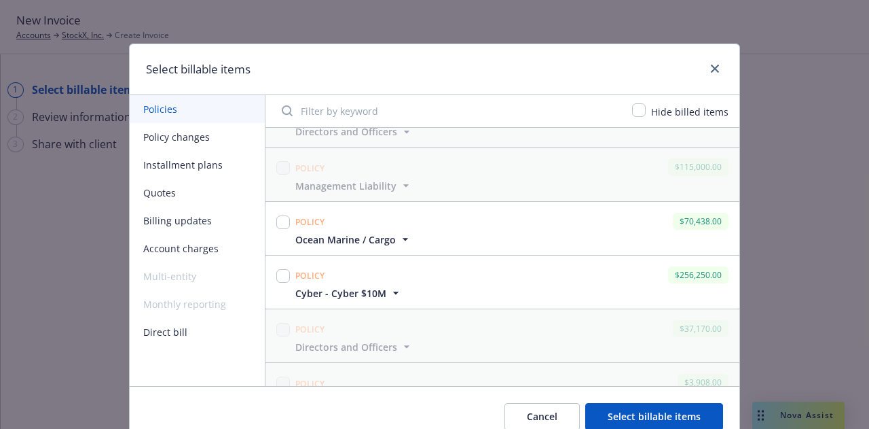
scroll to position [362, 0]
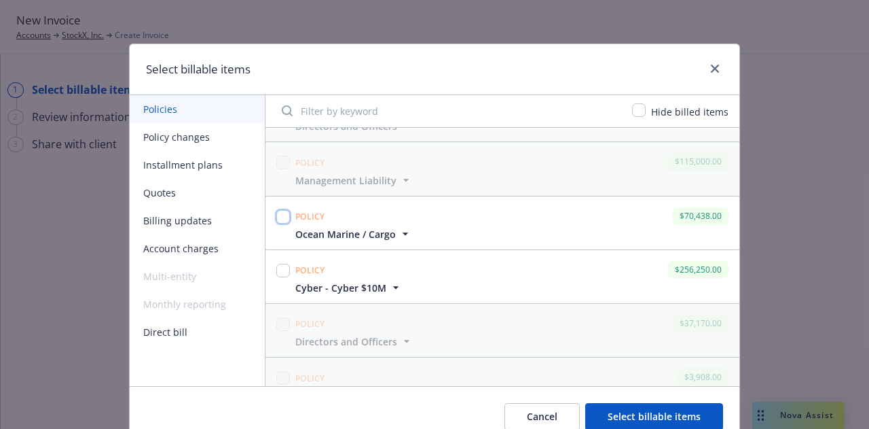
click at [279, 219] on input "checkbox" at bounding box center [283, 217] width 14 height 14
checkbox input "true"
click at [279, 267] on input "checkbox" at bounding box center [283, 271] width 14 height 14
checkbox input "true"
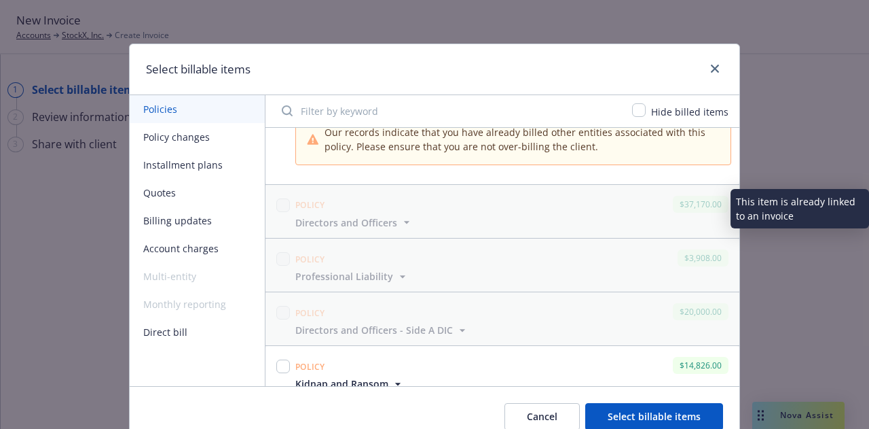
scroll to position [548, 0]
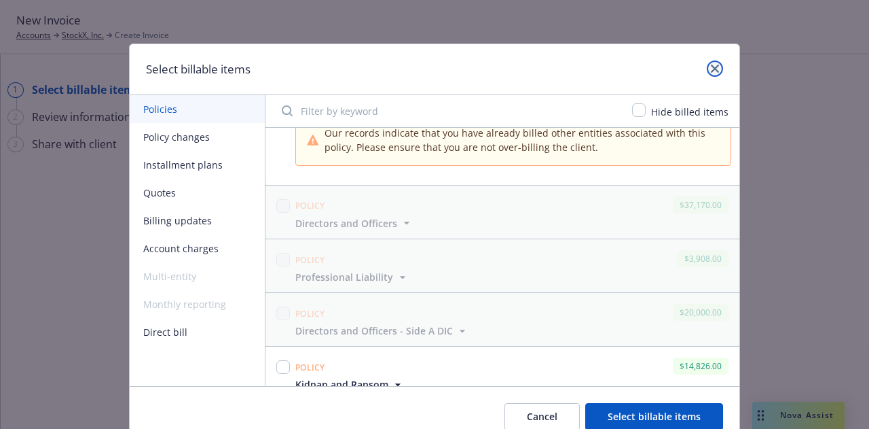
click at [715, 67] on link "close" at bounding box center [715, 68] width 16 height 16
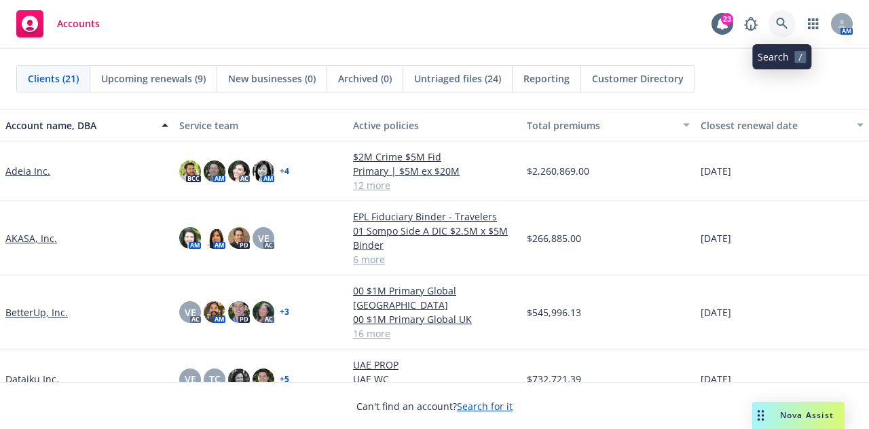
click at [788, 31] on link at bounding box center [782, 23] width 27 height 27
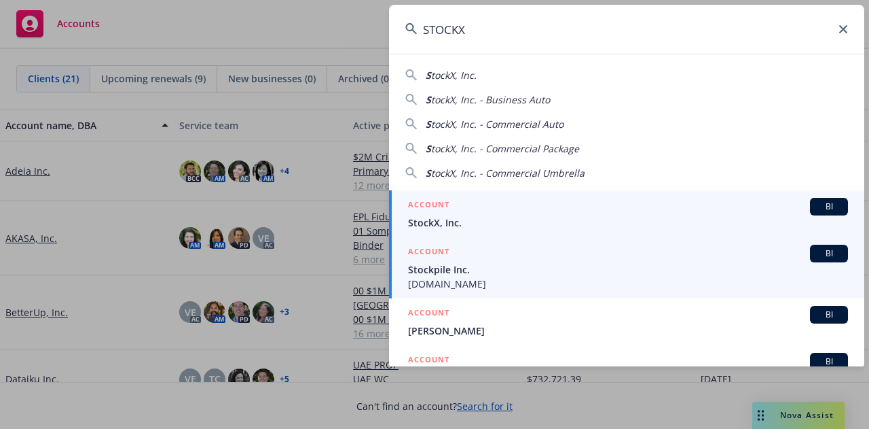
type input "STOCKX"
click at [713, 229] on link "ACCOUNT BI StockX, Inc." at bounding box center [626, 213] width 475 height 47
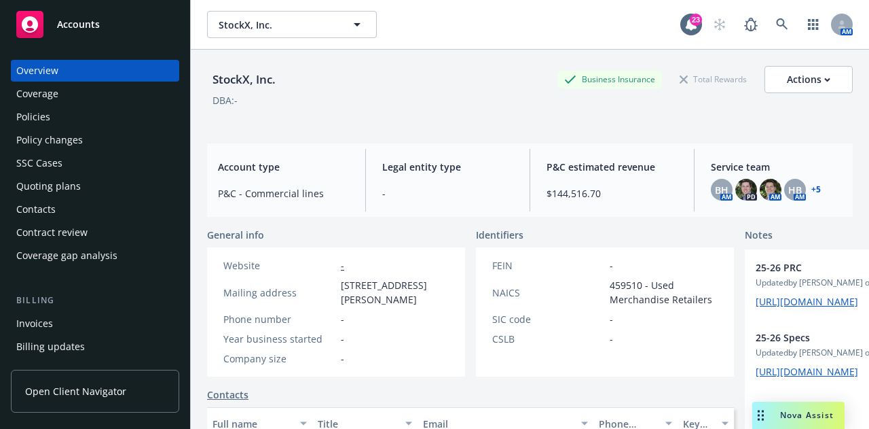
click at [124, 324] on div "Invoices" at bounding box center [95, 323] width 158 height 22
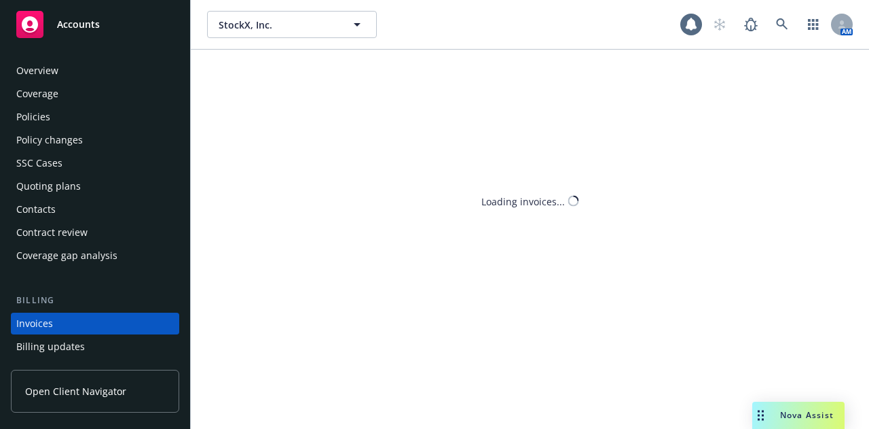
scroll to position [87, 0]
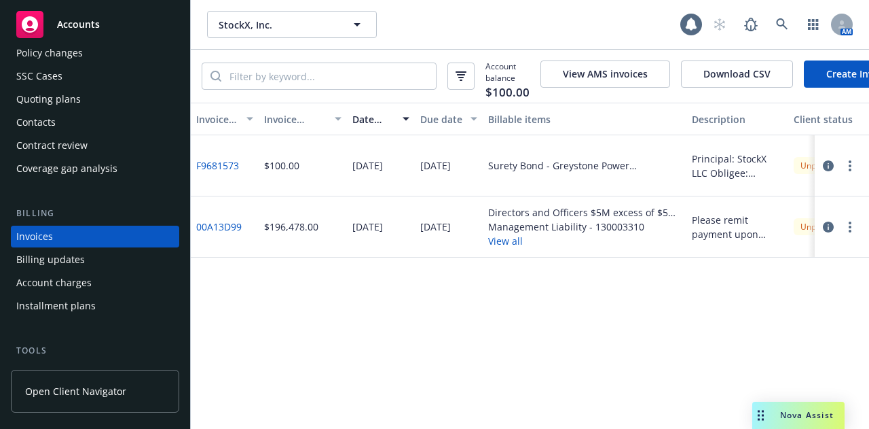
click at [846, 65] on link "Create Invoice" at bounding box center [859, 73] width 111 height 27
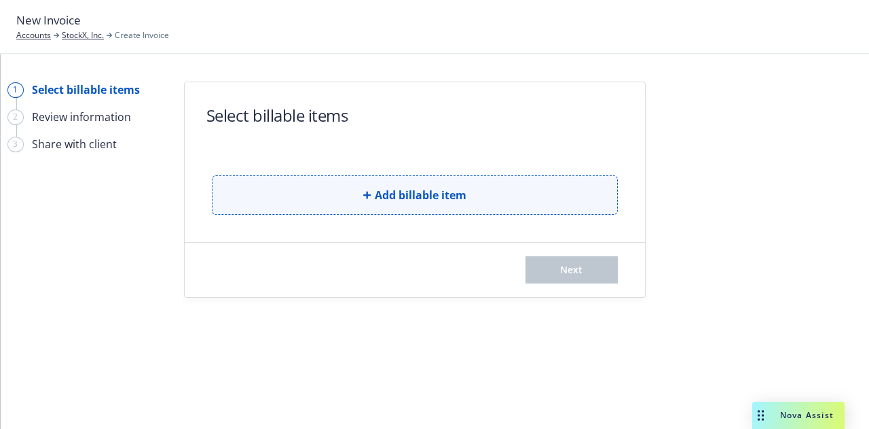
click at [491, 177] on button "Add billable item" at bounding box center [415, 194] width 406 height 39
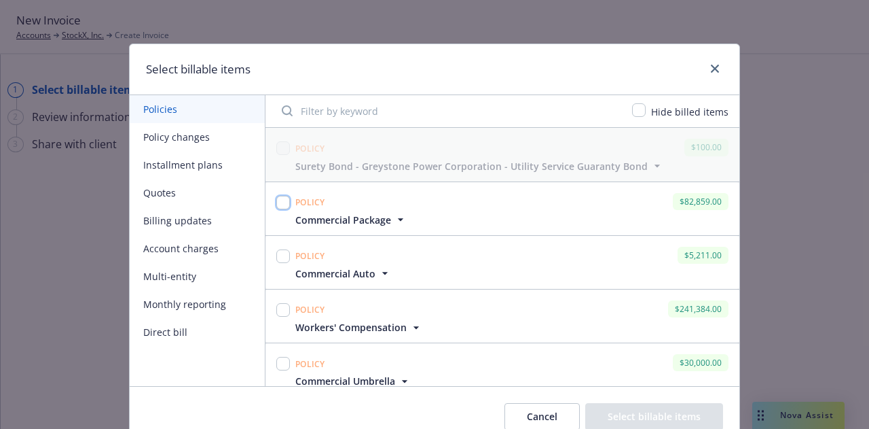
drag, startPoint x: 281, startPoint y: 205, endPoint x: 276, endPoint y: 238, distance: 32.9
click at [281, 205] on input "checkbox" at bounding box center [283, 203] width 14 height 14
checkbox input "true"
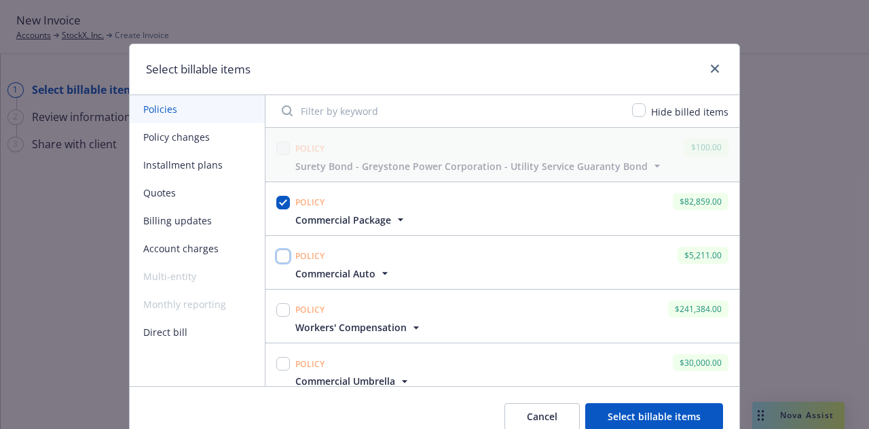
click at [276, 255] on input "checkbox" at bounding box center [283, 256] width 14 height 14
checkbox input "true"
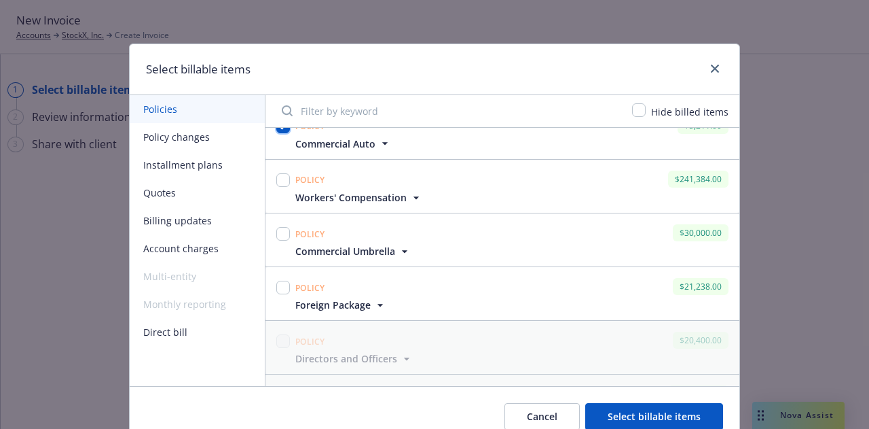
scroll to position [130, 0]
click at [281, 181] on input "checkbox" at bounding box center [283, 180] width 14 height 14
checkbox input "true"
click at [281, 231] on input "checkbox" at bounding box center [283, 233] width 14 height 14
checkbox input "true"
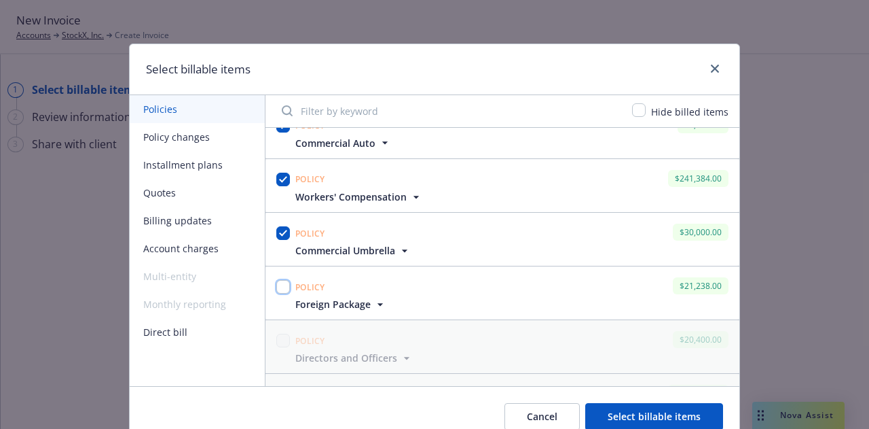
click at [280, 283] on input "checkbox" at bounding box center [283, 287] width 14 height 14
checkbox input "true"
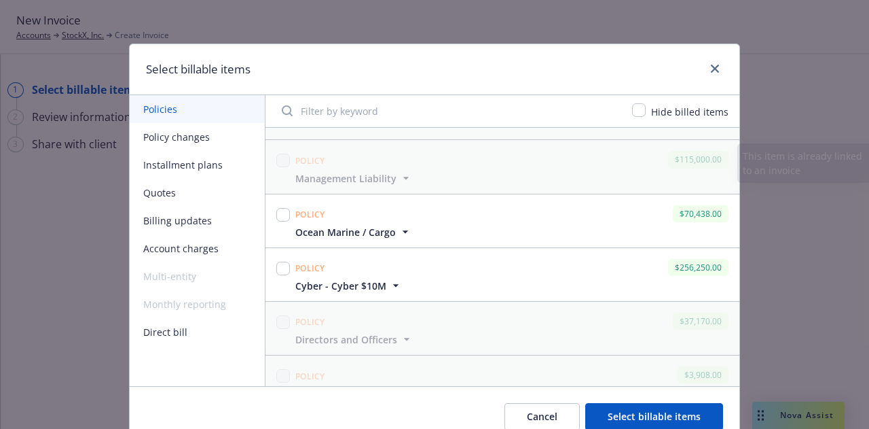
scroll to position [365, 0]
click at [279, 214] on input "checkbox" at bounding box center [283, 213] width 14 height 14
checkbox input "true"
click at [279, 266] on input "checkbox" at bounding box center [283, 267] width 14 height 14
checkbox input "true"
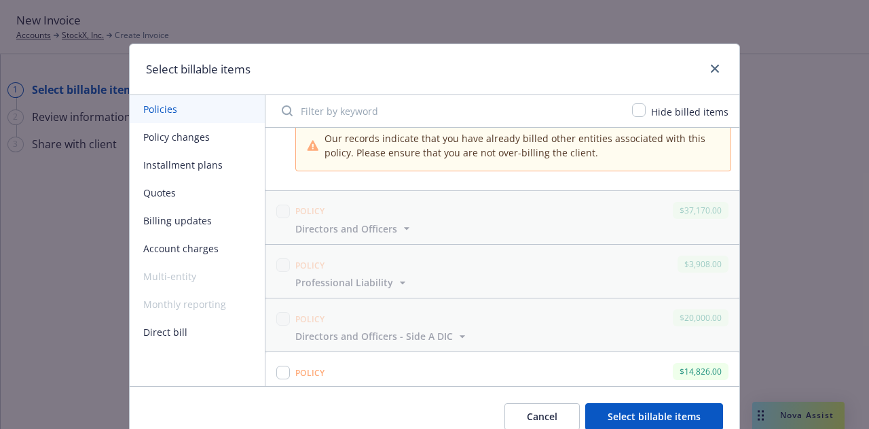
scroll to position [558, 0]
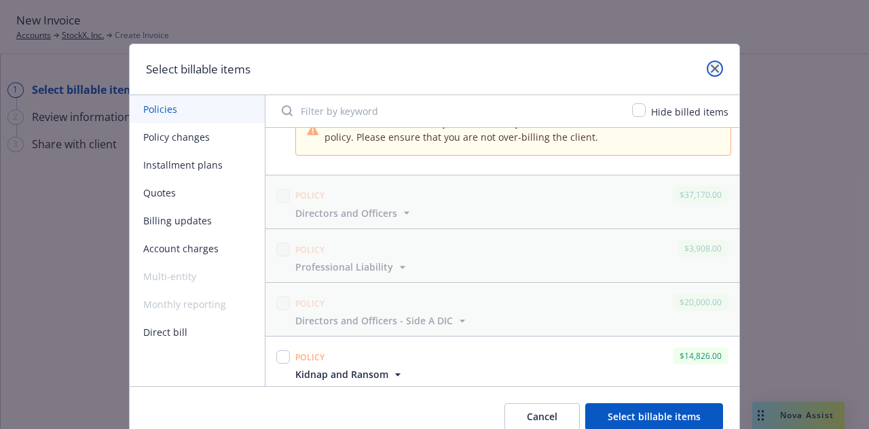
click at [707, 63] on link "close" at bounding box center [715, 68] width 16 height 16
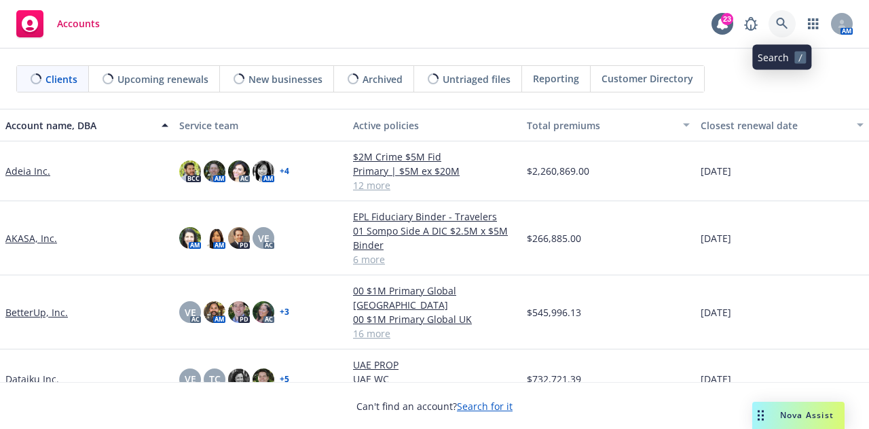
click at [778, 18] on icon at bounding box center [782, 24] width 12 height 12
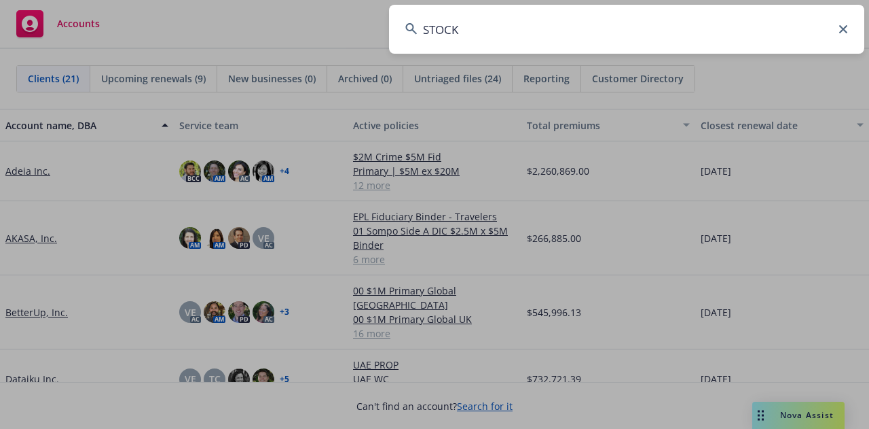
type input "STOCKX"
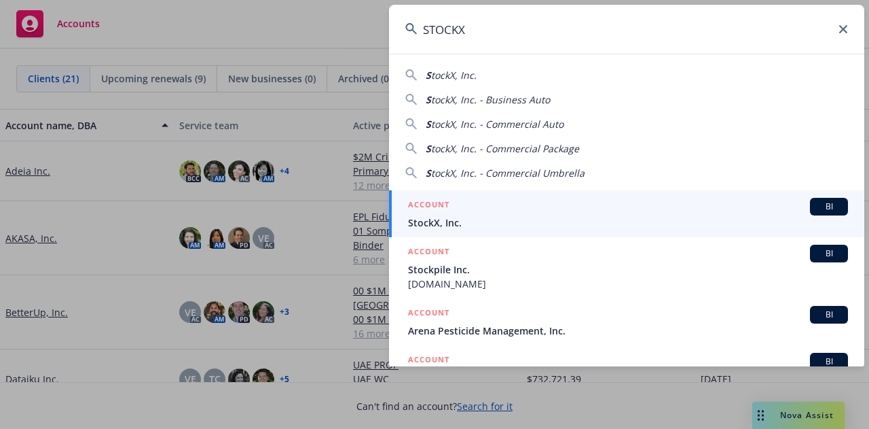
click at [622, 213] on div "ACCOUNT BI" at bounding box center [628, 207] width 440 height 18
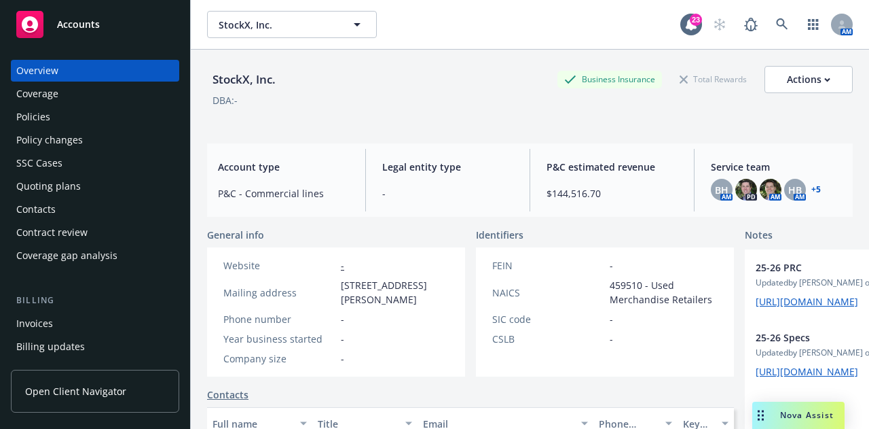
click at [87, 127] on div "Policies" at bounding box center [95, 117] width 158 height 22
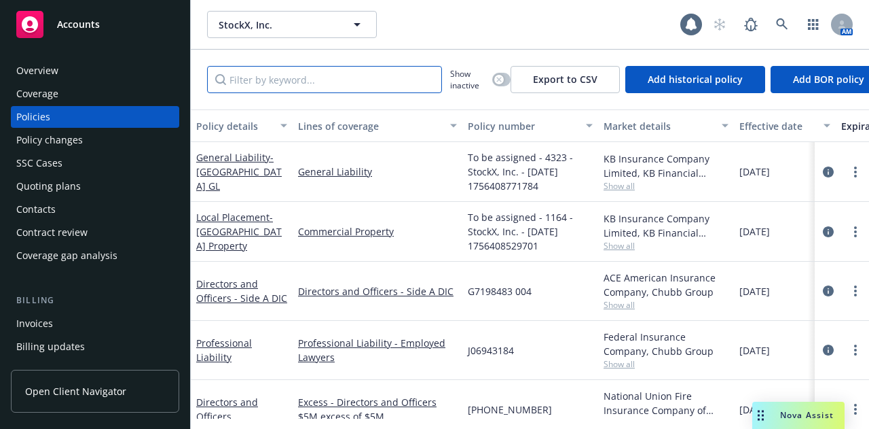
click at [295, 86] on input "Filter by keyword..." at bounding box center [324, 79] width 235 height 27
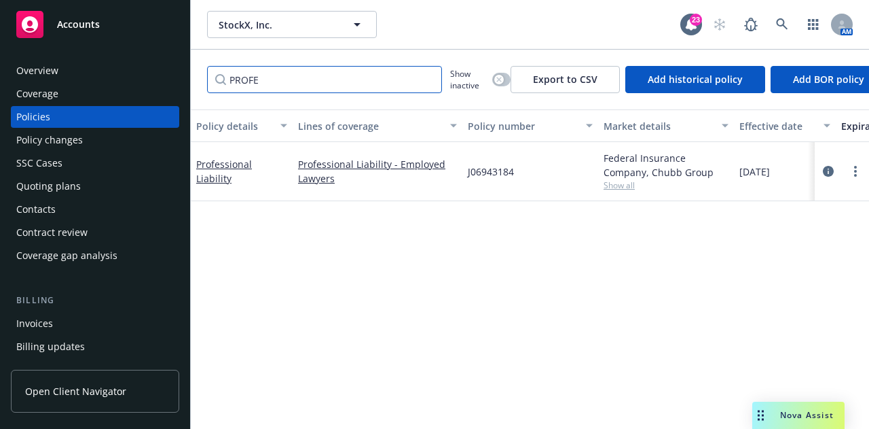
type input "PROFE"
click at [80, 328] on div "Invoices" at bounding box center [95, 323] width 158 height 22
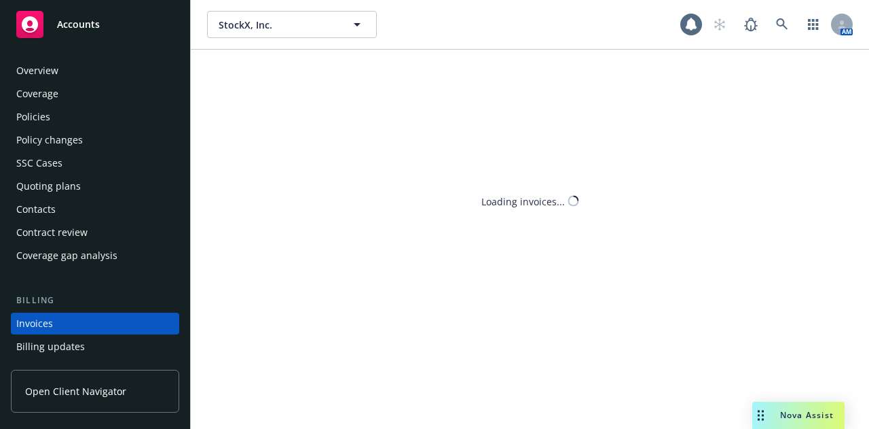
scroll to position [87, 0]
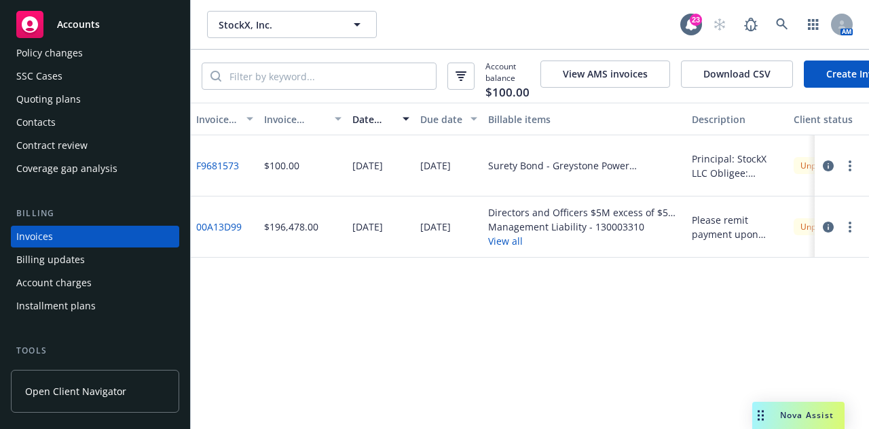
click at [512, 245] on button "View all" at bounding box center [584, 241] width 193 height 14
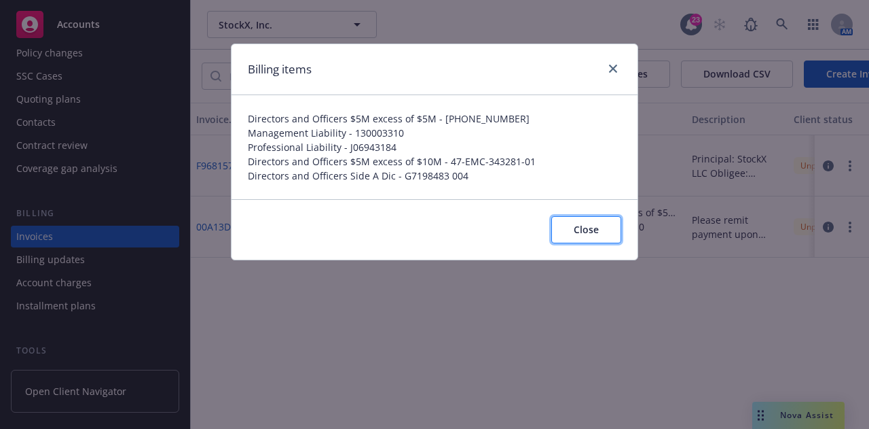
click at [581, 233] on span "Close" at bounding box center [586, 229] width 25 height 13
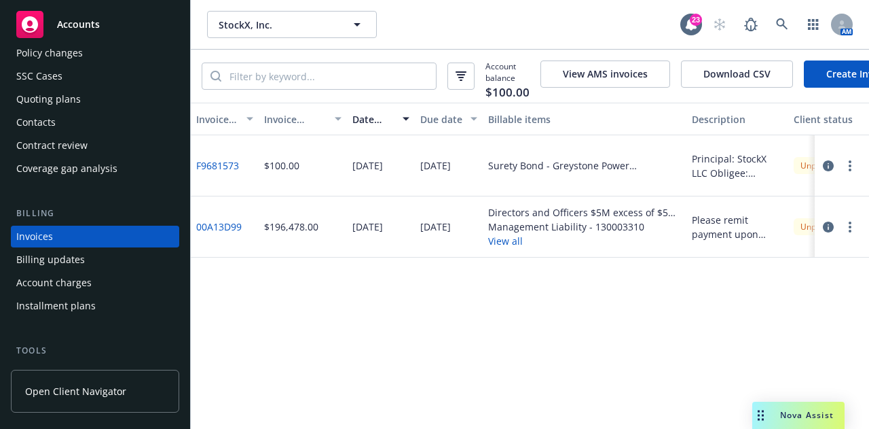
click at [851, 67] on link "Create Invoice" at bounding box center [859, 73] width 111 height 27
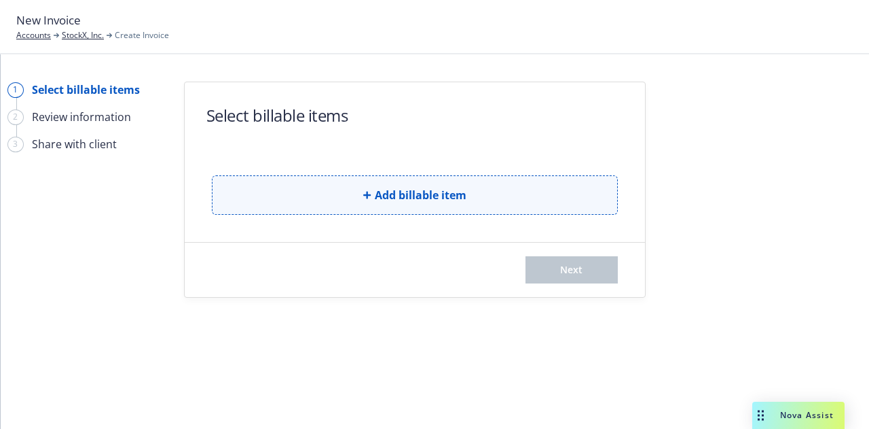
click at [450, 183] on button "Add billable item" at bounding box center [415, 194] width 406 height 39
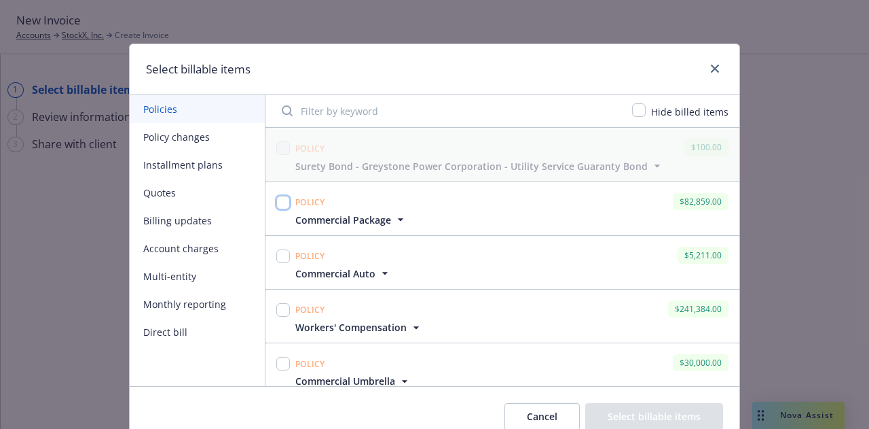
click at [276, 202] on input "checkbox" at bounding box center [283, 203] width 14 height 14
checkbox input "true"
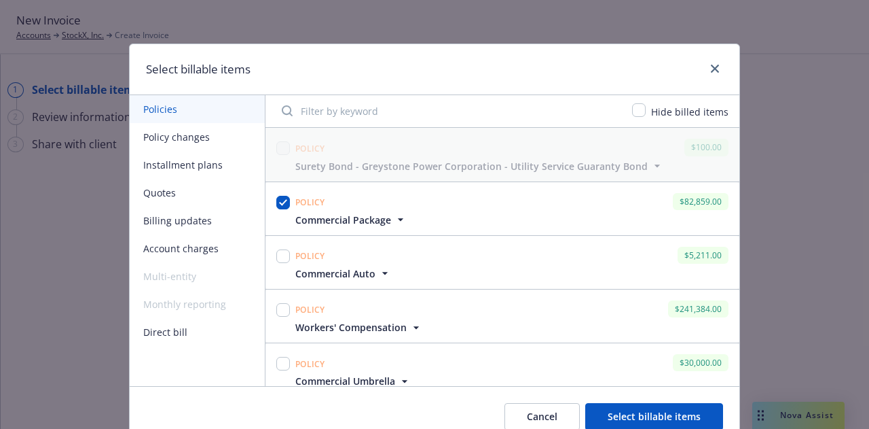
click at [275, 267] on div at bounding box center [283, 262] width 19 height 37
click at [278, 255] on input "checkbox" at bounding box center [283, 256] width 14 height 14
checkbox input "true"
click at [276, 310] on input "checkbox" at bounding box center [283, 310] width 14 height 14
checkbox input "true"
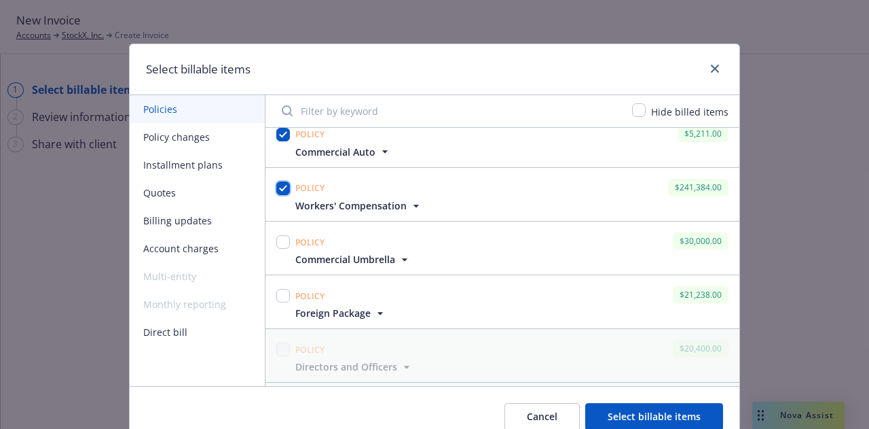
scroll to position [122, 0]
click at [279, 236] on input "checkbox" at bounding box center [283, 241] width 14 height 14
checkbox input "true"
click at [276, 288] on input "checkbox" at bounding box center [283, 295] width 14 height 14
checkbox input "true"
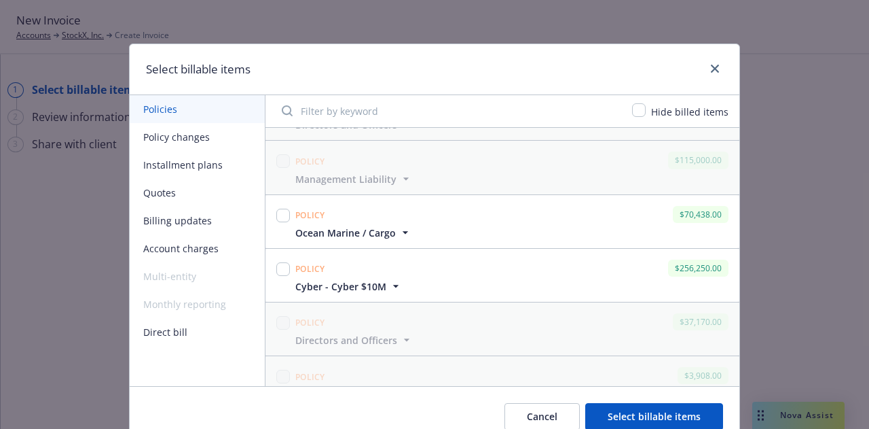
scroll to position [364, 0]
click at [280, 211] on input "checkbox" at bounding box center [283, 215] width 14 height 14
checkbox input "true"
click at [279, 262] on input "checkbox" at bounding box center [283, 269] width 14 height 14
checkbox input "true"
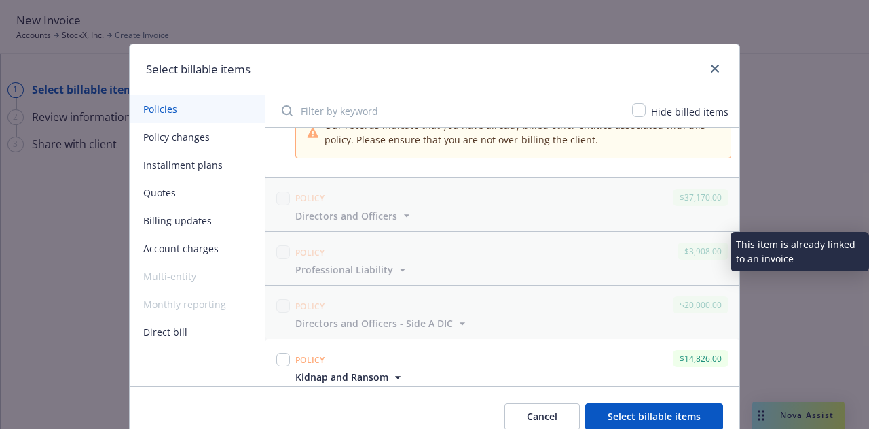
scroll to position [558, 0]
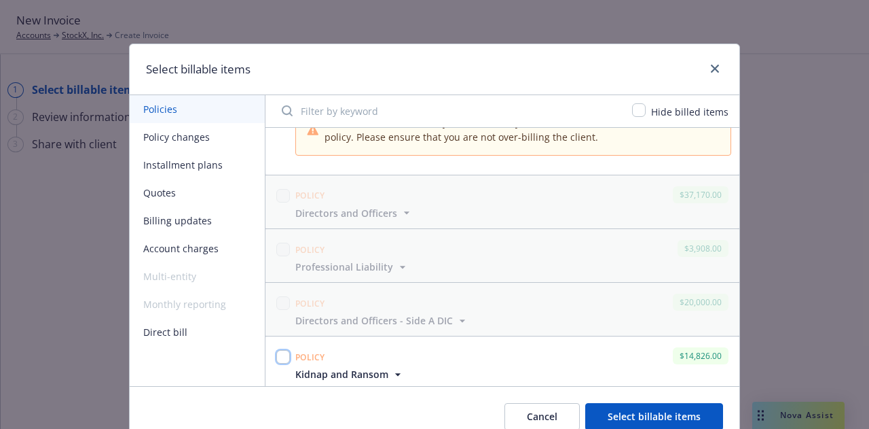
click at [283, 354] on input "checkbox" at bounding box center [283, 357] width 14 height 14
checkbox input "true"
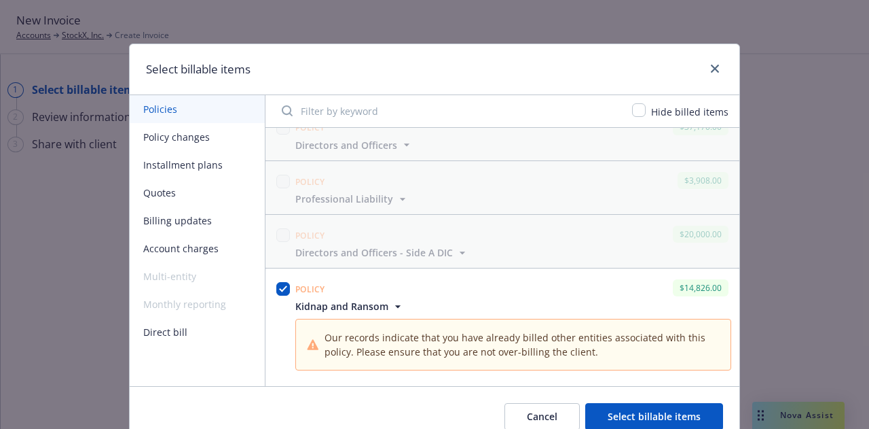
click at [650, 418] on button "Select billable items" at bounding box center [655, 416] width 138 height 27
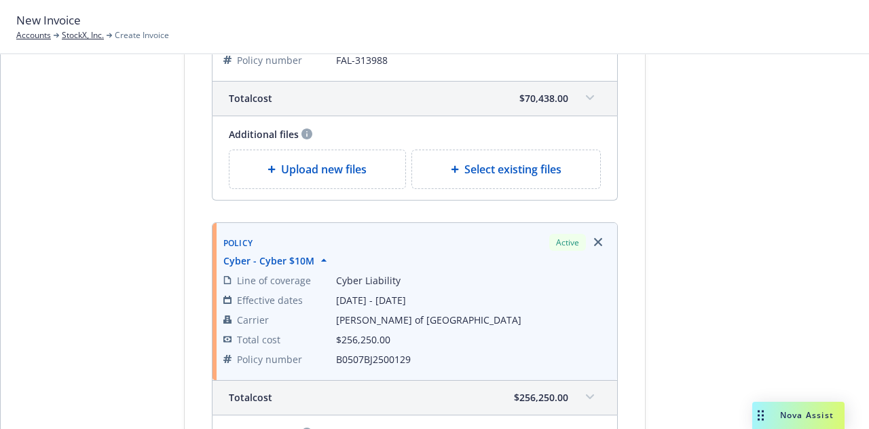
scroll to position [1828, 0]
click at [213, 255] on div "Policy Active Cyber - Cyber $10M Line of coverage Cyber Liability Effective dat…" at bounding box center [415, 300] width 405 height 157
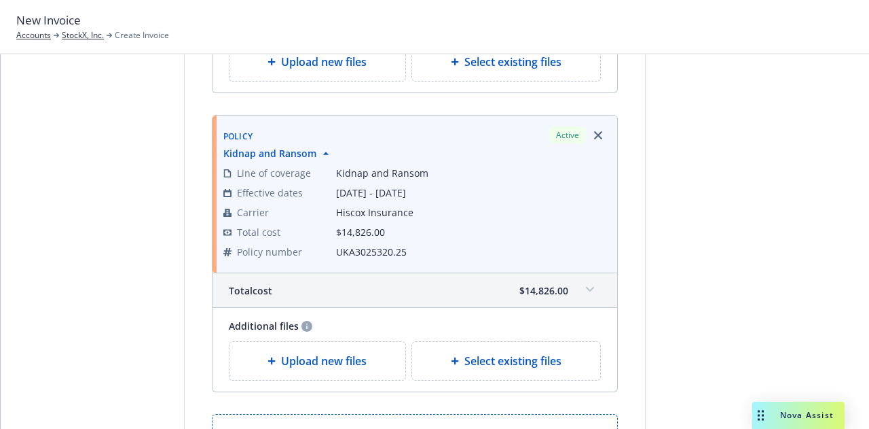
scroll to position [2355, 0]
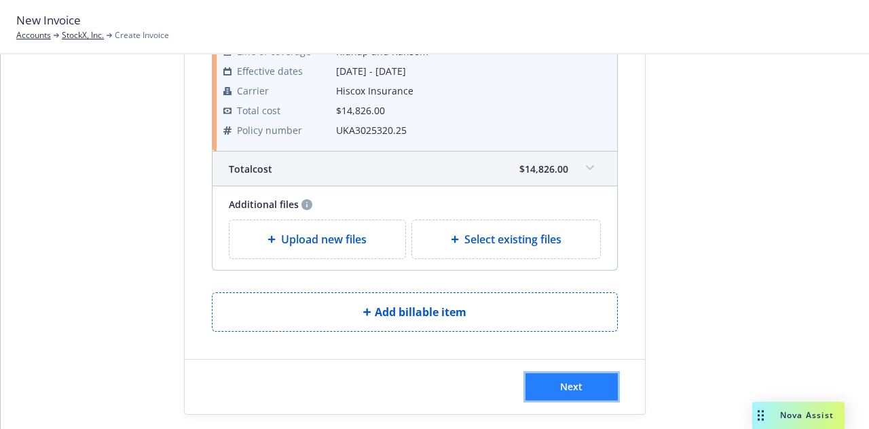
click at [596, 374] on button "Next" at bounding box center [572, 386] width 92 height 27
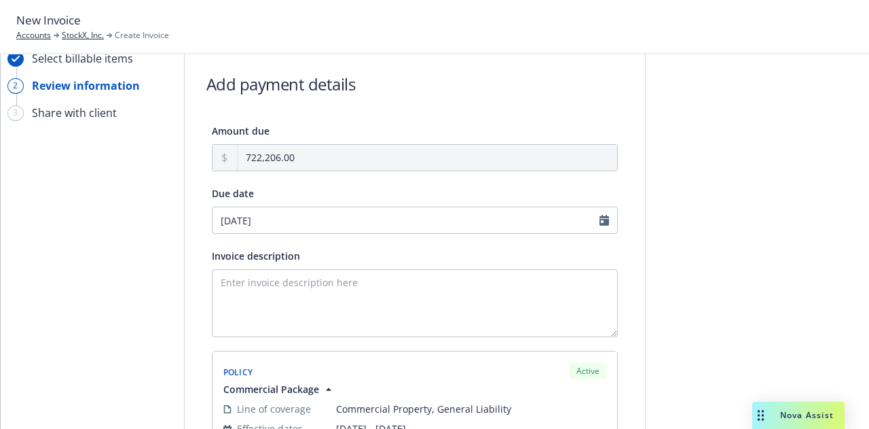
scroll to position [0, 0]
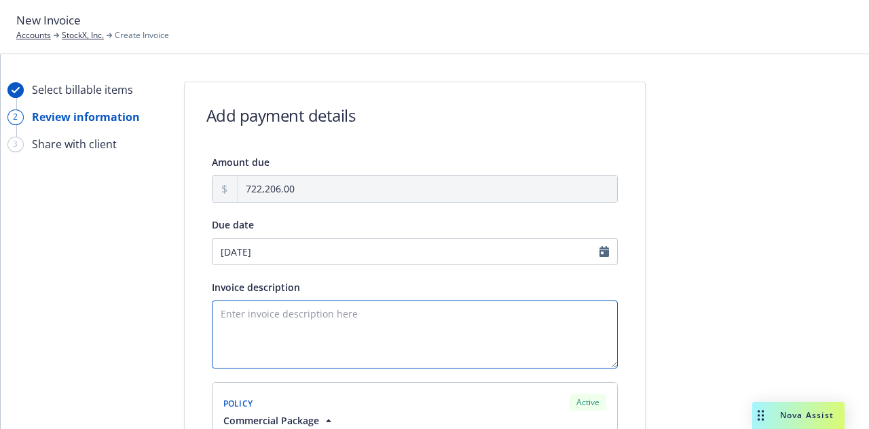
click at [456, 335] on textarea "Invoice description" at bounding box center [415, 334] width 406 height 68
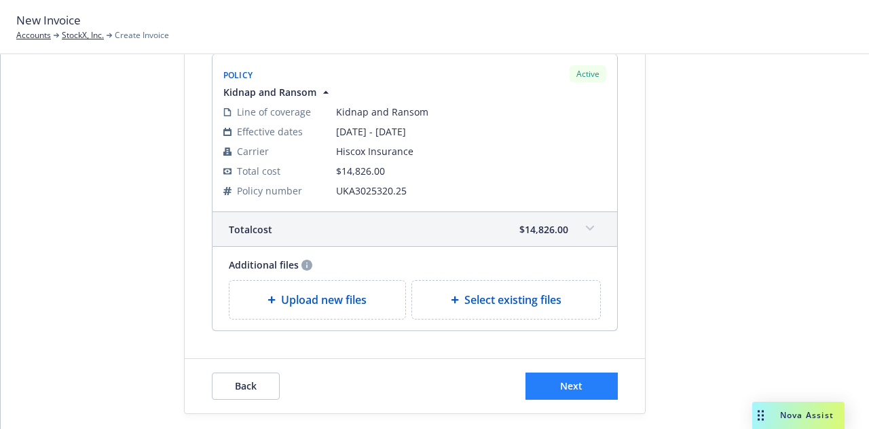
type textarea "25-26 P&C Renewal"
click at [568, 379] on span "Next" at bounding box center [571, 385] width 22 height 13
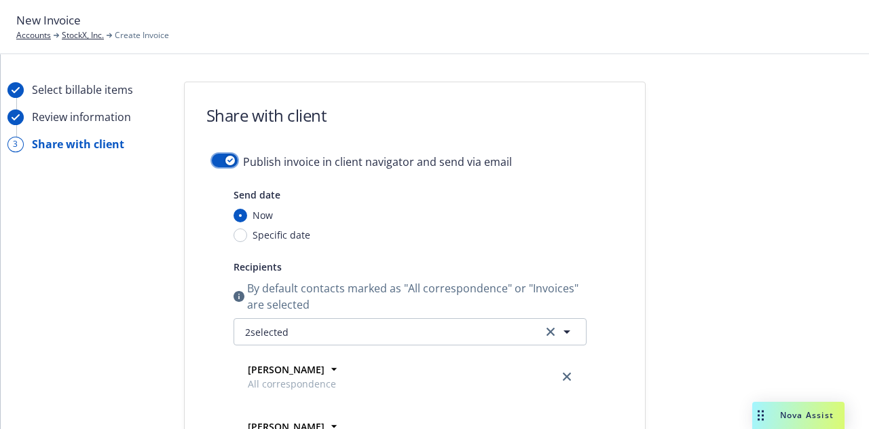
click at [212, 158] on button "button" at bounding box center [225, 161] width 26 height 14
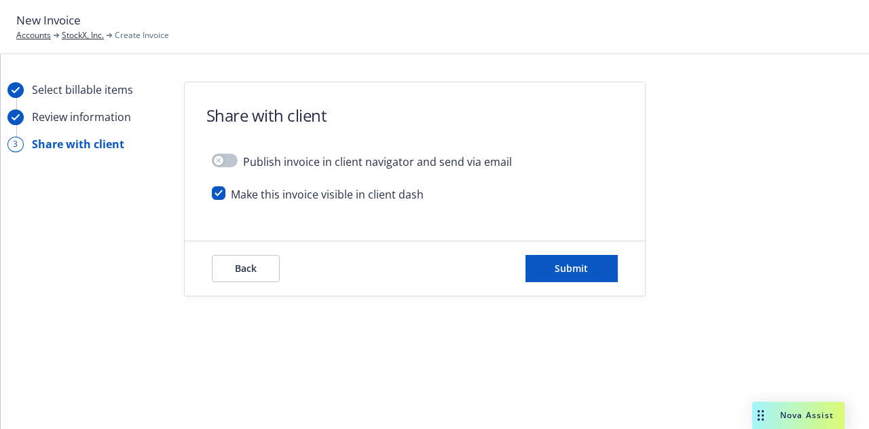
click at [581, 251] on div "Back Submit" at bounding box center [415, 268] width 461 height 54
click at [583, 256] on button "Submit" at bounding box center [572, 268] width 92 height 27
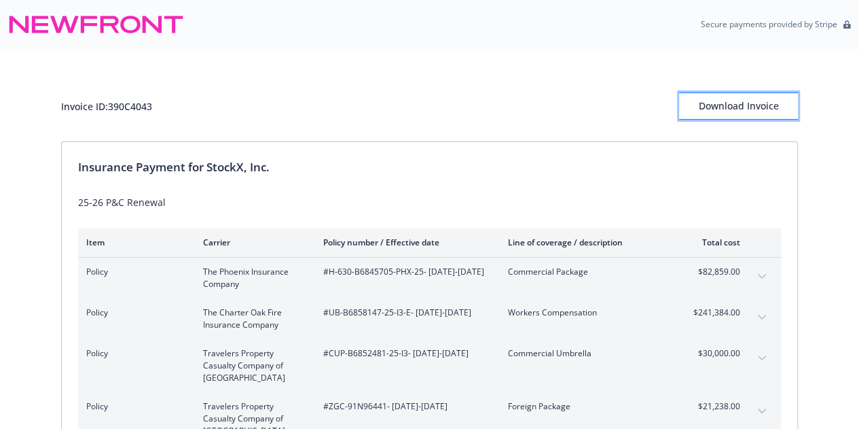
click at [762, 100] on div "Download Invoice" at bounding box center [738, 106] width 119 height 26
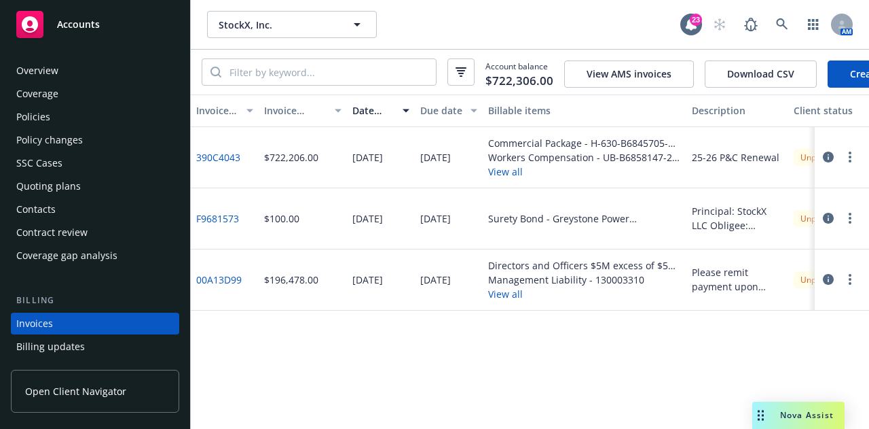
click at [136, 117] on div "Policies" at bounding box center [95, 117] width 158 height 22
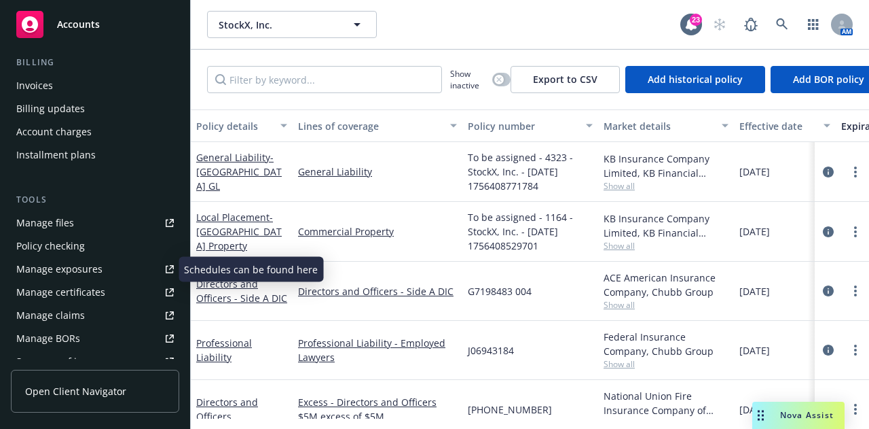
scroll to position [238, 0]
click at [137, 267] on link "Manage exposures" at bounding box center [95, 268] width 168 height 22
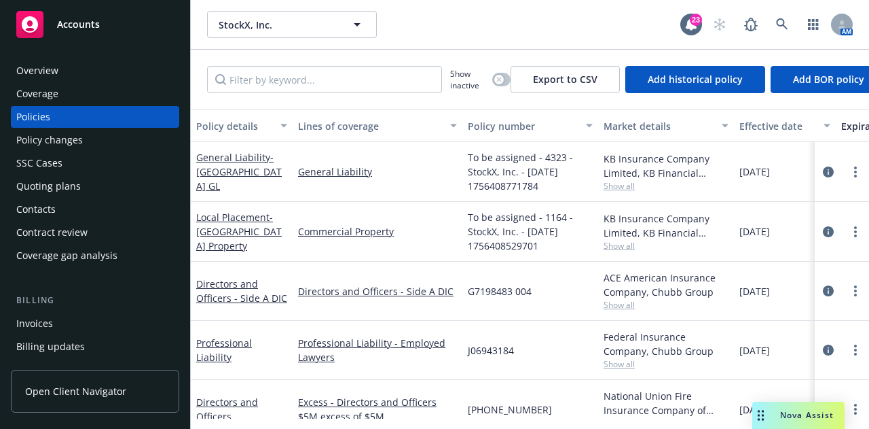
click at [106, 69] on div "Overview" at bounding box center [95, 71] width 158 height 22
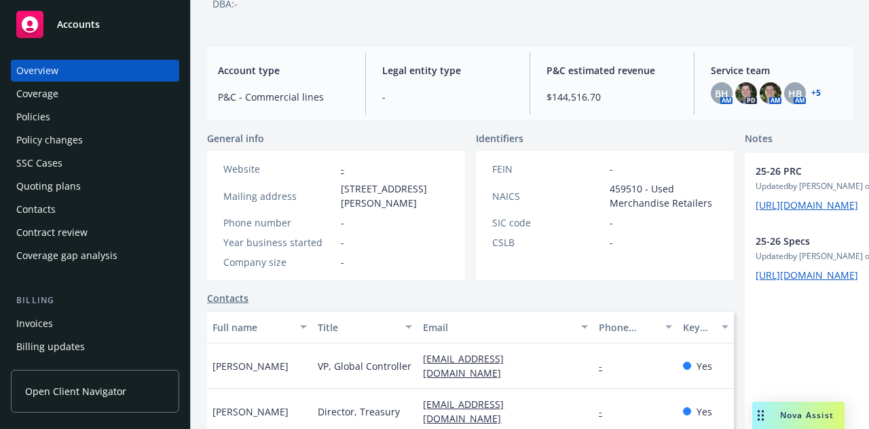
scroll to position [100, 0]
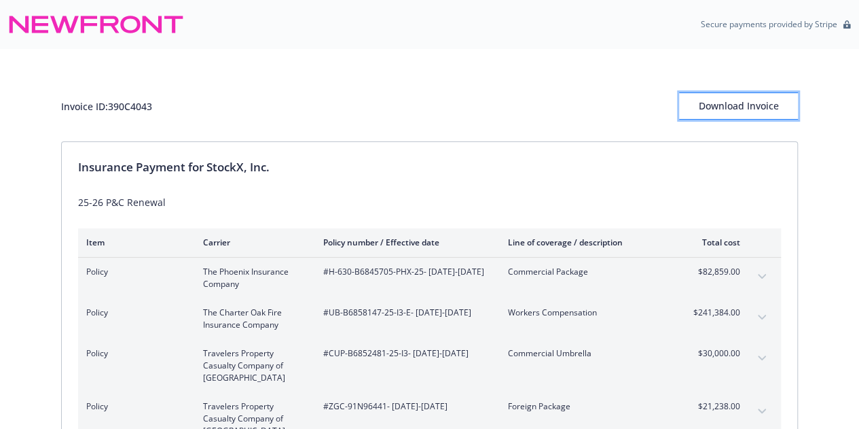
click at [713, 107] on div "Download Invoice" at bounding box center [738, 106] width 119 height 26
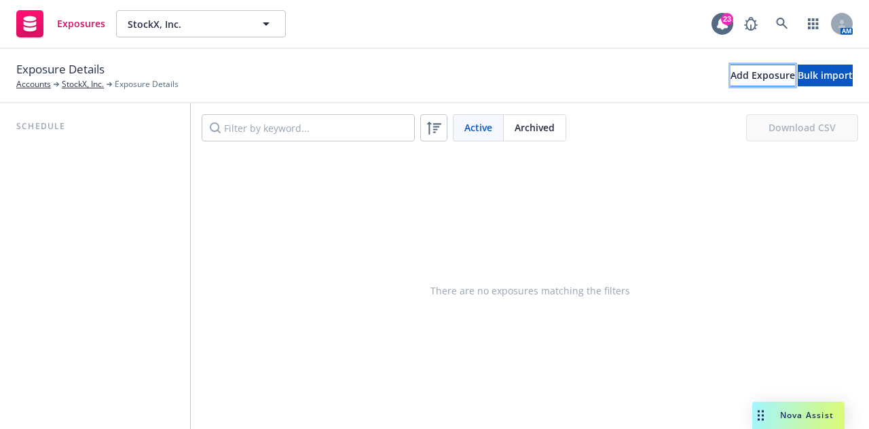
click at [739, 73] on button "Add Exposure" at bounding box center [763, 76] width 65 height 22
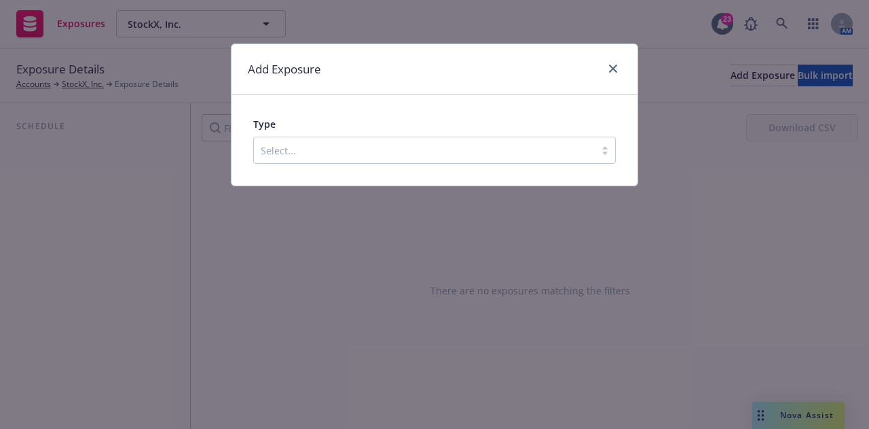
click at [560, 145] on div at bounding box center [424, 150] width 327 height 16
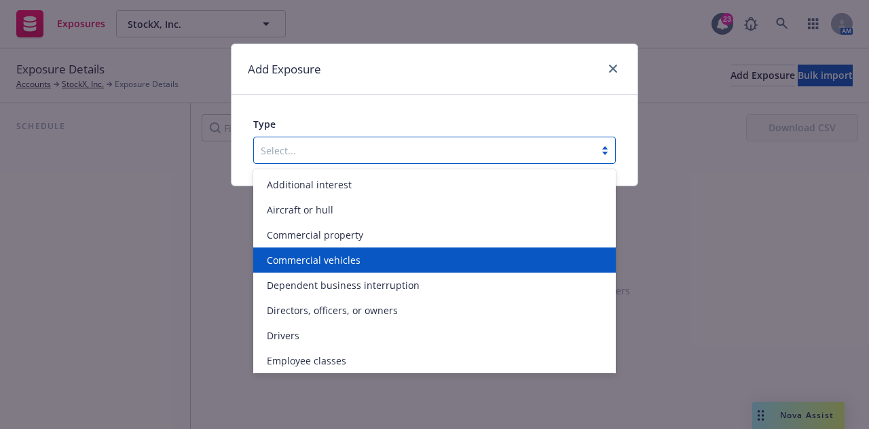
click at [586, 251] on div "Commercial vehicles" at bounding box center [434, 259] width 363 height 25
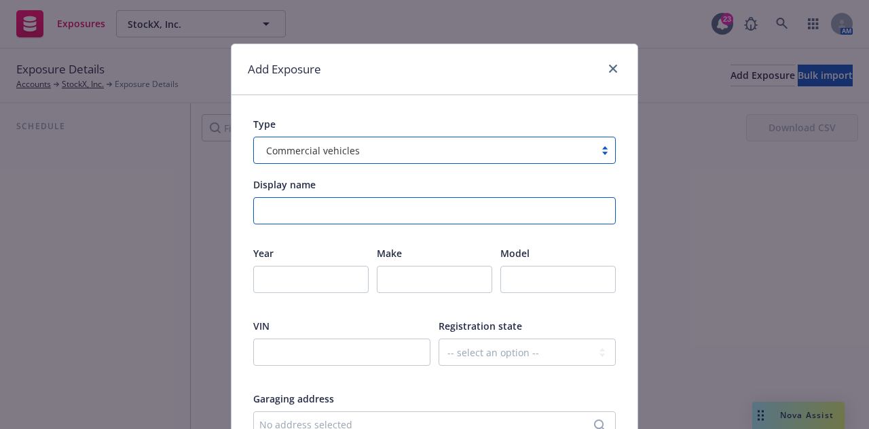
click at [455, 223] on input "Display name" at bounding box center [434, 210] width 363 height 27
type input "N"
drag, startPoint x: 504, startPoint y: 204, endPoint x: 179, endPoint y: 206, distance: 325.4
click at [79, 209] on div "Add Exposure Type Commercial vehicles Display name Hired/Non-Owned Autos Year M…" at bounding box center [434, 214] width 869 height 429
type input "Hired/Non-Owned Autos"
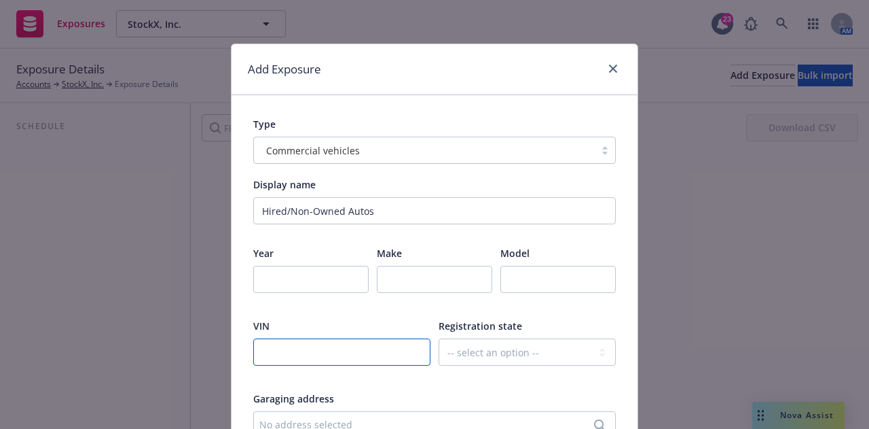
click at [386, 355] on input "text" at bounding box center [341, 351] width 177 height 27
paste input "Hired/Non-Owned Autos"
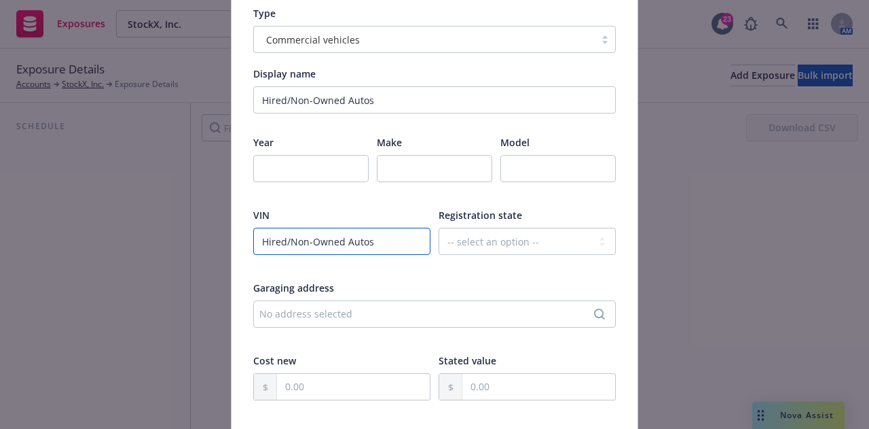
scroll to position [112, 0]
type input "Hired/Non-Owned Autos"
click at [568, 240] on select "-- select an option -- Alaska Alabama Arkansas American Samoa Arizona Californi…" at bounding box center [527, 239] width 177 height 27
click at [554, 232] on select "-- select an option -- Alaska Alabama Arkansas American Samoa Arizona Californi…" at bounding box center [527, 239] width 177 height 27
select select "MI"
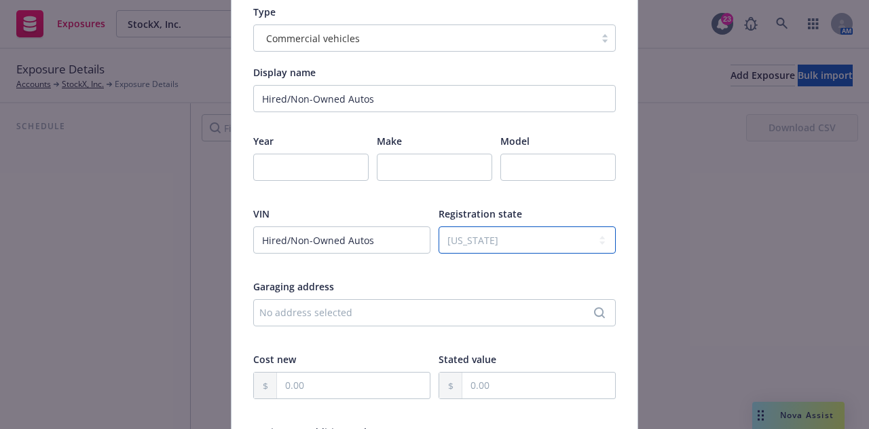
click at [439, 226] on select "-- select an option -- Alaska Alabama Arkansas American Samoa Arizona Californi…" at bounding box center [527, 239] width 177 height 27
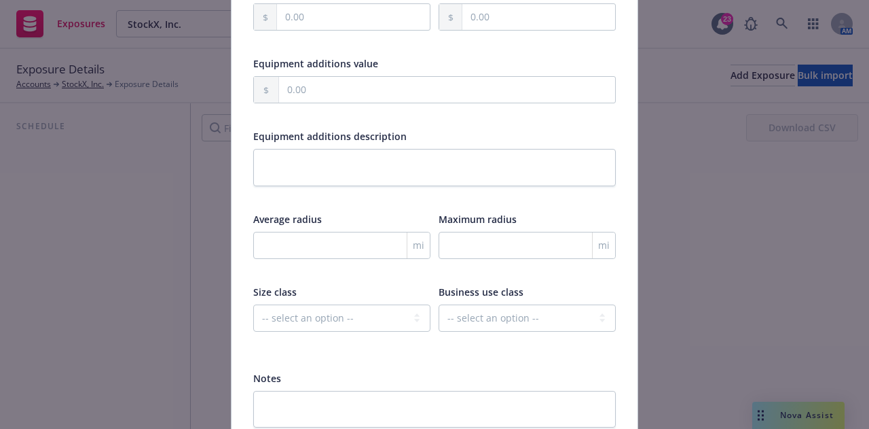
scroll to position [592, 0]
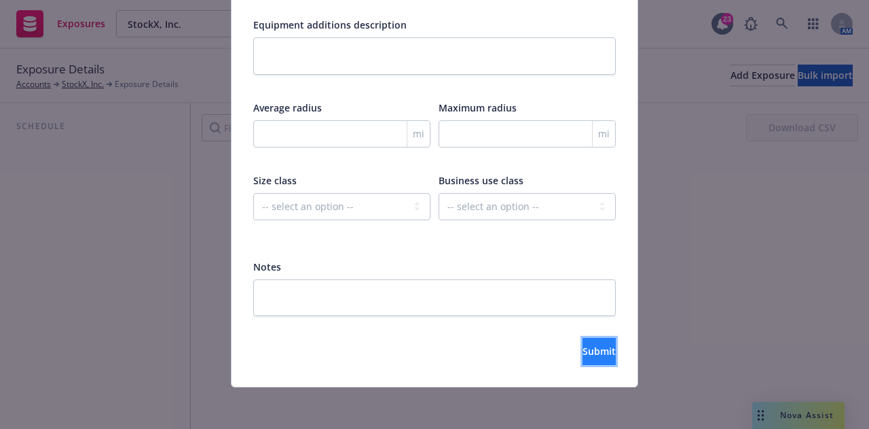
click at [588, 351] on span "Submit" at bounding box center [599, 350] width 33 height 13
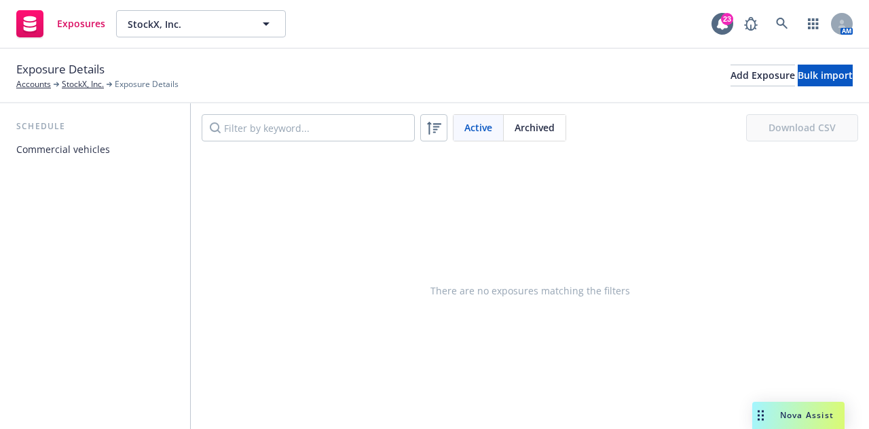
click at [101, 151] on div "Commercial vehicles" at bounding box center [63, 150] width 94 height 22
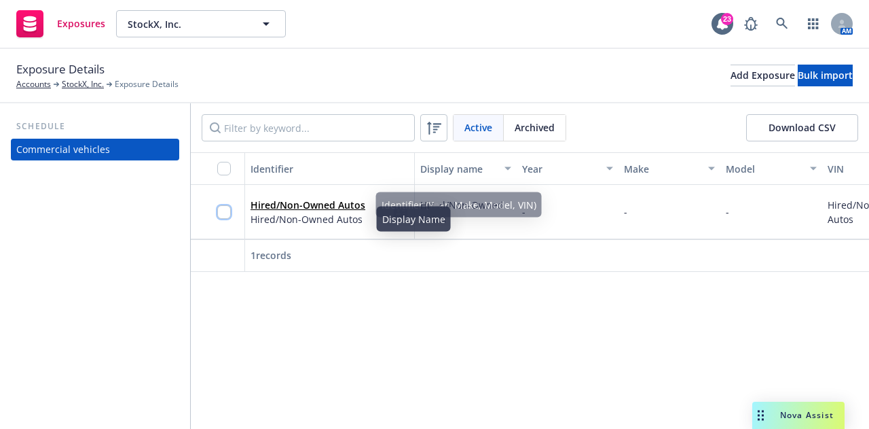
click at [230, 210] on input "checkbox" at bounding box center [224, 212] width 14 height 14
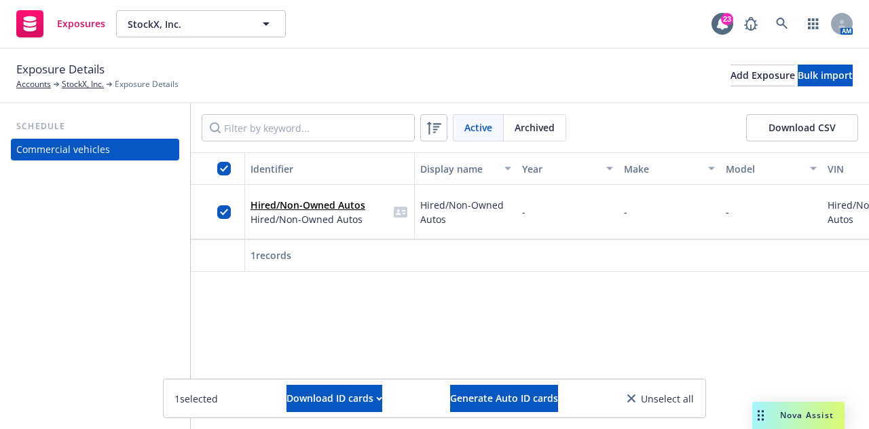
click at [473, 416] on div "1 selected Download ID cards Generate Auto ID cards Unselect all" at bounding box center [435, 398] width 542 height 38
click at [550, 401] on span "Generate Auto ID cards" at bounding box center [504, 397] width 108 height 13
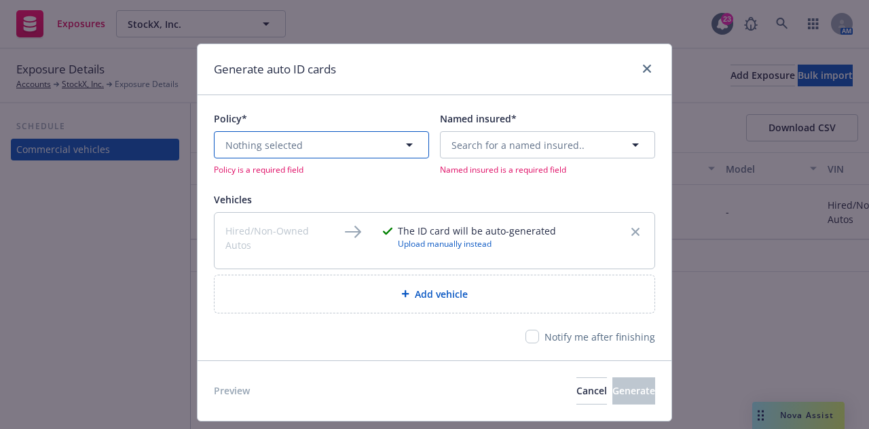
click at [382, 150] on button "Nothing selected" at bounding box center [321, 144] width 215 height 27
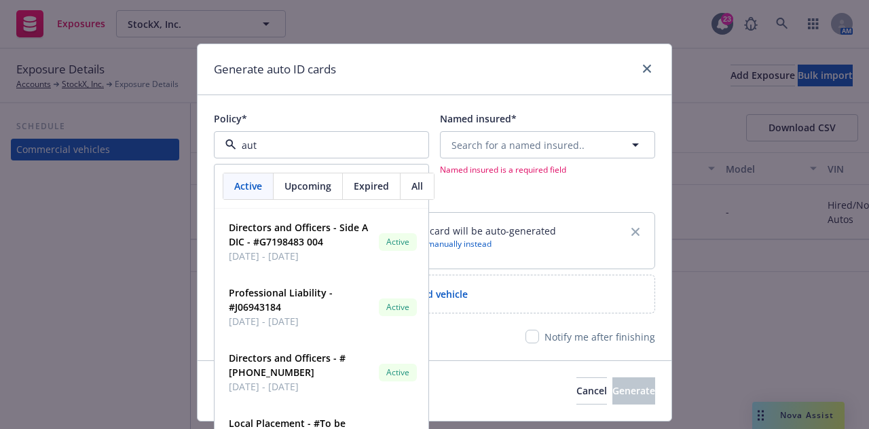
type input "auto"
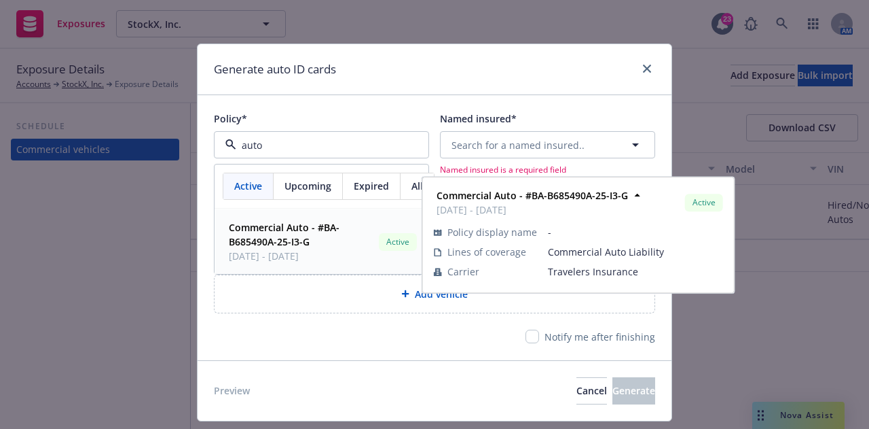
click at [331, 241] on span "Commercial Auto - #BA-B685490A-25-I3-G" at bounding box center [301, 234] width 145 height 29
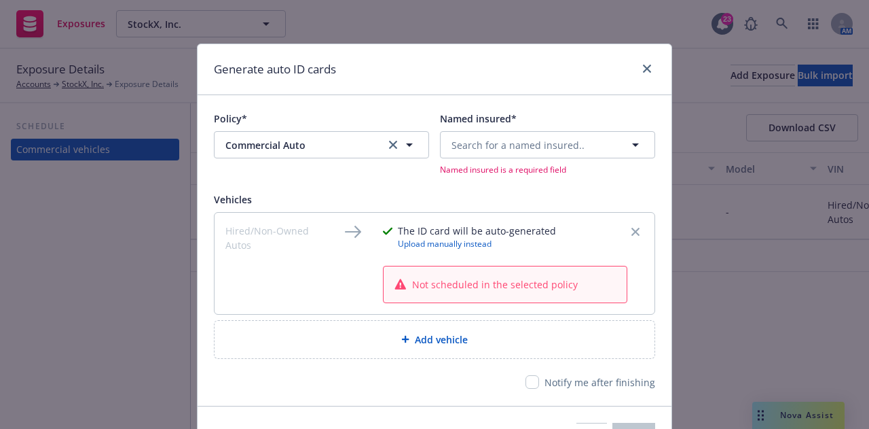
click at [587, 160] on div "Search for a named insured.. Named insured is a required field" at bounding box center [547, 153] width 215 height 44
click at [600, 149] on button "Search for a named insured.." at bounding box center [547, 144] width 215 height 27
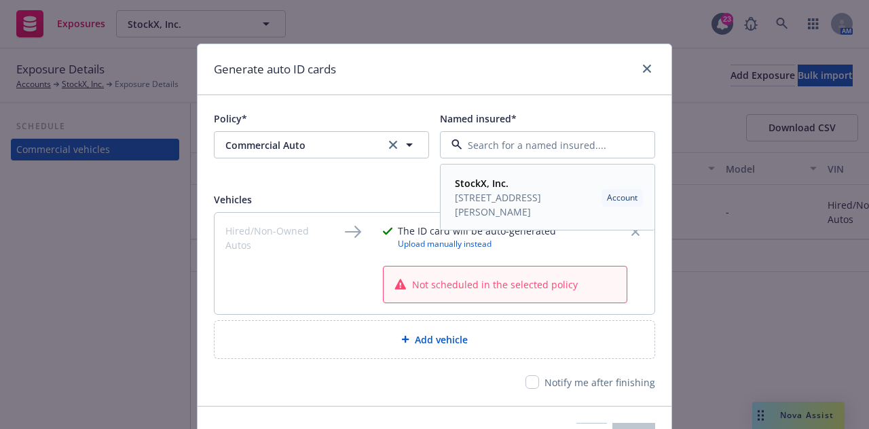
click at [546, 209] on span "1074 Woodward Ave, Detroit , MI, 48226, USA" at bounding box center [525, 204] width 141 height 29
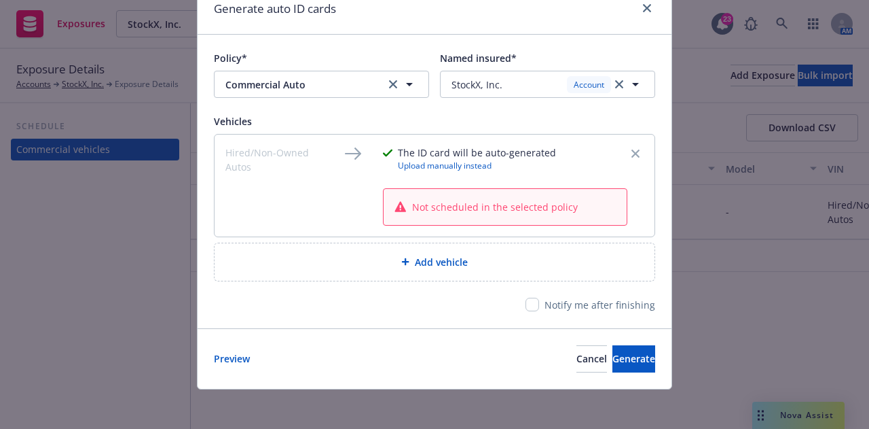
scroll to position [61, 0]
click at [473, 204] on span "Not scheduled in the selected policy" at bounding box center [495, 206] width 166 height 14
click at [340, 73] on button "Commercial Auto" at bounding box center [321, 83] width 215 height 27
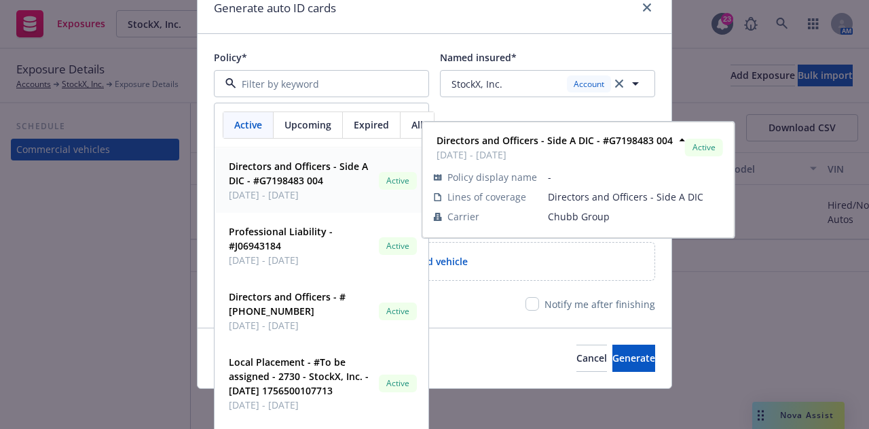
click at [302, 177] on strong "Directors and Officers - Side A DIC - #G7198483 004" at bounding box center [298, 173] width 139 height 27
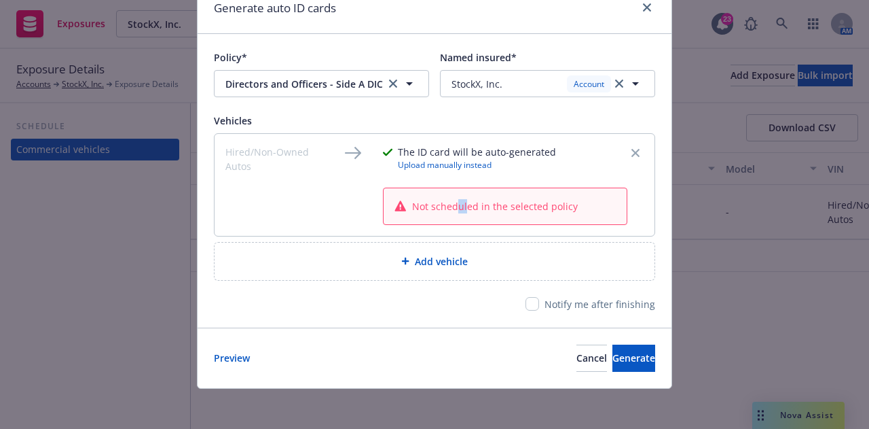
click at [452, 210] on span "Not scheduled in the selected policy" at bounding box center [495, 206] width 166 height 14
click at [378, 287] on div "Policy* Directors and Officers - Side A DIC Named insured* [object Object] Stoc…" at bounding box center [435, 180] width 474 height 293
click at [577, 357] on button "Cancel" at bounding box center [592, 357] width 31 height 27
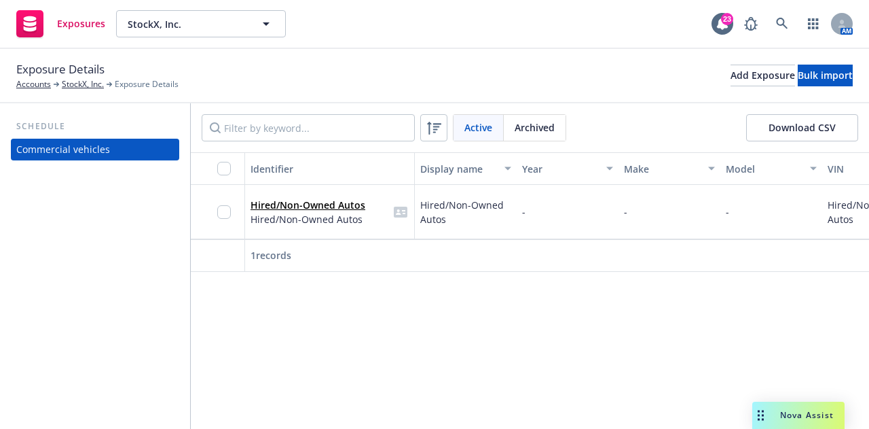
click at [230, 221] on div at bounding box center [228, 211] width 22 height 37
click at [221, 211] on input "checkbox" at bounding box center [224, 212] width 14 height 14
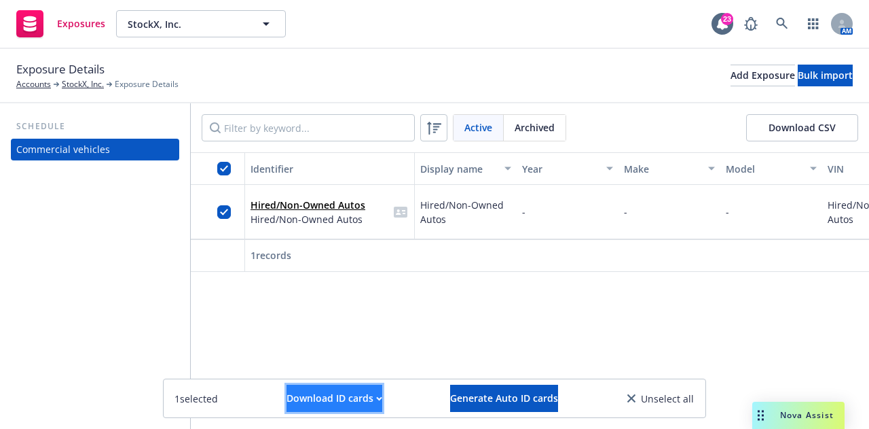
click at [347, 391] on div "Download ID cards" at bounding box center [335, 398] width 96 height 26
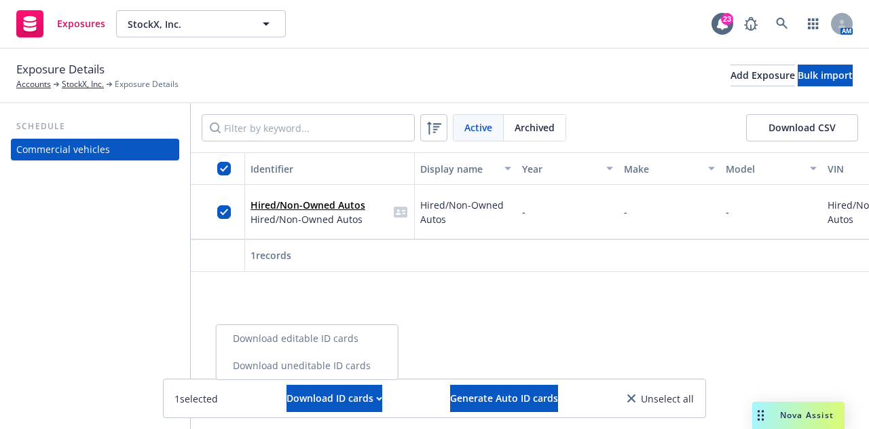
click at [360, 362] on link "Download uneditable ID cards" at bounding box center [307, 365] width 181 height 27
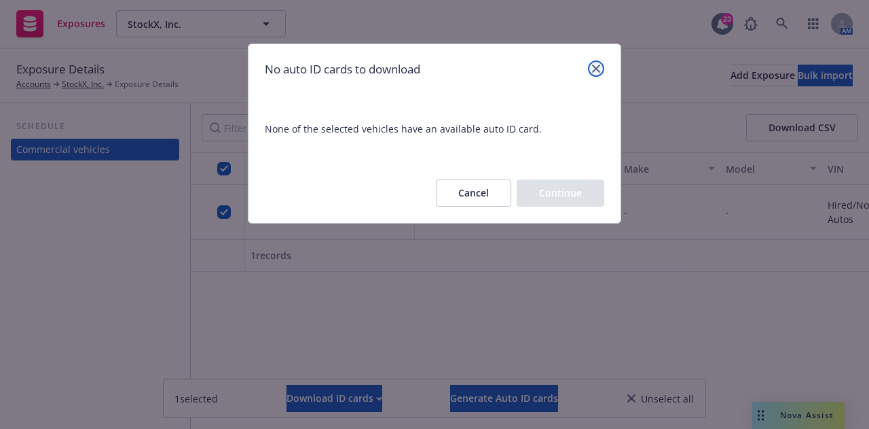
click at [594, 70] on icon "close" at bounding box center [596, 69] width 8 height 8
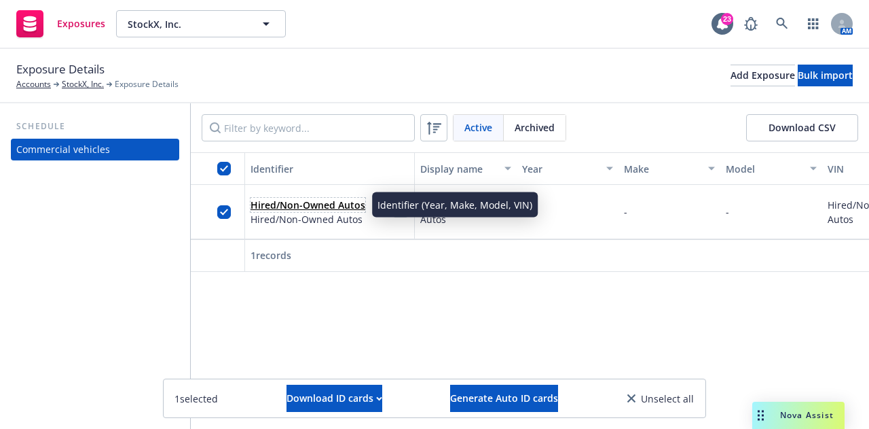
click at [353, 199] on link "Hired/Non-Owned Autos" at bounding box center [308, 204] width 115 height 13
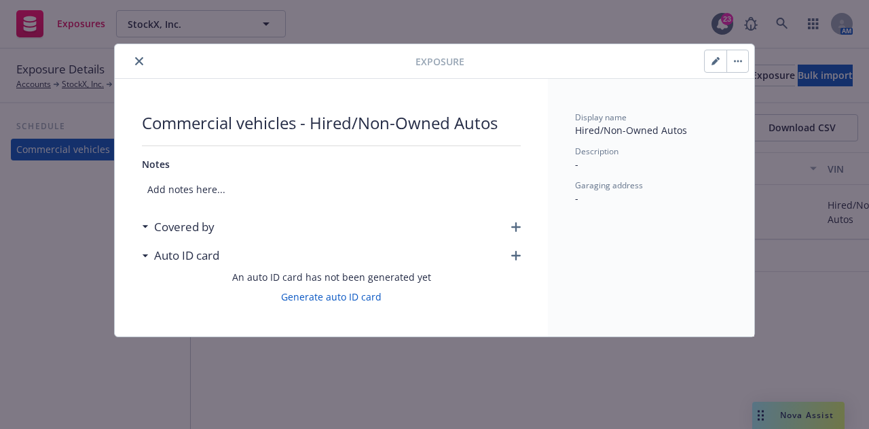
click at [520, 225] on icon "button" at bounding box center [516, 227] width 10 height 10
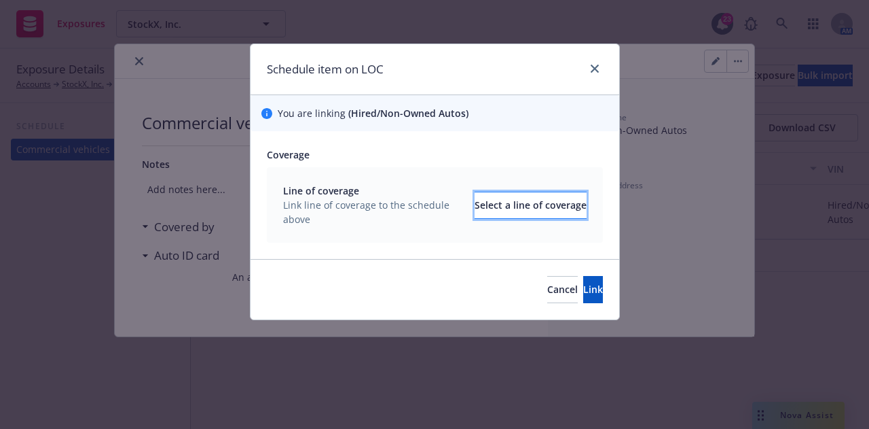
click at [554, 197] on div "Select a line of coverage" at bounding box center [531, 205] width 112 height 26
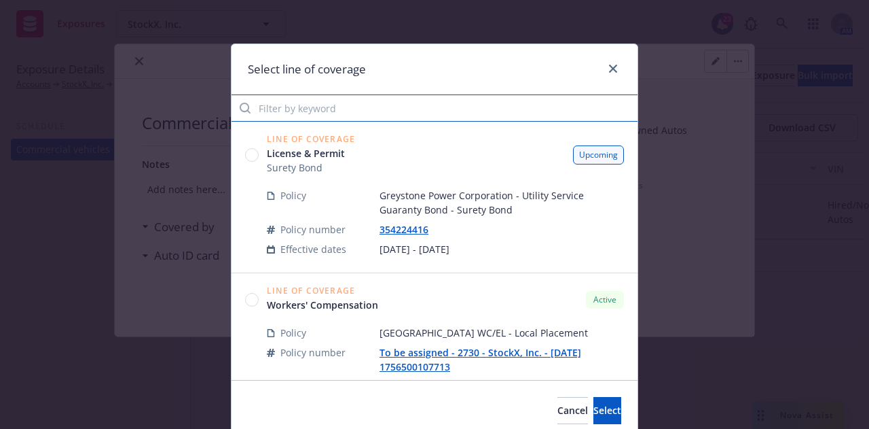
click at [400, 113] on input "Filter by keyword" at bounding box center [435, 107] width 406 height 27
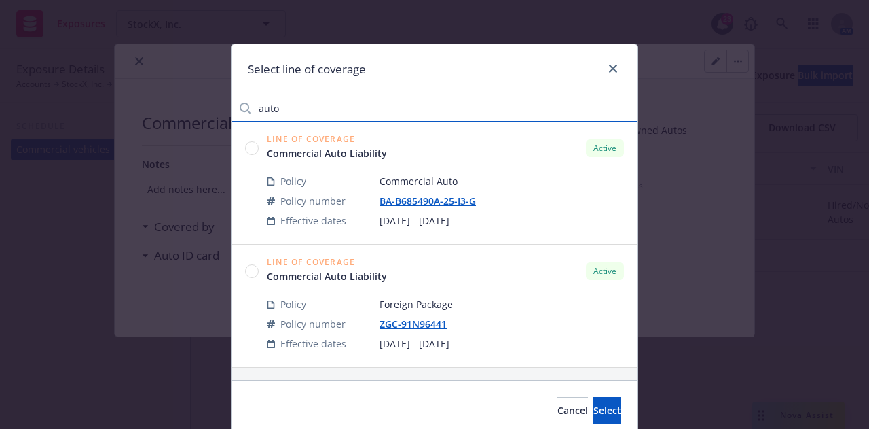
type input "auto"
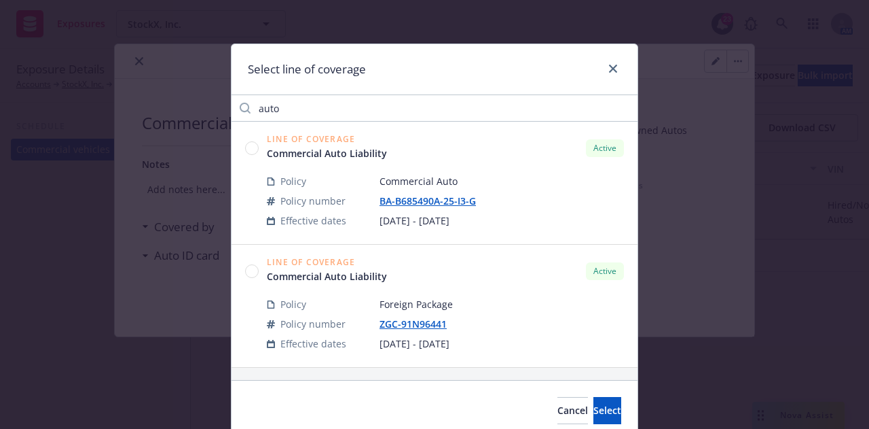
click at [247, 151] on circle at bounding box center [252, 147] width 13 height 13
click at [594, 414] on span "Select" at bounding box center [608, 409] width 28 height 13
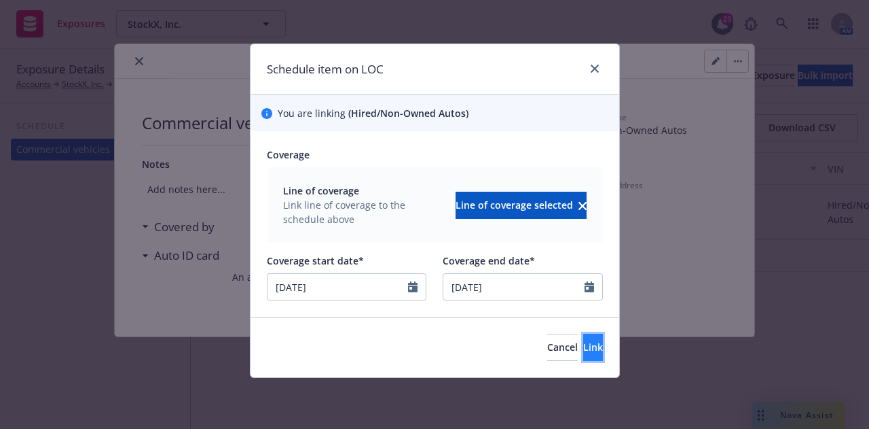
click at [584, 354] on button "Link" at bounding box center [593, 347] width 20 height 27
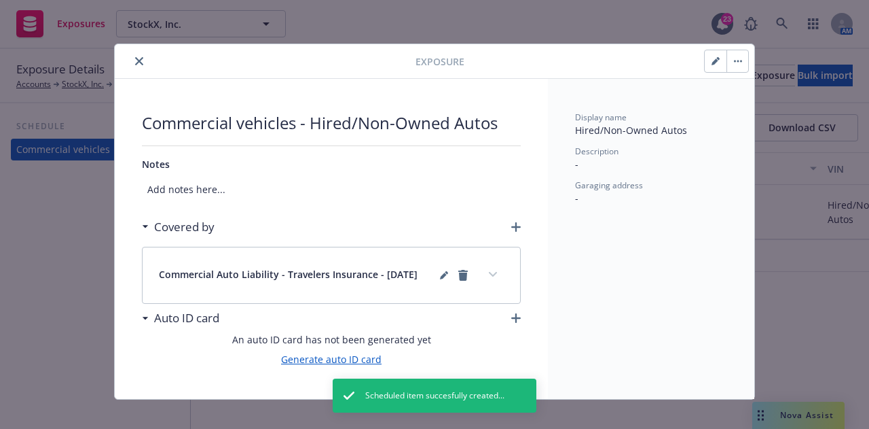
click at [344, 355] on link "Generate auto ID card" at bounding box center [331, 359] width 101 height 14
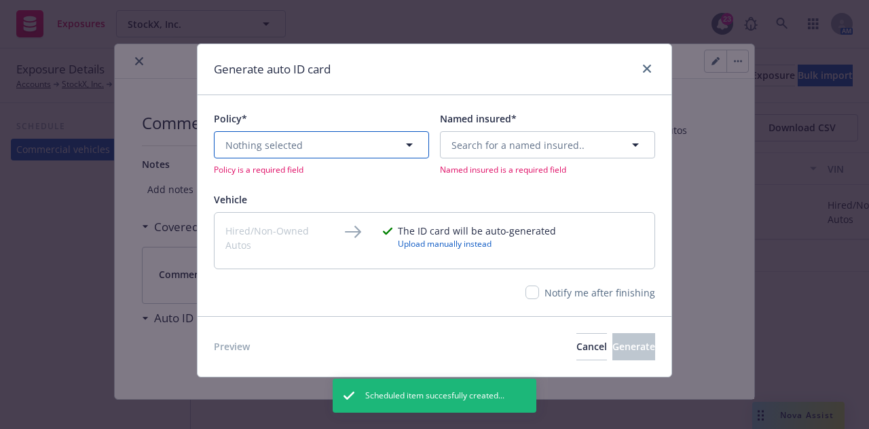
click at [390, 142] on button "Nothing selected" at bounding box center [321, 144] width 215 height 27
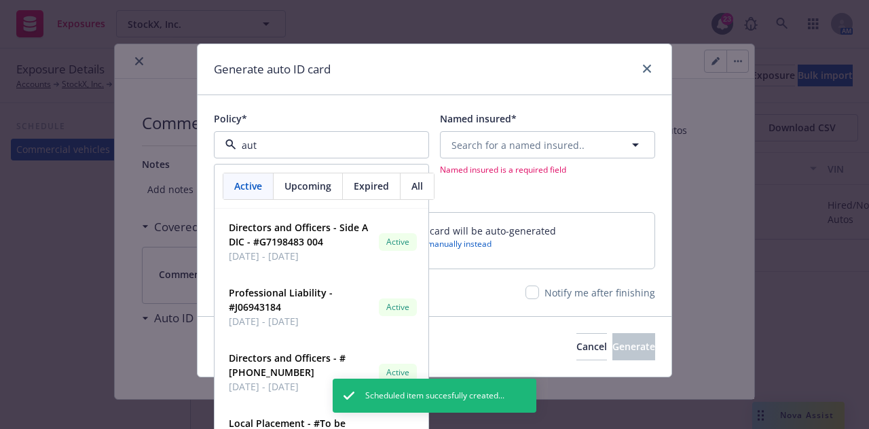
type input "auto"
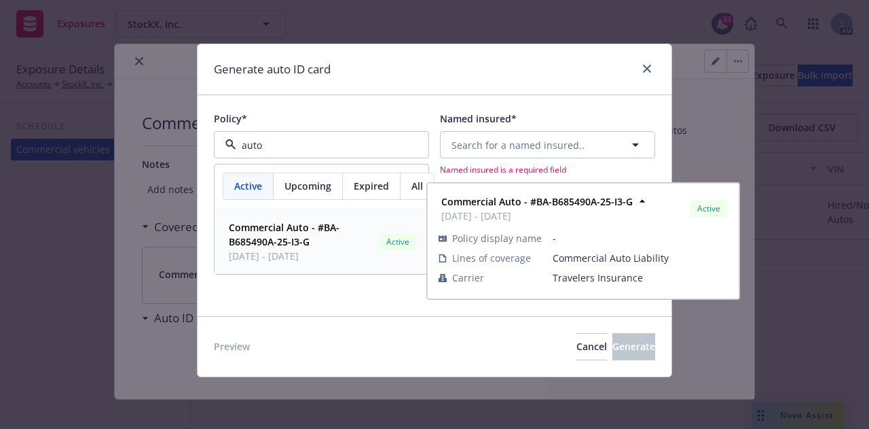
click at [327, 249] on span "08/31/2025 - 08/31/2026" at bounding box center [301, 256] width 145 height 14
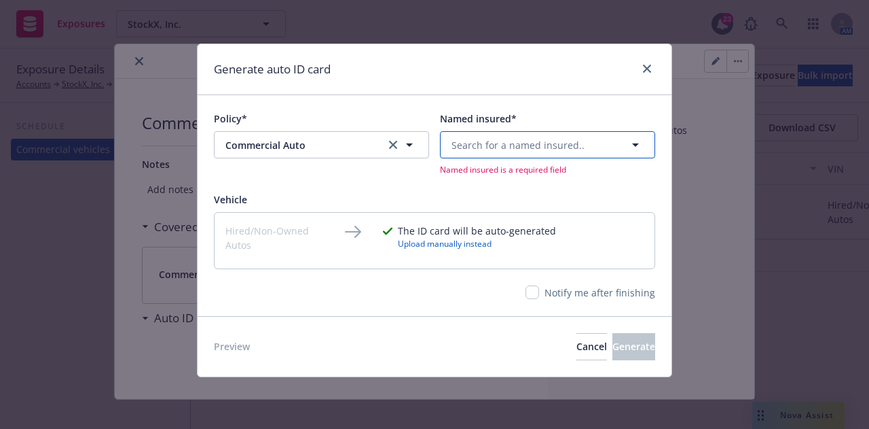
click at [495, 157] on button "Search for a named insured.." at bounding box center [547, 144] width 215 height 27
click at [527, 202] on span "1074 Woodward Ave, Detroit , MI, 48226, USA" at bounding box center [525, 204] width 141 height 29
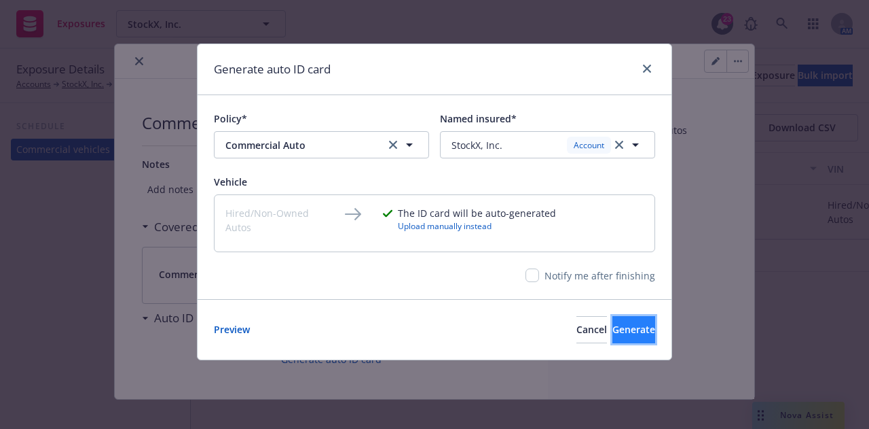
click at [622, 331] on span "Generate" at bounding box center [634, 329] width 43 height 13
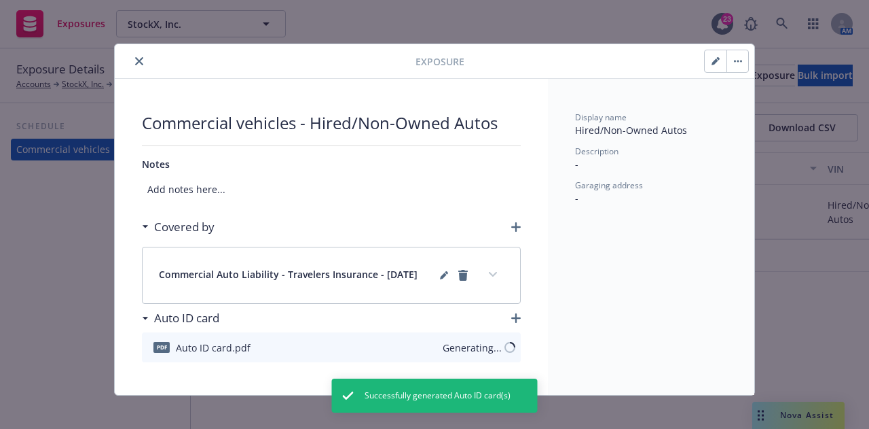
click at [139, 66] on button "close" at bounding box center [139, 61] width 16 height 16
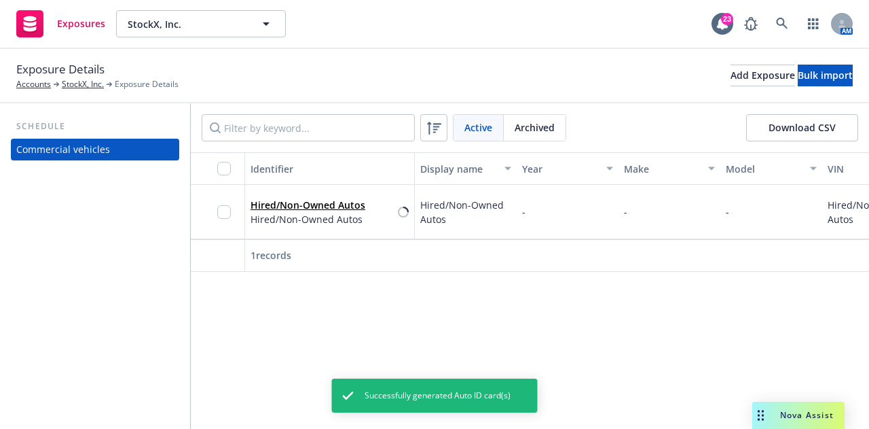
click at [227, 202] on div at bounding box center [228, 211] width 22 height 37
click at [224, 217] on input "checkbox" at bounding box center [224, 212] width 14 height 14
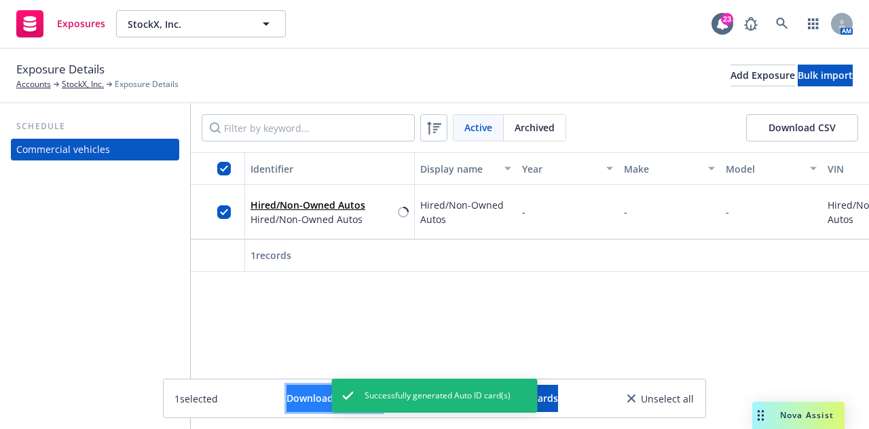
click at [307, 391] on div "Download ID cards" at bounding box center [335, 398] width 96 height 26
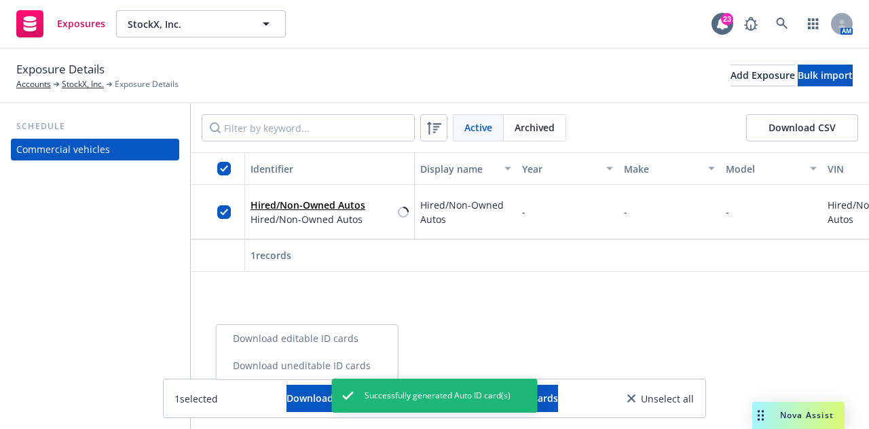
click at [353, 368] on link "Download uneditable ID cards" at bounding box center [307, 365] width 181 height 27
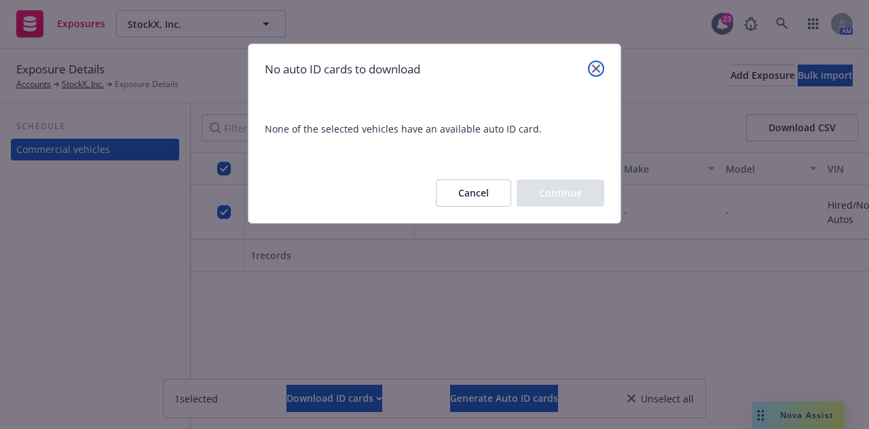
click at [603, 71] on link "close" at bounding box center [596, 68] width 16 height 16
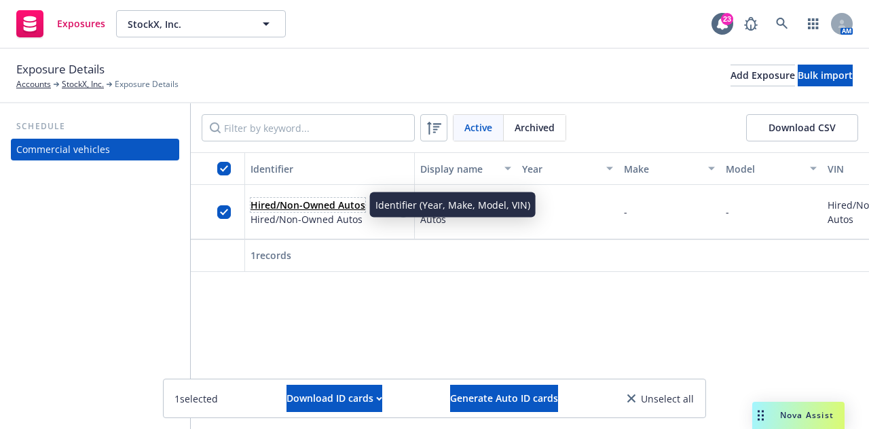
click at [332, 204] on link "Hired/Non-Owned Autos" at bounding box center [308, 204] width 115 height 13
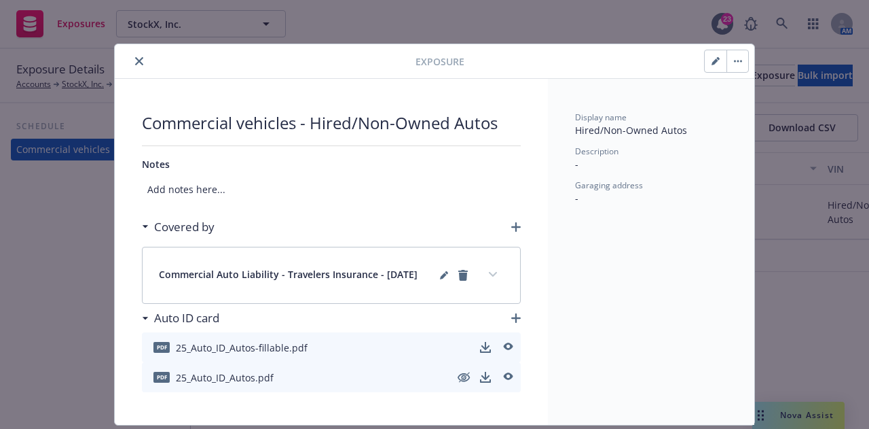
scroll to position [38, 0]
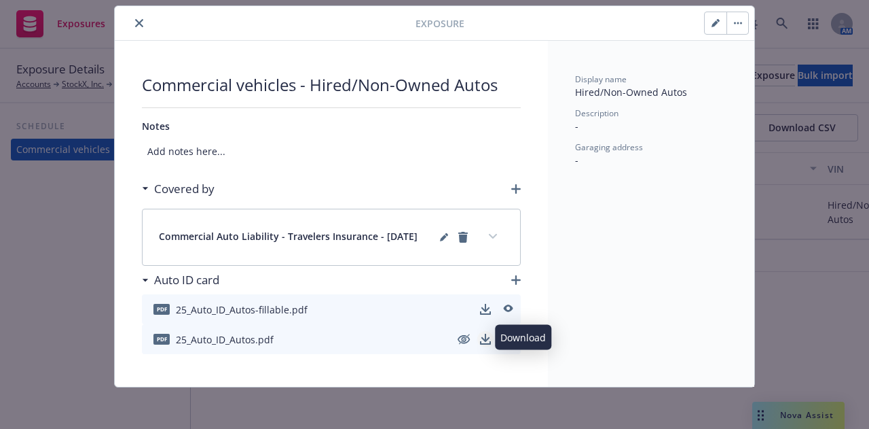
click at [480, 342] on icon "download" at bounding box center [485, 342] width 11 height 3
click at [126, 20] on div at bounding box center [267, 23] width 295 height 16
click at [135, 19] on icon "close" at bounding box center [139, 23] width 8 height 8
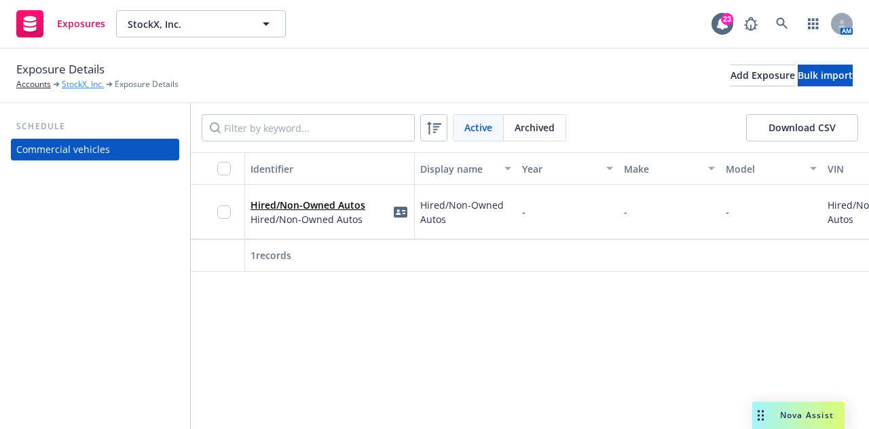
click at [92, 85] on link "StockX, Inc." at bounding box center [83, 84] width 42 height 12
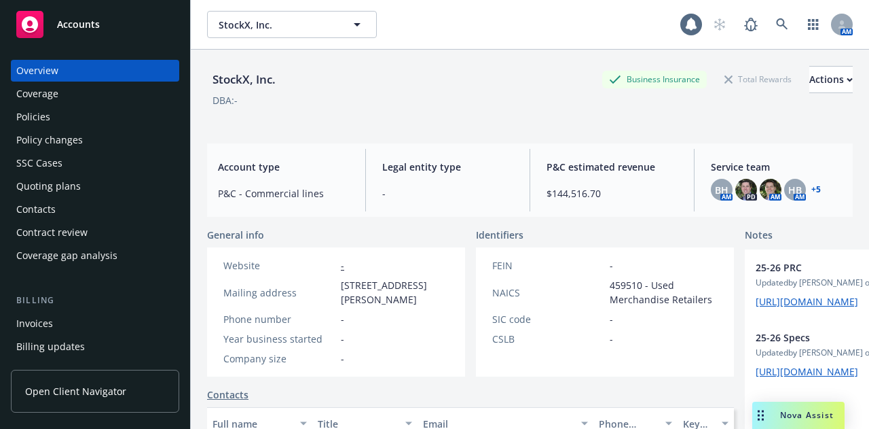
click at [94, 128] on div "Overview Coverage Policies Policy changes SSC Cases Quoting plans Contacts Cont…" at bounding box center [95, 163] width 168 height 206
click at [101, 122] on div "Policies" at bounding box center [95, 117] width 158 height 22
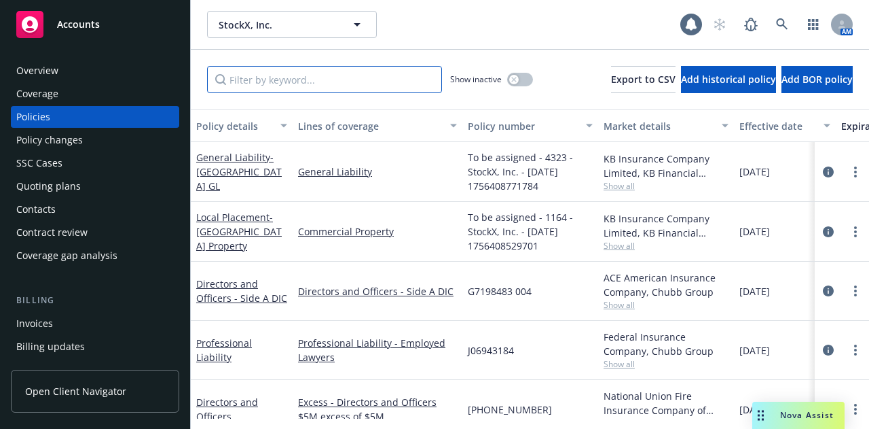
click at [263, 84] on input "Filter by keyword..." at bounding box center [324, 79] width 235 height 27
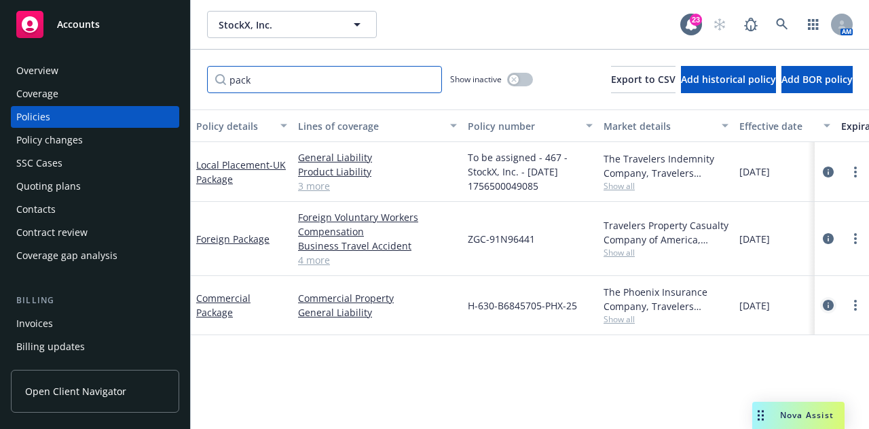
type input "pack"
click at [829, 304] on icon "circleInformation" at bounding box center [828, 305] width 11 height 11
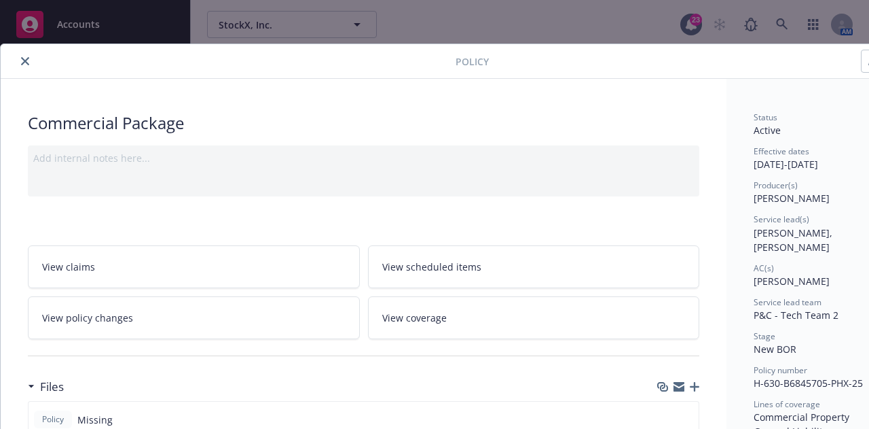
click at [33, 62] on div at bounding box center [231, 61] width 450 height 16
click at [26, 60] on icon "close" at bounding box center [25, 61] width 8 height 8
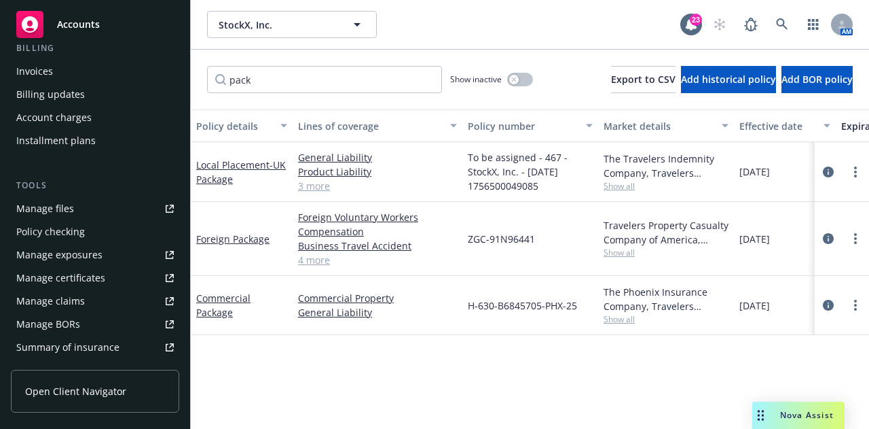
scroll to position [258, 0]
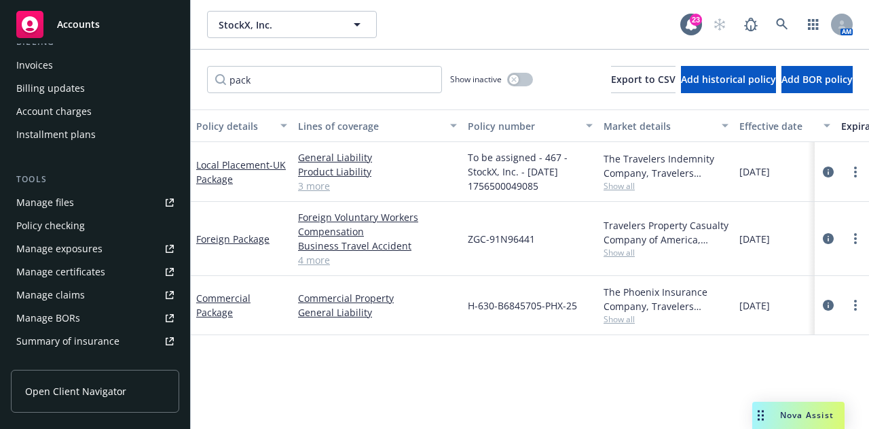
click at [98, 205] on link "Manage files" at bounding box center [95, 203] width 168 height 22
click at [780, 20] on icon at bounding box center [782, 24] width 12 height 12
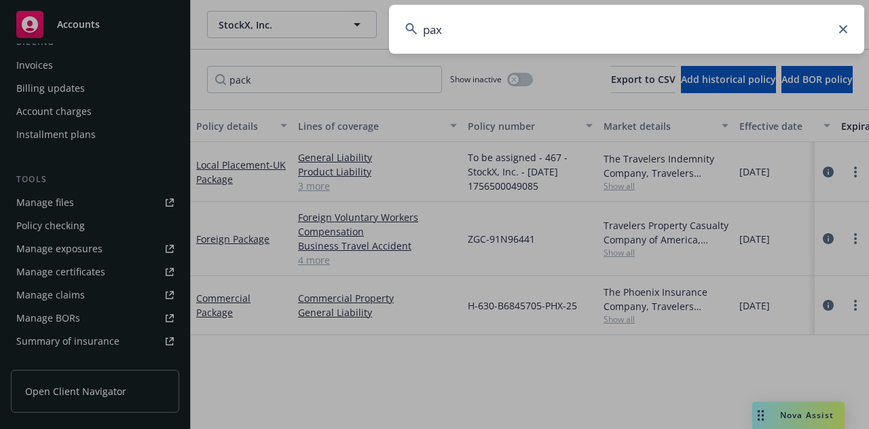
type input "pax8"
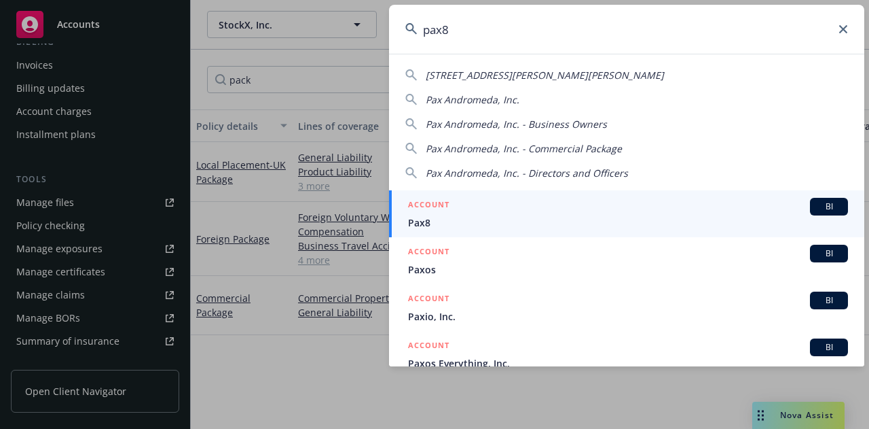
click at [660, 213] on div "ACCOUNT BI" at bounding box center [628, 207] width 440 height 18
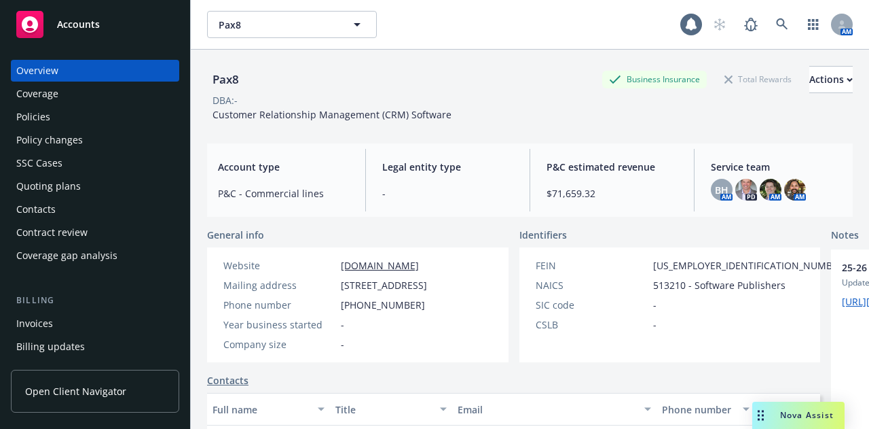
click at [86, 107] on div "Policies" at bounding box center [95, 117] width 158 height 22
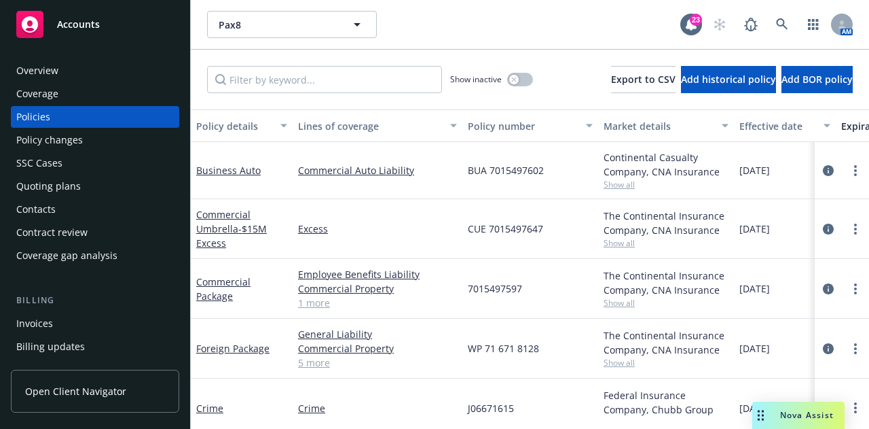
click at [86, 62] on div "Overview" at bounding box center [95, 71] width 158 height 22
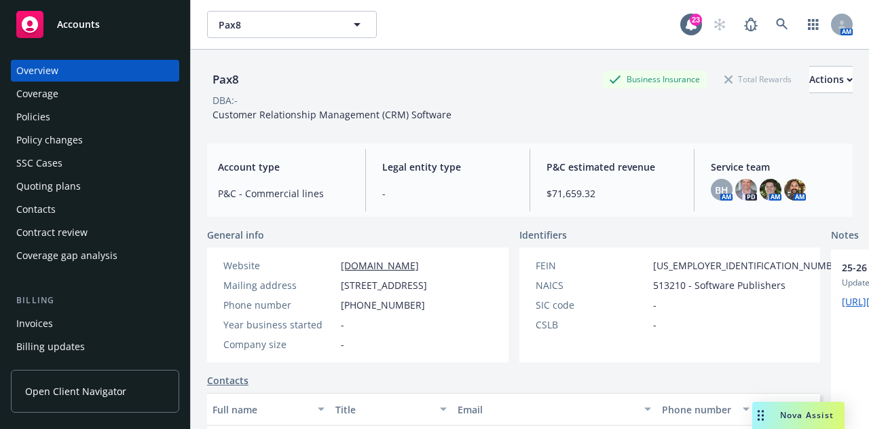
click at [153, 126] on div "Policies" at bounding box center [95, 117] width 158 height 22
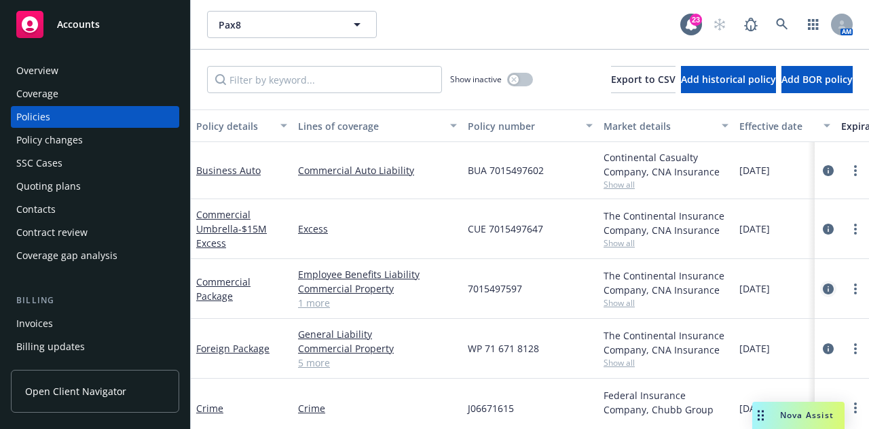
click at [823, 287] on icon "circleInformation" at bounding box center [828, 288] width 11 height 11
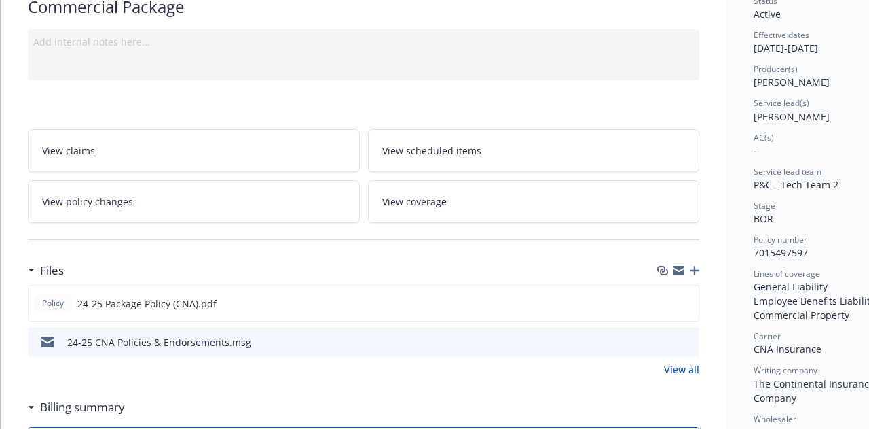
scroll to position [117, 0]
click at [689, 299] on icon "preview file" at bounding box center [686, 302] width 12 height 10
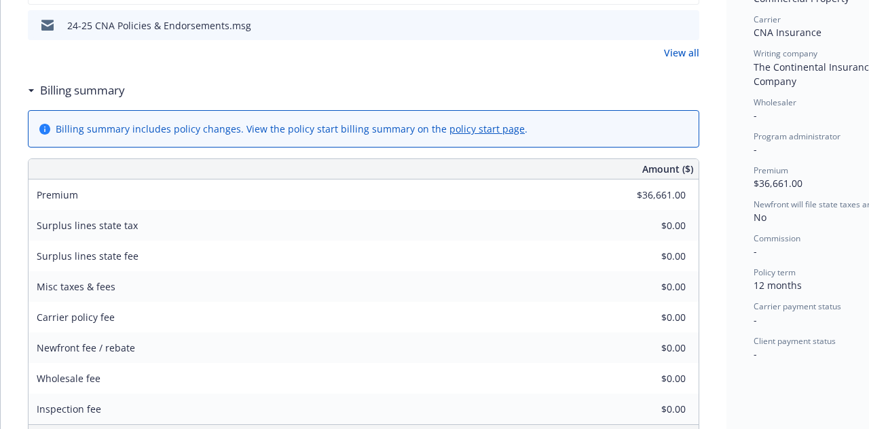
scroll to position [0, 0]
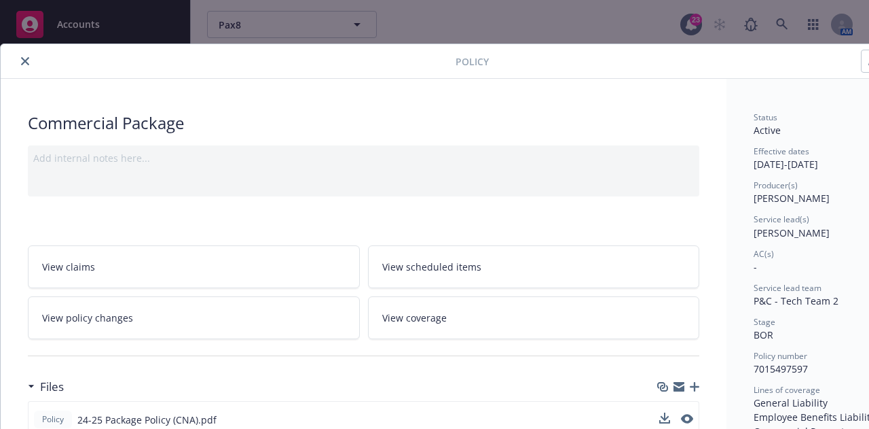
click at [31, 68] on div at bounding box center [231, 61] width 450 height 16
click at [29, 64] on button "close" at bounding box center [25, 61] width 16 height 16
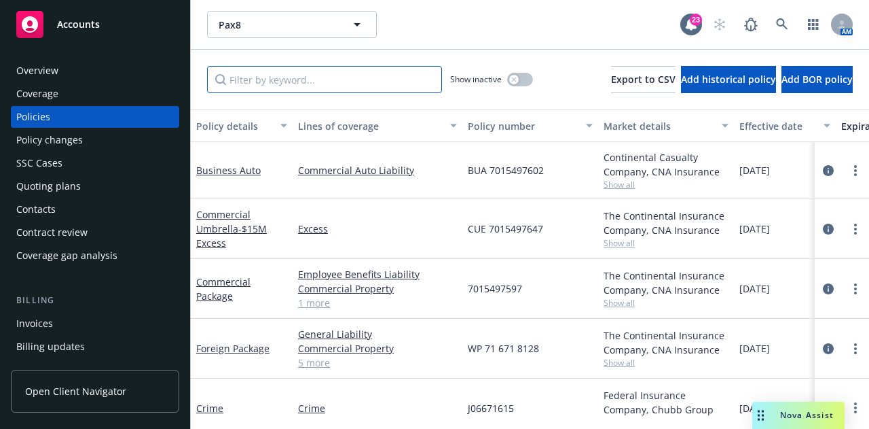
drag, startPoint x: 374, startPoint y: 89, endPoint x: 285, endPoint y: 89, distance: 88.3
click at [314, 88] on input "Filter by keyword..." at bounding box center [324, 79] width 235 height 27
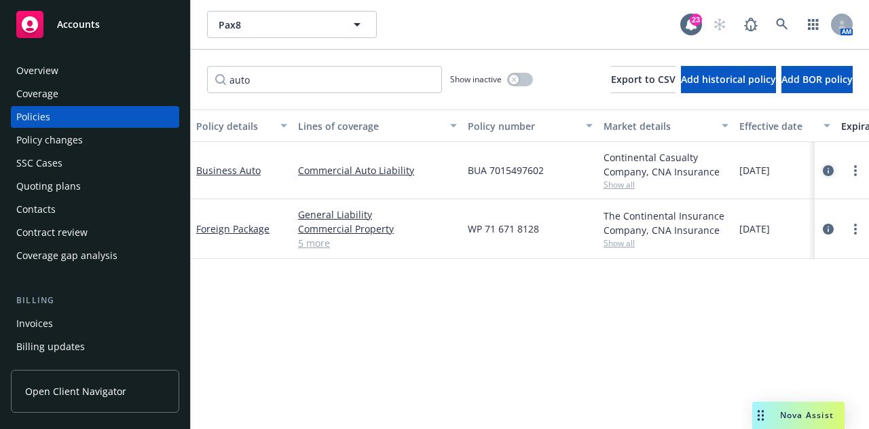
click at [821, 172] on link "circleInformation" at bounding box center [829, 170] width 16 height 16
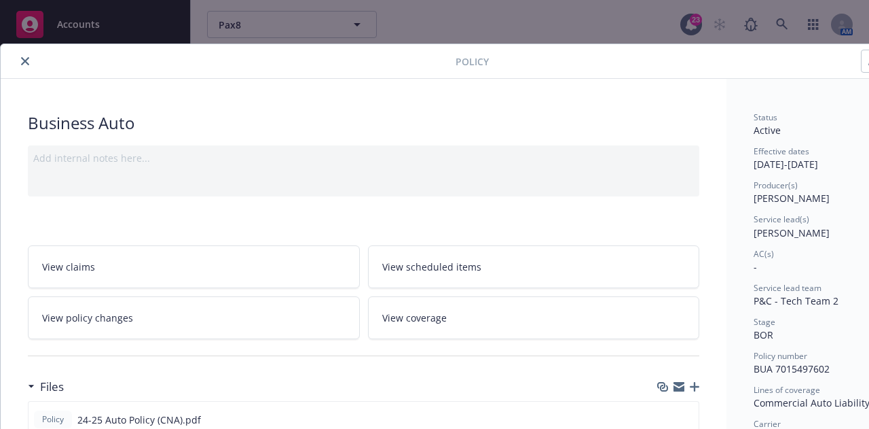
scroll to position [205, 0]
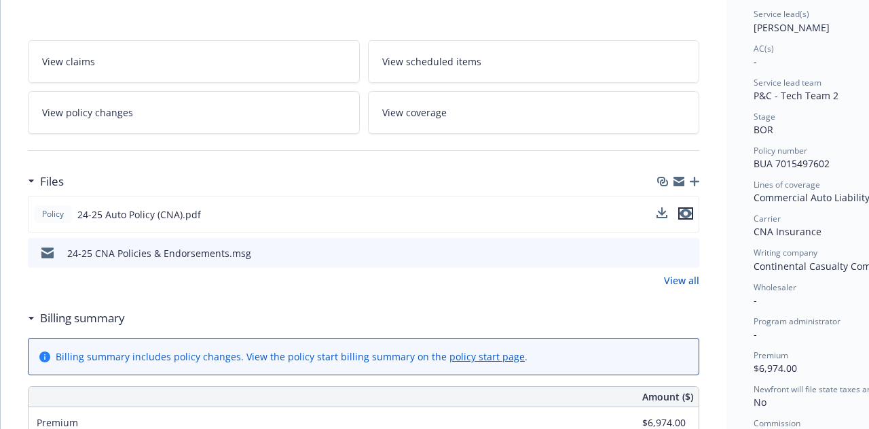
click at [687, 213] on icon "preview file" at bounding box center [686, 214] width 12 height 10
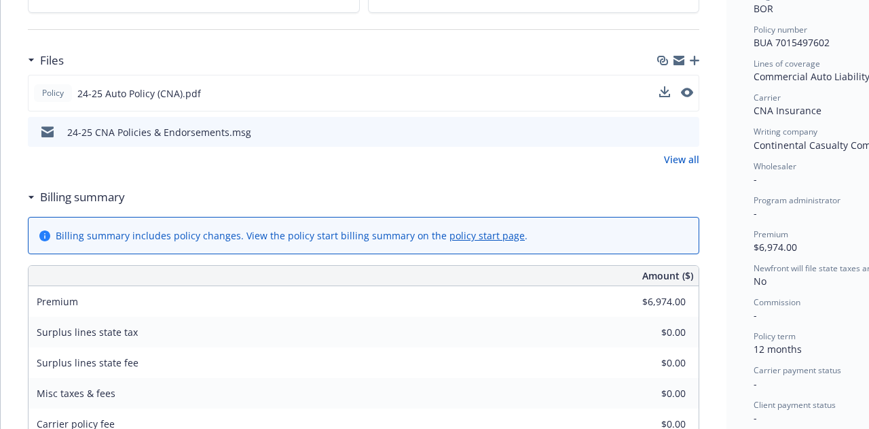
scroll to position [0, 0]
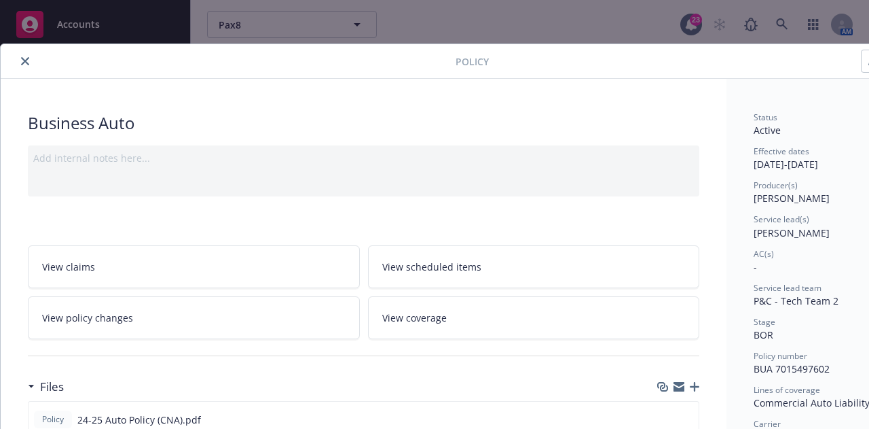
click at [27, 60] on icon "close" at bounding box center [25, 61] width 8 height 8
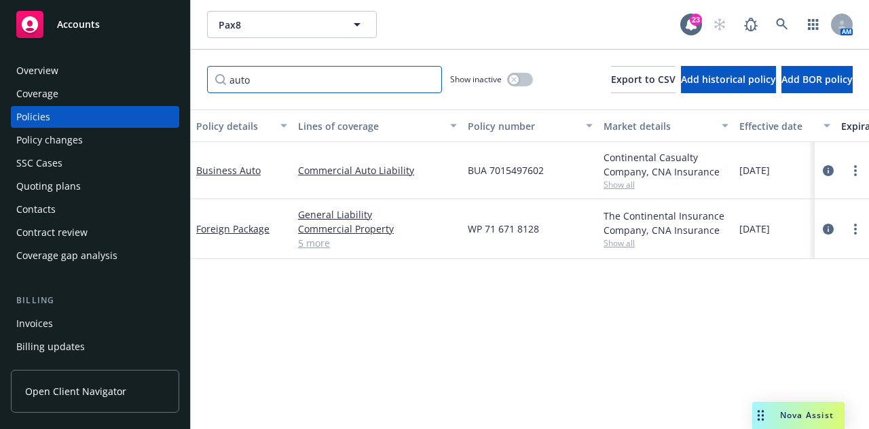
click at [328, 73] on input "auto" at bounding box center [324, 79] width 235 height 27
type input "a"
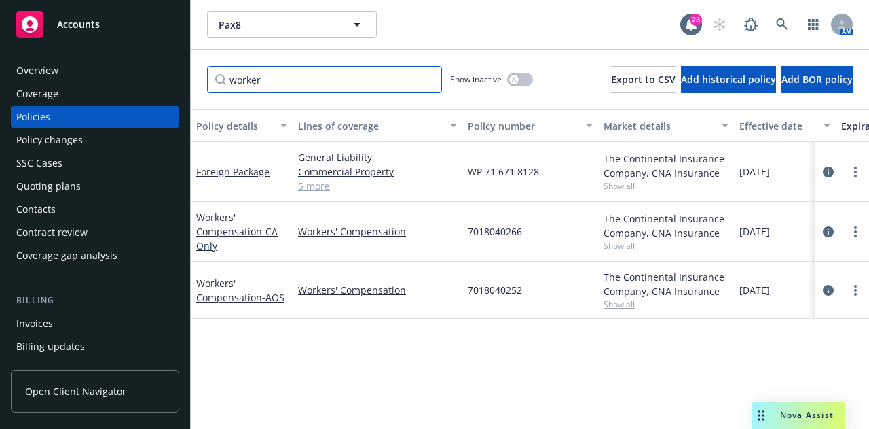
type input "worker"
click at [825, 291] on icon "circleInformation" at bounding box center [828, 290] width 11 height 11
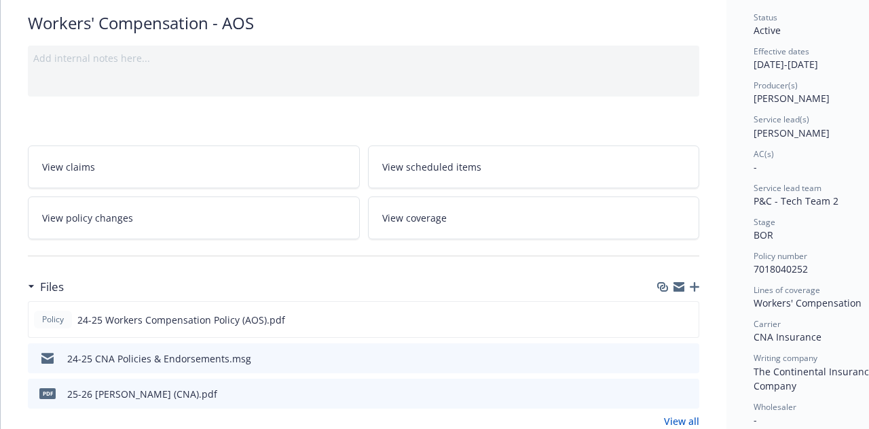
scroll to position [105, 0]
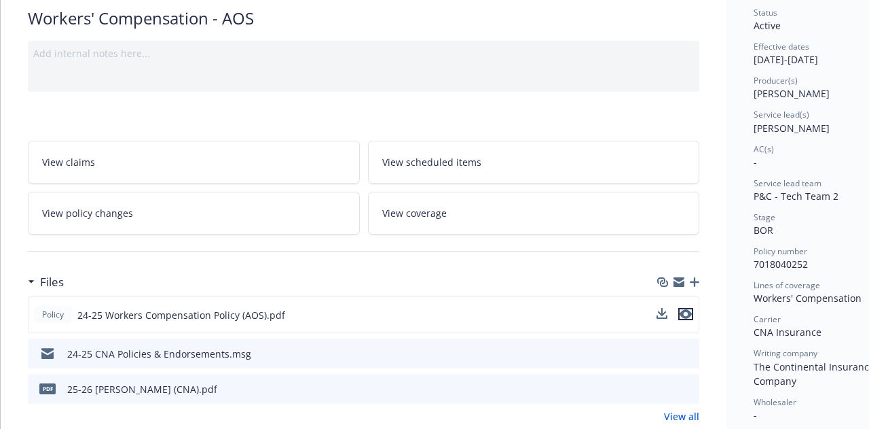
click at [687, 314] on icon "preview file" at bounding box center [686, 314] width 12 height 10
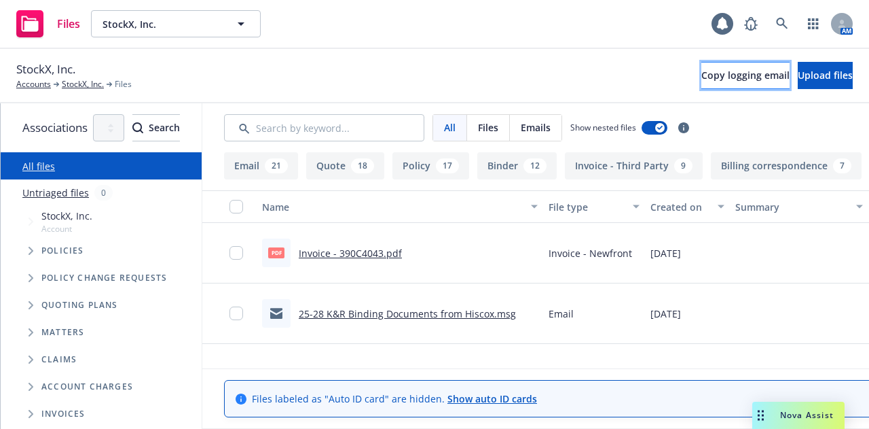
click at [702, 82] on button "Copy logging email" at bounding box center [746, 75] width 88 height 27
click at [89, 78] on link "StockX, Inc." at bounding box center [83, 84] width 42 height 12
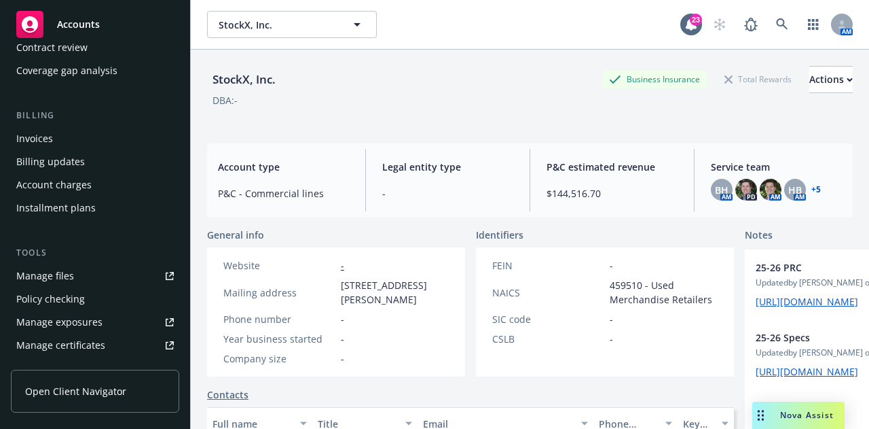
scroll to position [185, 0]
click at [105, 286] on div "Manage files Policy checking Manage exposures Manage certificates Manage claims…" at bounding box center [95, 344] width 168 height 160
click at [110, 274] on link "Manage files" at bounding box center [95, 275] width 168 height 22
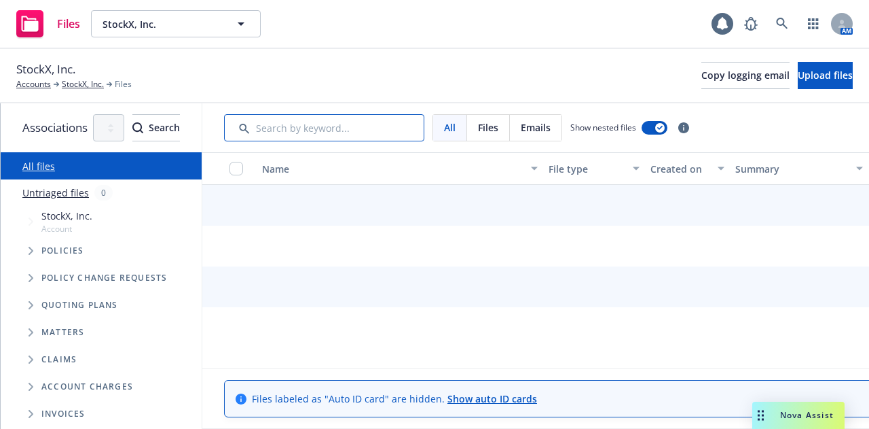
click at [423, 122] on input "Search by keyword..." at bounding box center [324, 127] width 200 height 27
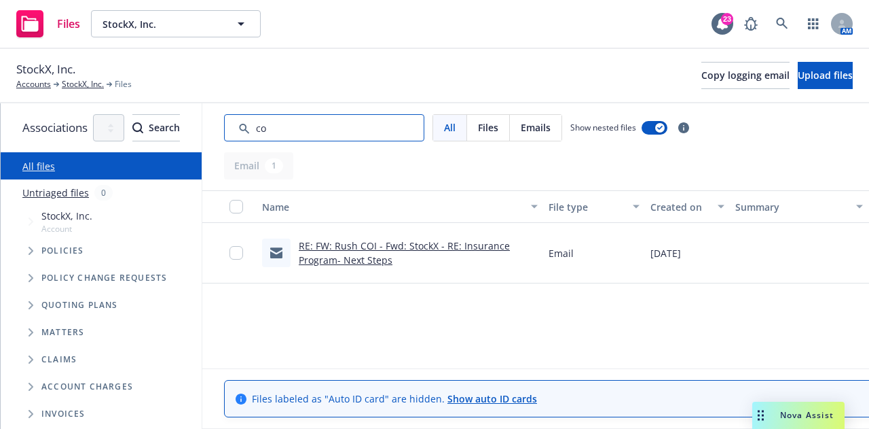
type input "c"
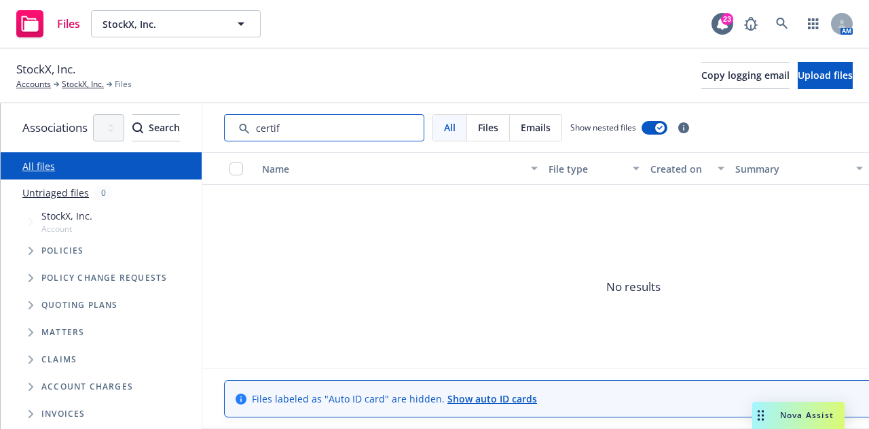
type input "certifi"
drag, startPoint x: 406, startPoint y: 129, endPoint x: 115, endPoint y: 57, distance: 300.2
click at [121, 57] on div "StockX, Inc. Accounts StockX, Inc. Files Copy logging email Upload files Associ…" at bounding box center [434, 239] width 869 height 380
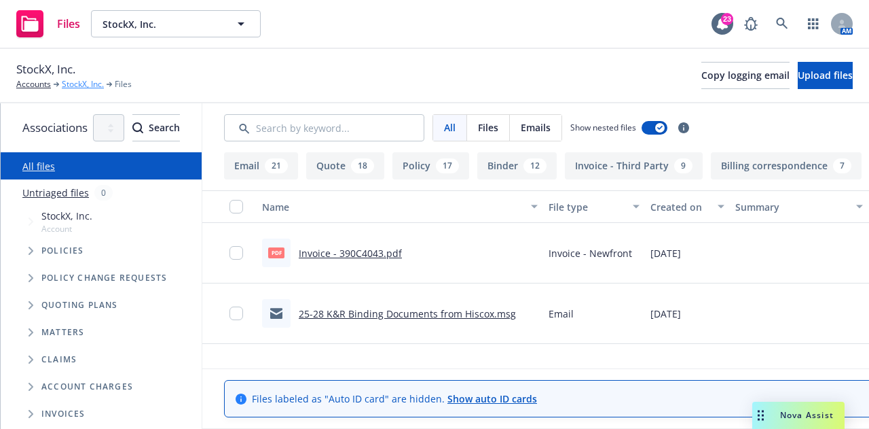
click at [95, 87] on link "StockX, Inc." at bounding box center [83, 84] width 42 height 12
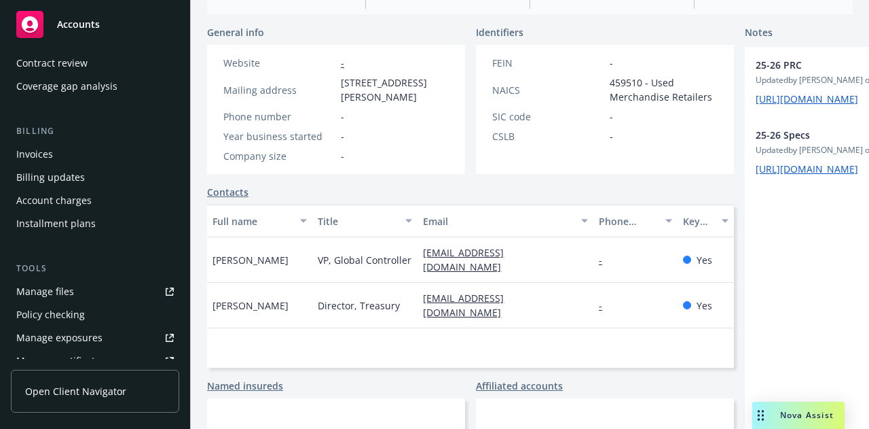
scroll to position [292, 0]
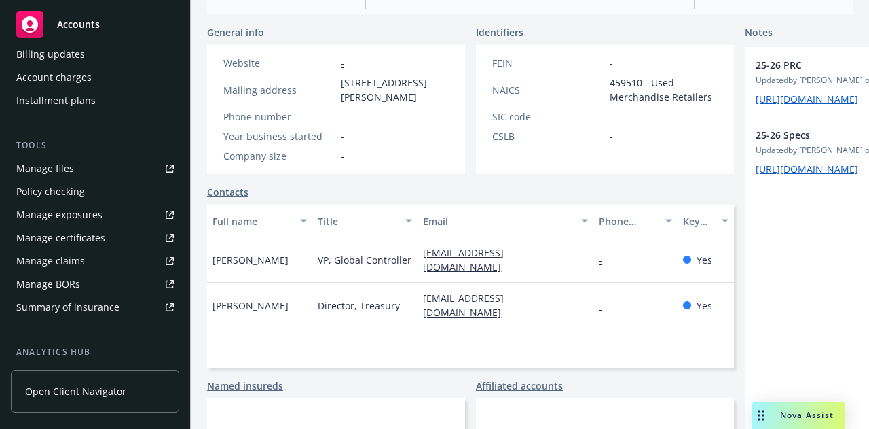
click at [101, 262] on link "Manage claims" at bounding box center [95, 261] width 168 height 22
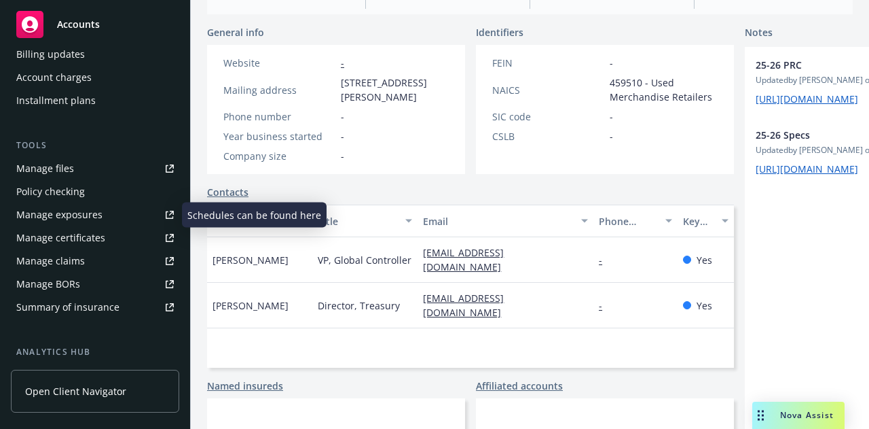
click at [107, 241] on link "Manage certificates" at bounding box center [95, 238] width 168 height 22
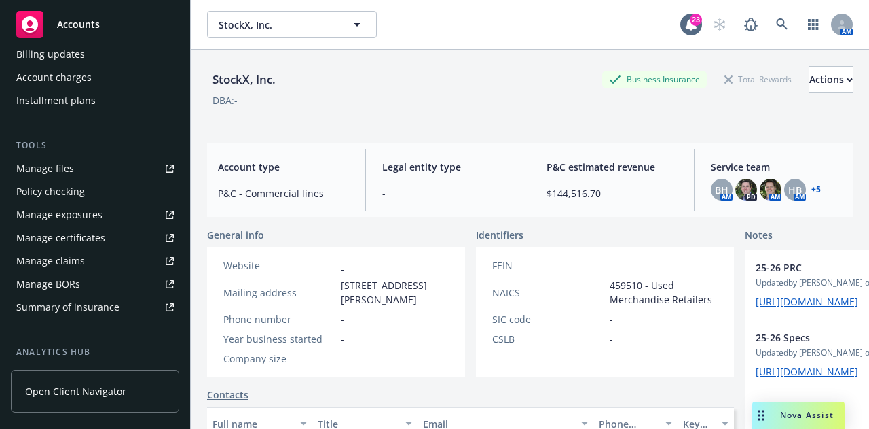
scroll to position [0, 144]
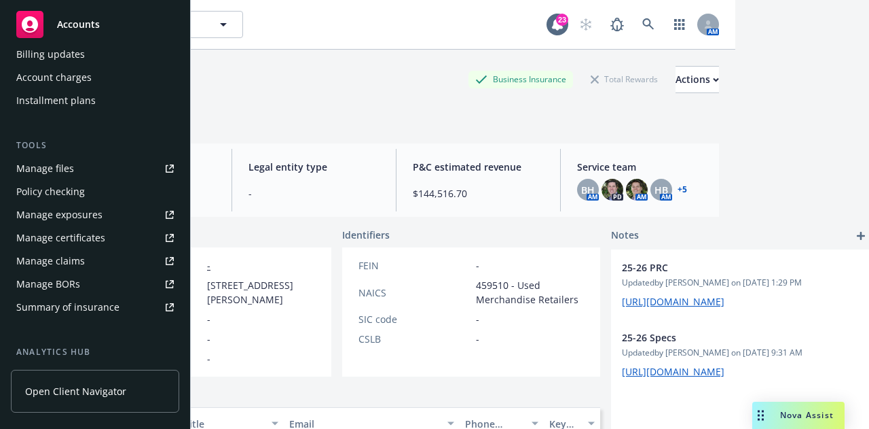
click at [842, 237] on div "Notes" at bounding box center [740, 236] width 258 height 16
click at [857, 236] on icon "add" at bounding box center [861, 236] width 8 height 8
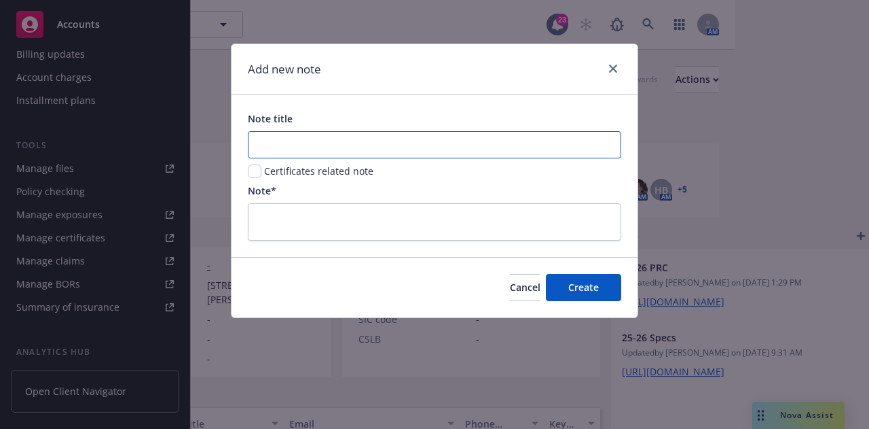
click at [472, 144] on input "Note title" at bounding box center [435, 144] width 374 height 27
type input "2"
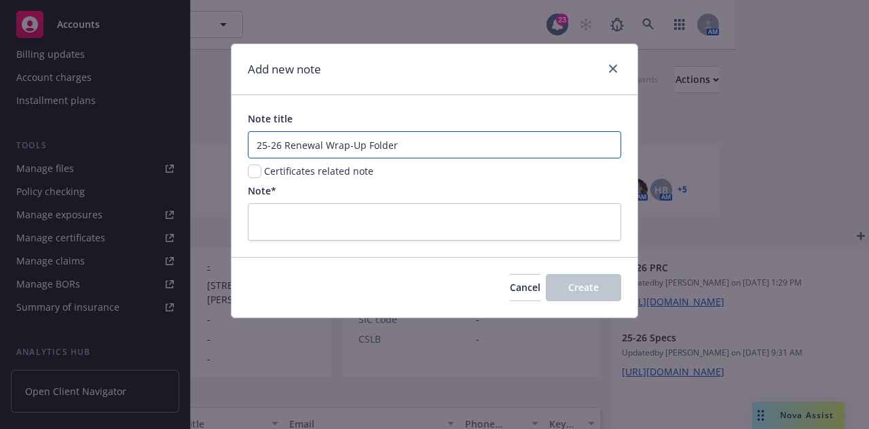
type input "25-26 Renewal Wrap-Up Folder"
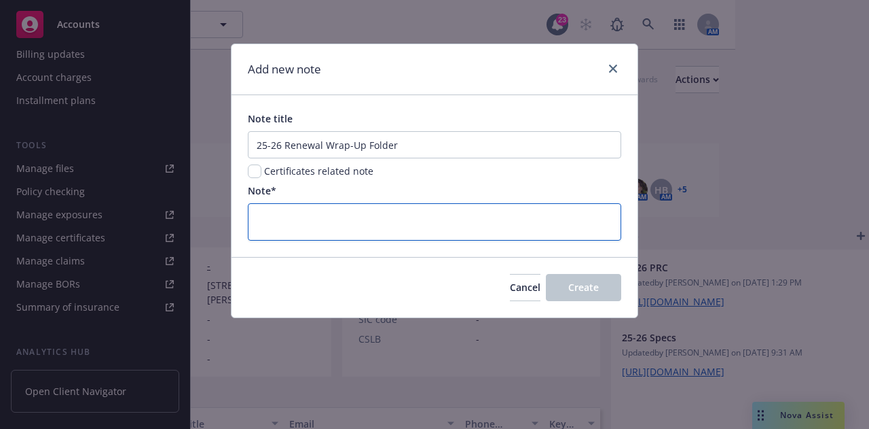
click at [557, 236] on textarea at bounding box center [435, 221] width 374 height 37
paste textarea "https://iln-my.sharepoint.com/:f:/g/personal/victoria_escobar_newfront_com/Er06…"
type textarea "https://iln-my.sharepoint.com/:f:/g/personal/victoria_escobar_newfront_com/Er06…"
type textarea "x"
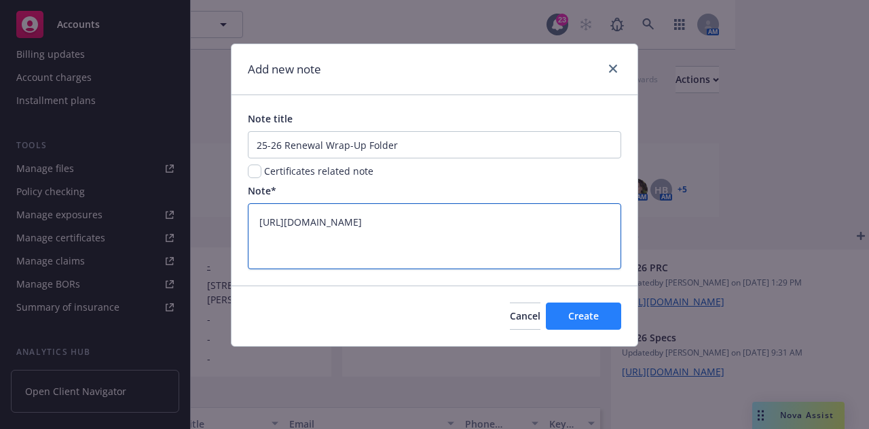
type textarea "https://iln-my.sharepoint.com/:f:/g/personal/victoria_escobar_newfront_com/Er06…"
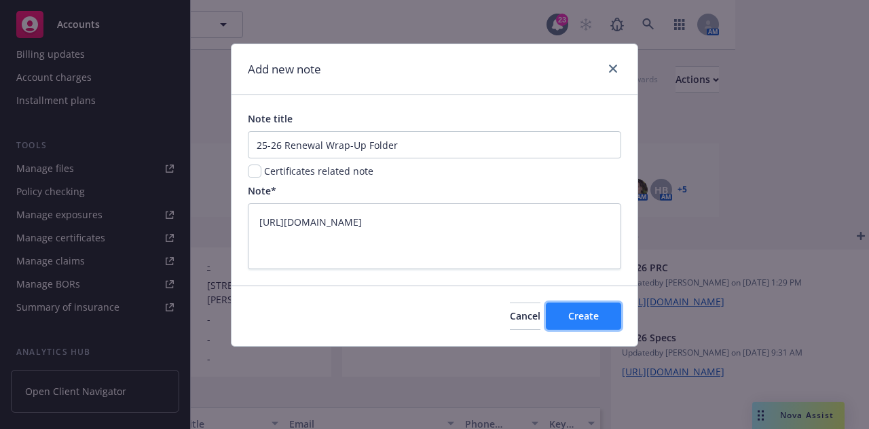
click at [581, 312] on span "Create" at bounding box center [584, 315] width 31 height 13
type textarea "x"
